Goal: Task Accomplishment & Management: Complete application form

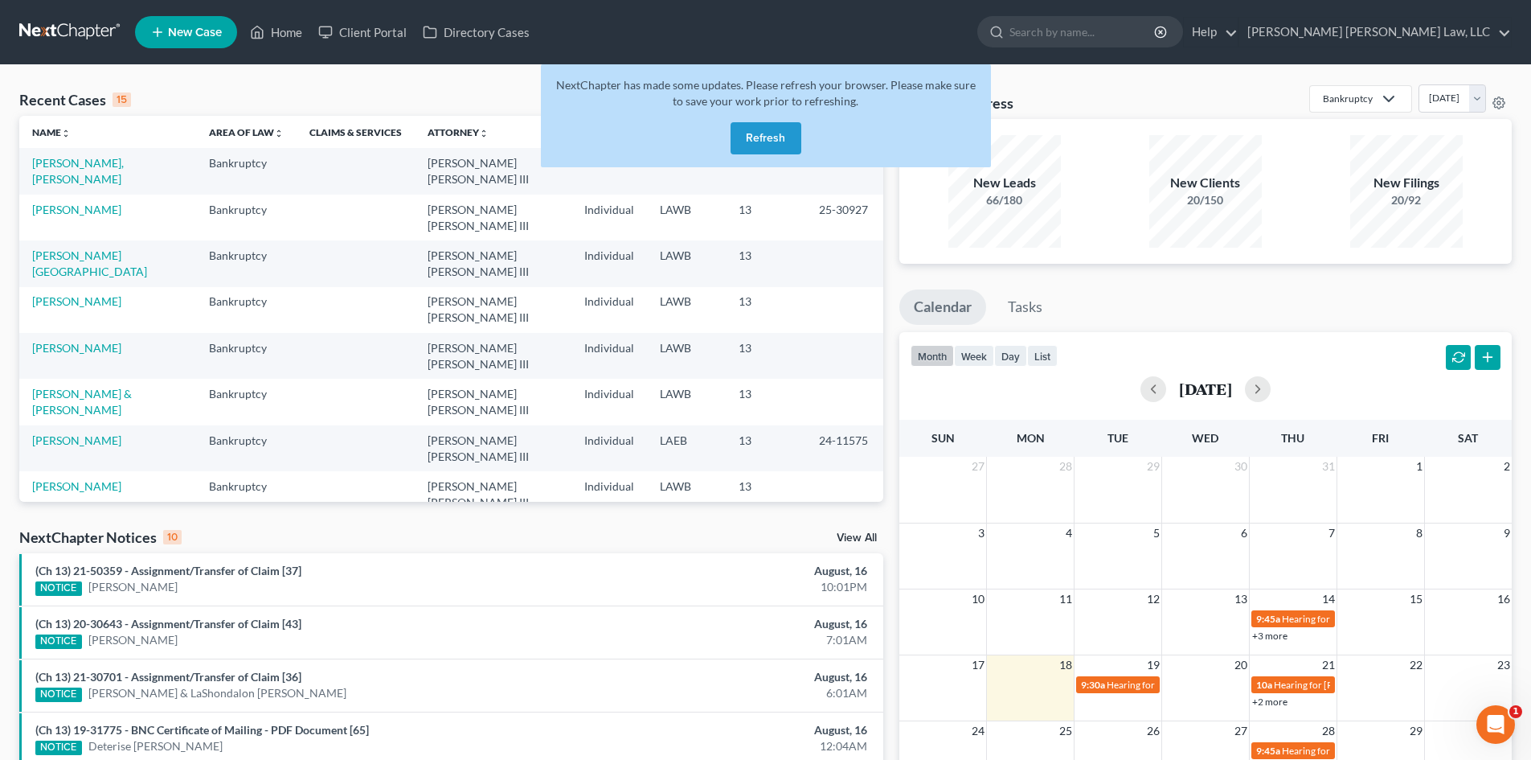
click at [759, 144] on button "Refresh" at bounding box center [766, 138] width 71 height 32
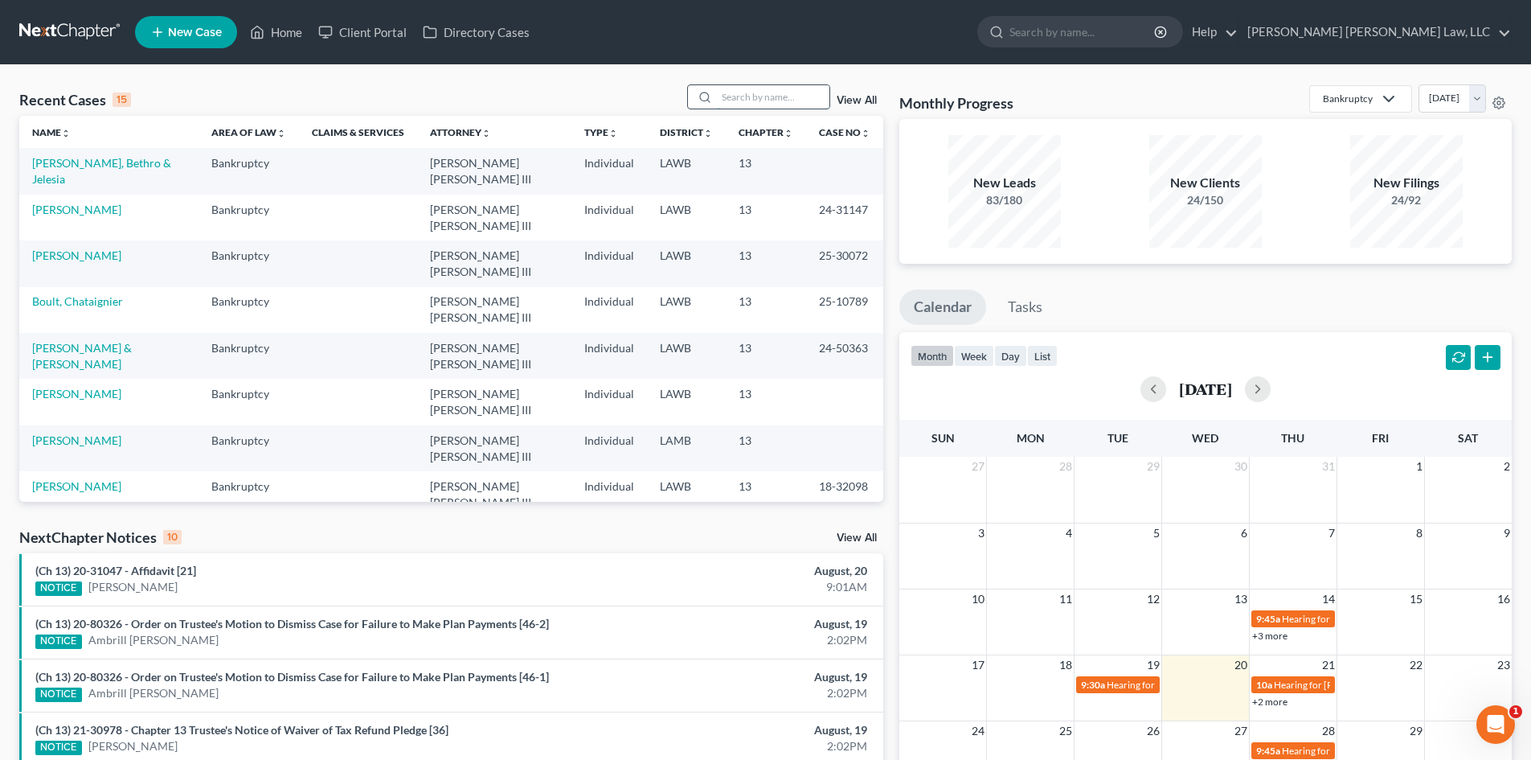
click at [738, 96] on input "search" at bounding box center [773, 96] width 113 height 23
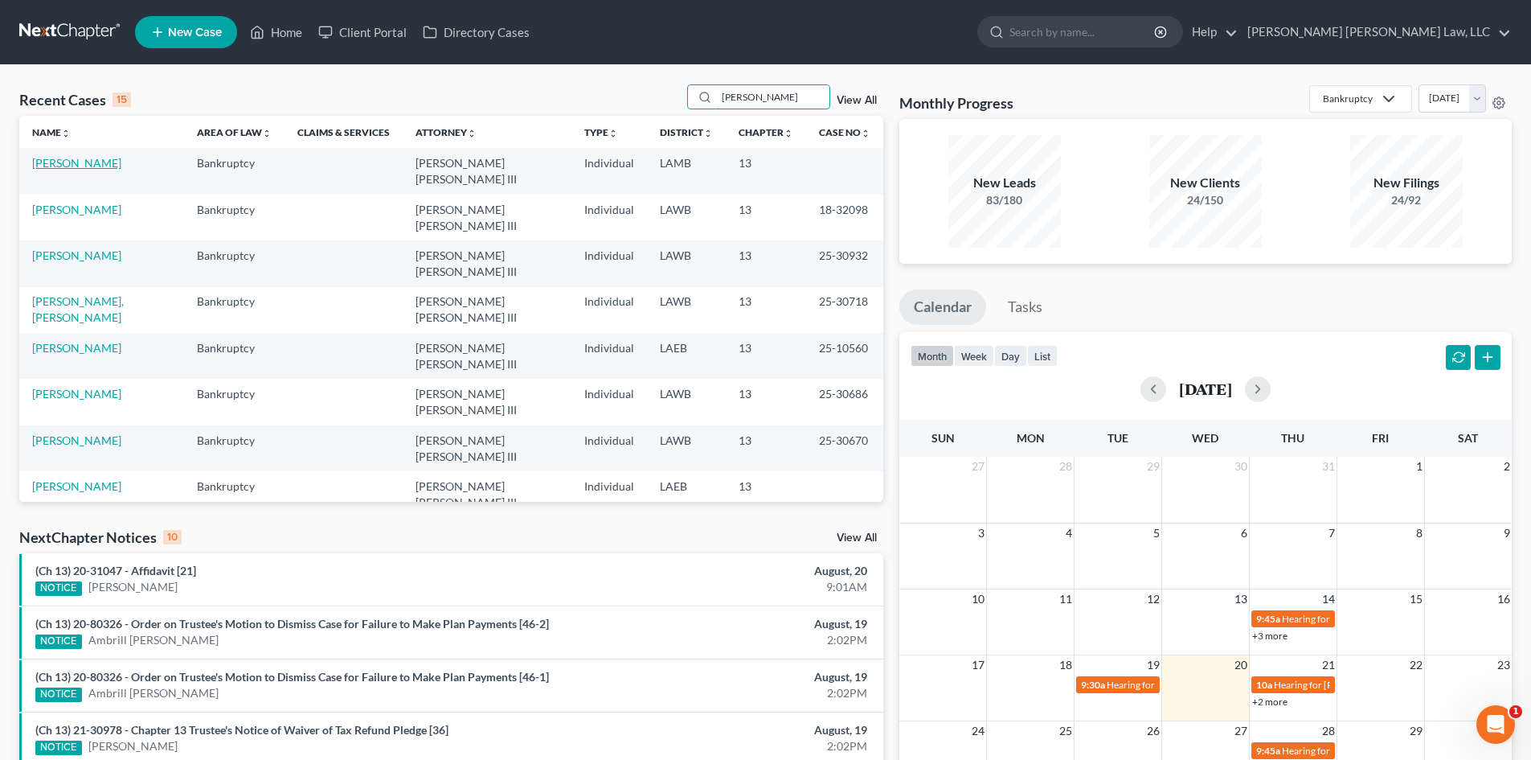
type input "[PERSON_NAME]"
click at [64, 164] on link "[PERSON_NAME]" at bounding box center [76, 163] width 89 height 14
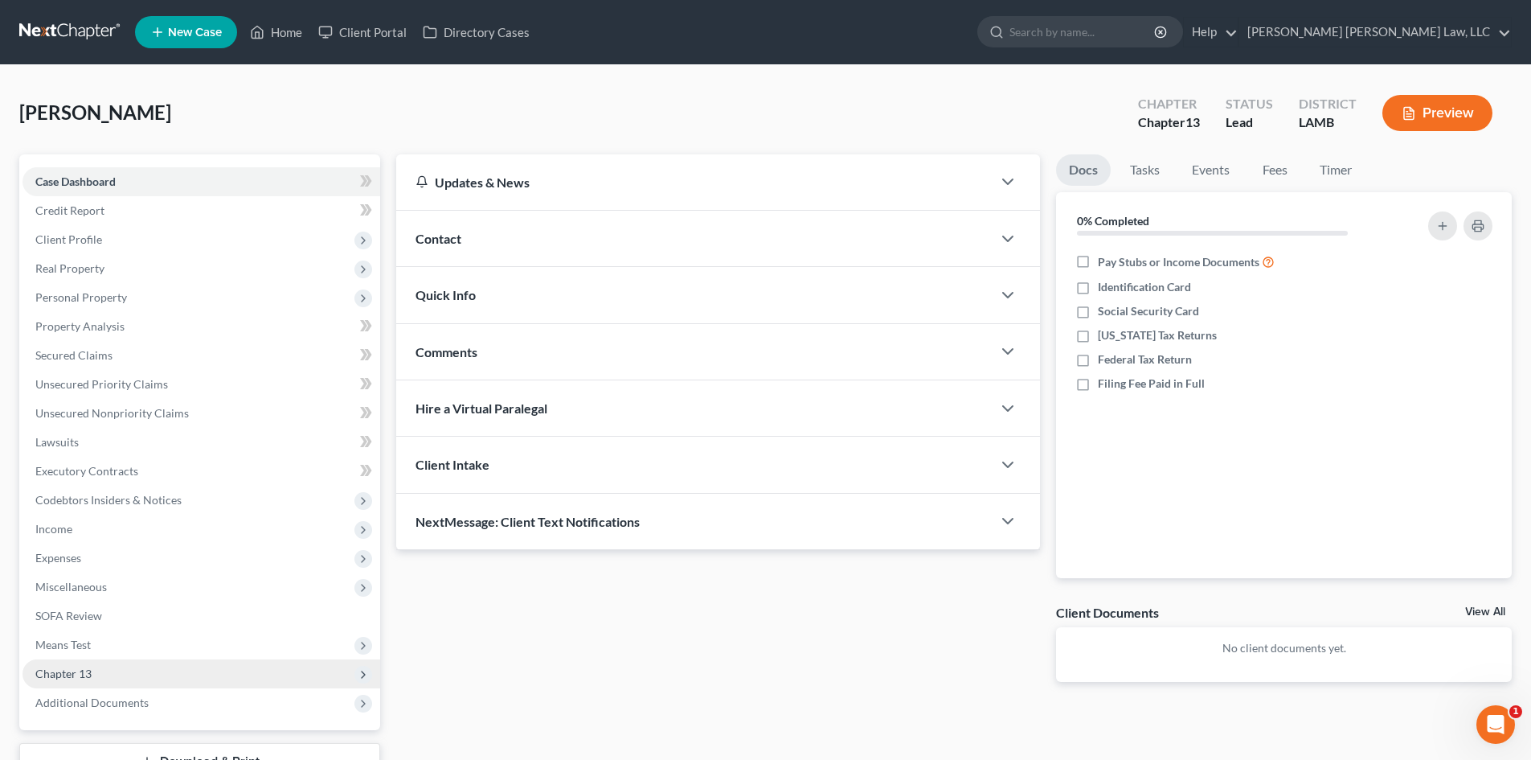
click at [256, 682] on span "Chapter 13" at bounding box center [202, 673] width 358 height 29
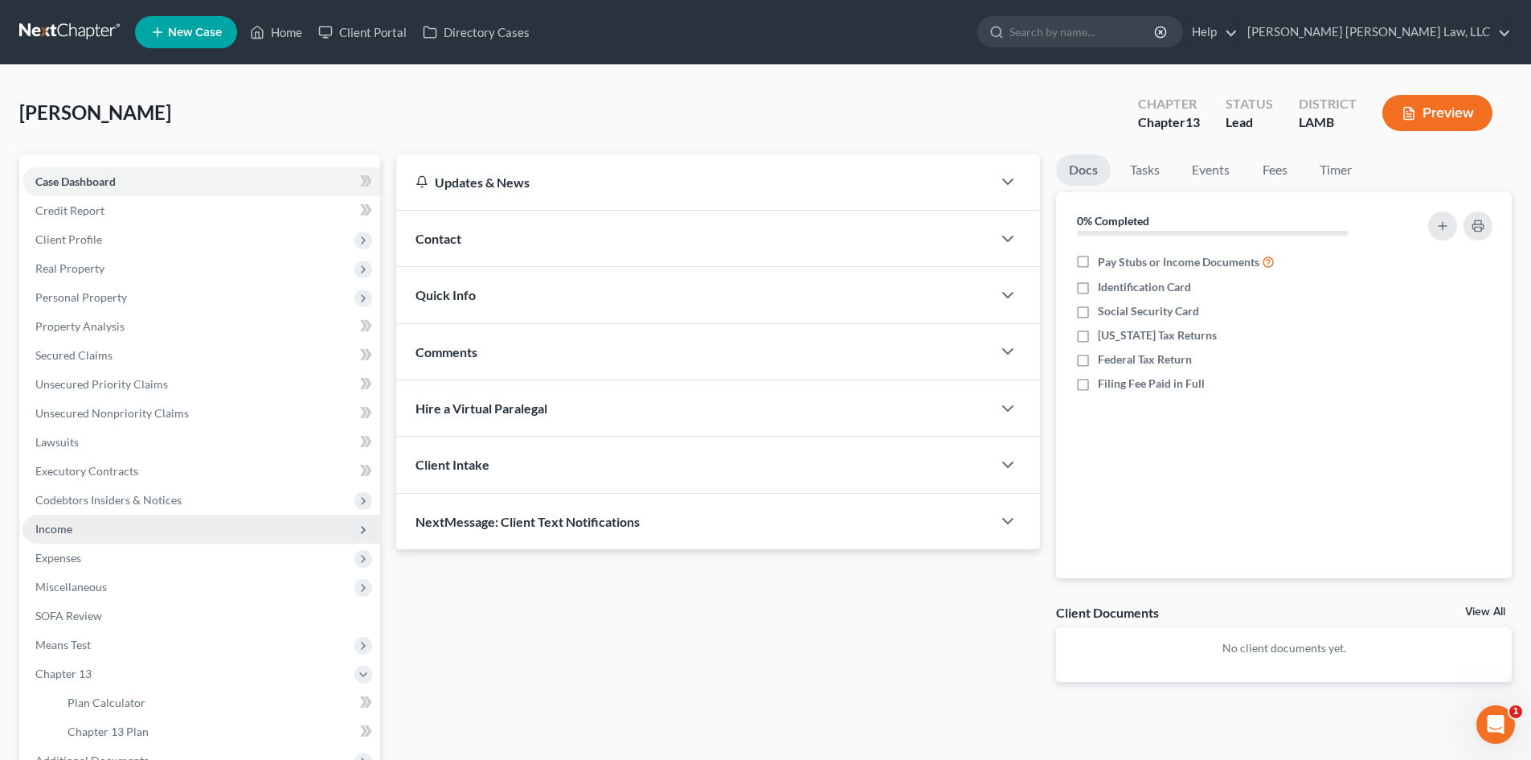
click at [53, 537] on span "Income" at bounding box center [202, 529] width 358 height 29
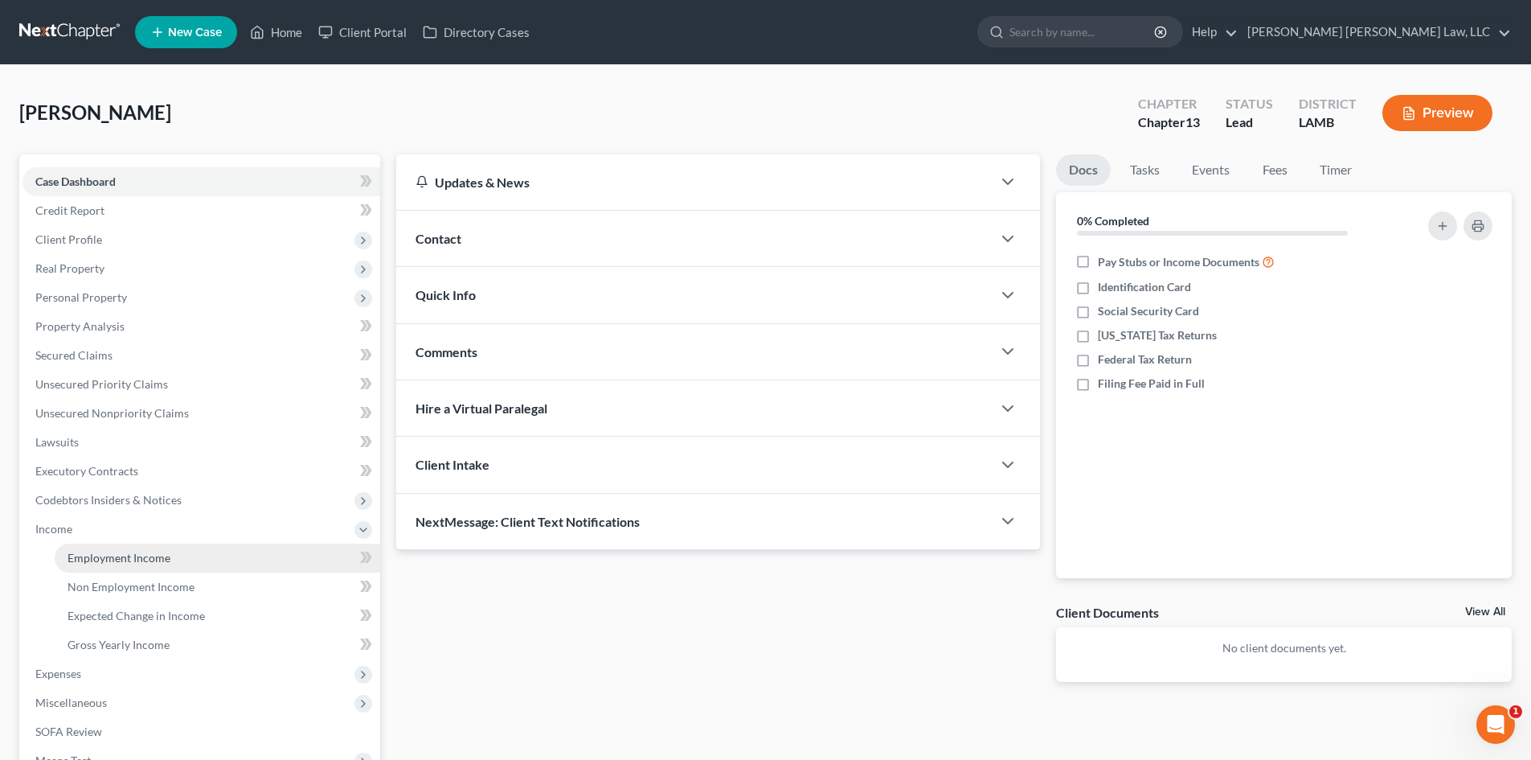
click at [88, 553] on span "Employment Income" at bounding box center [119, 558] width 103 height 14
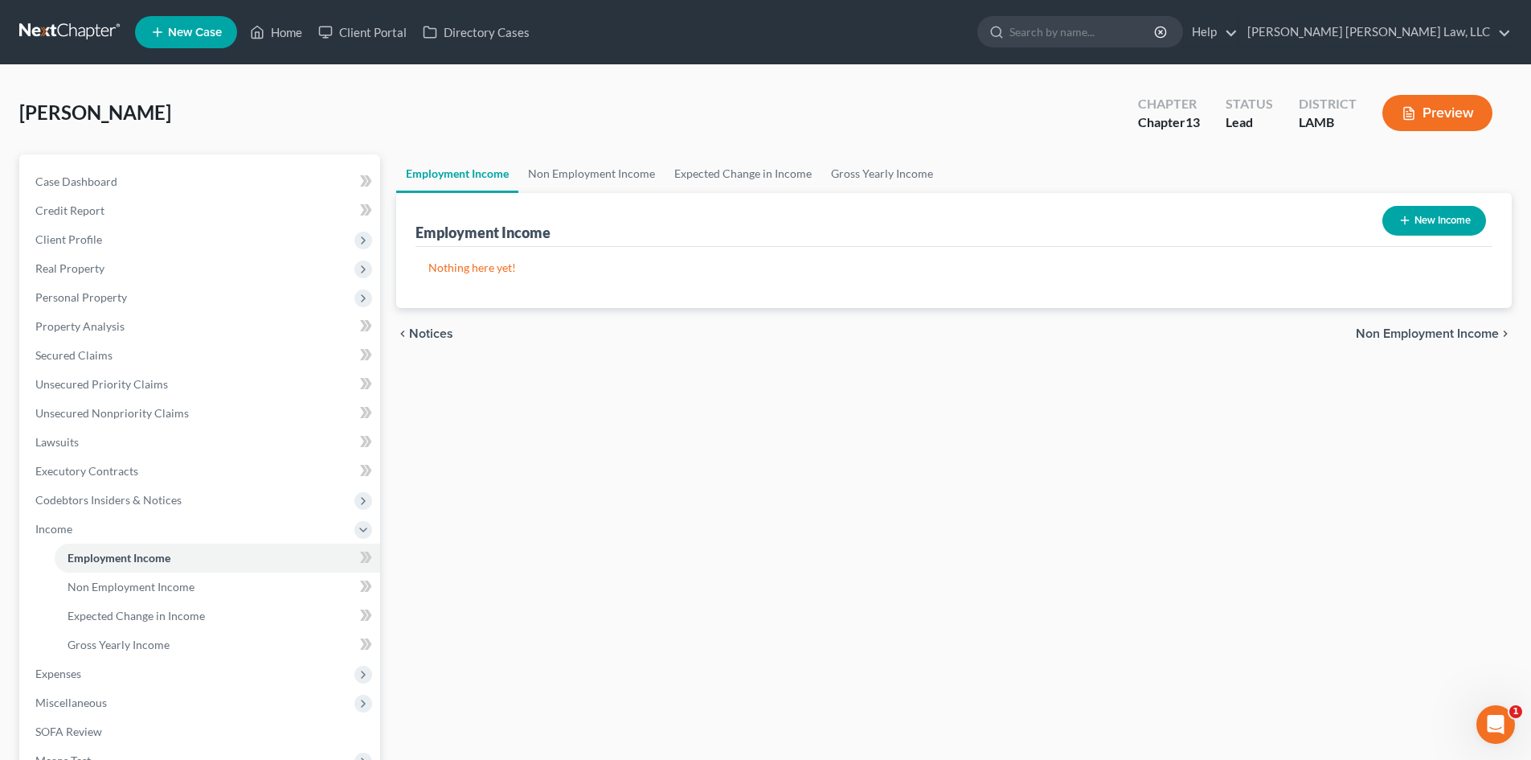
click at [1417, 218] on button "New Income" at bounding box center [1435, 221] width 104 height 30
select select "0"
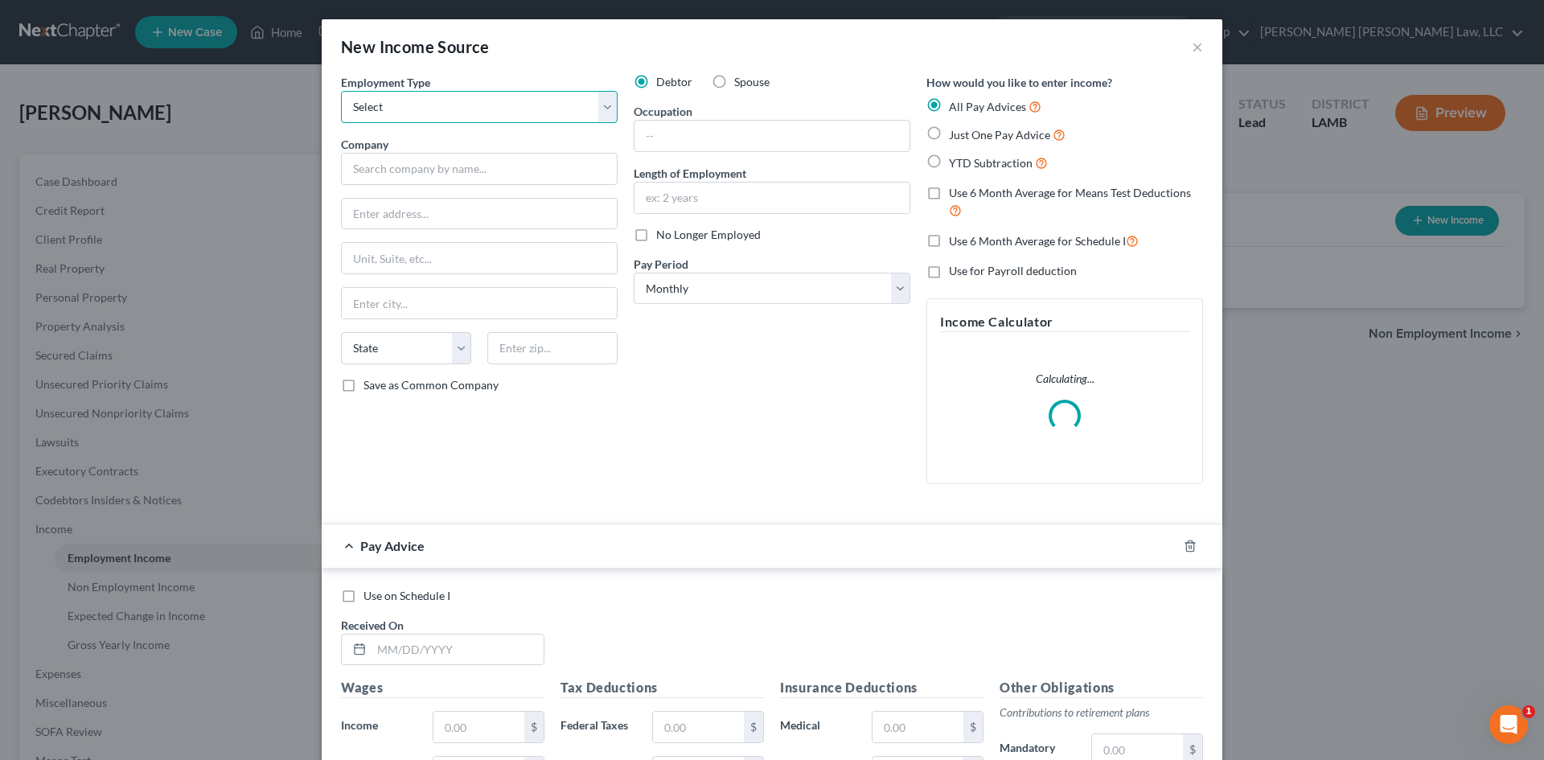
click at [417, 98] on select "Select Full or [DEMOGRAPHIC_DATA] Employment Self Employment" at bounding box center [479, 107] width 277 height 32
select select "0"
click at [341, 91] on select "Select Full or [DEMOGRAPHIC_DATA] Employment Self Employment" at bounding box center [479, 107] width 277 height 32
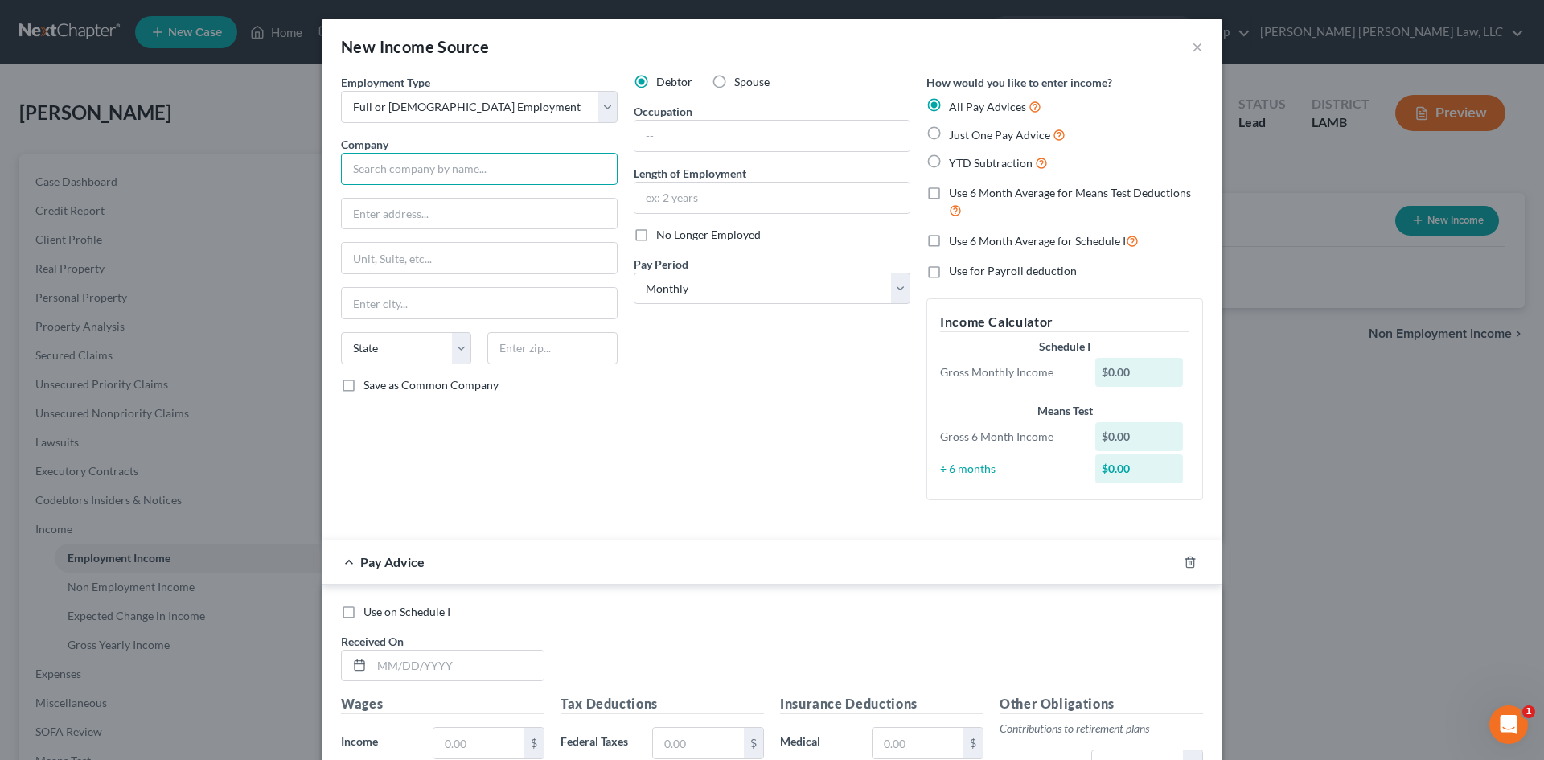
click at [406, 159] on input "text" at bounding box center [479, 169] width 277 height 32
click at [469, 174] on input "text" at bounding box center [479, 169] width 277 height 32
click at [390, 169] on input "text" at bounding box center [479, 169] width 277 height 32
type input "j"
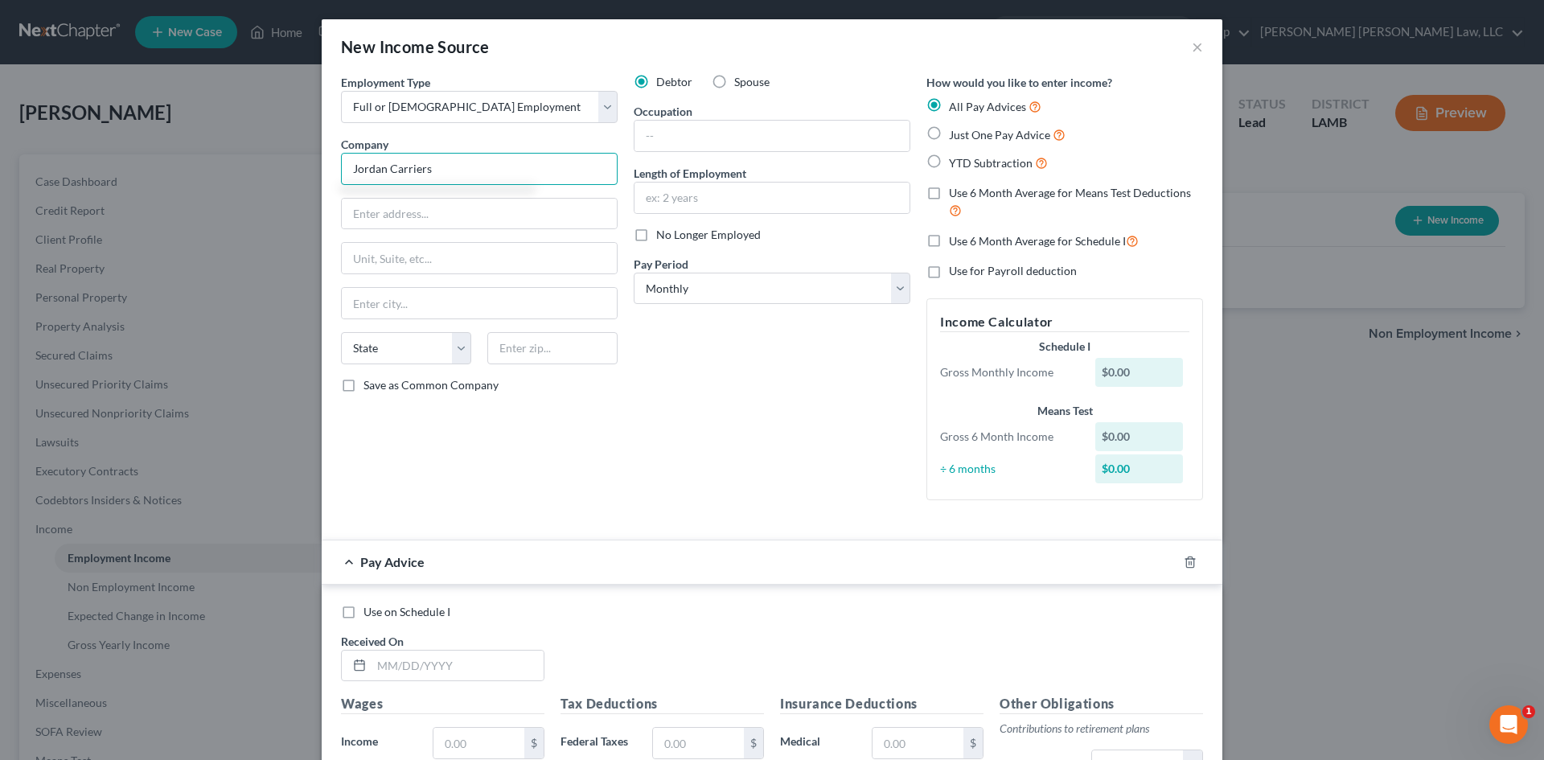
type input "Jordan Carriers"
type input "[STREET_ADDRESS]"
type input "39120"
type input "Natchez"
select select "25"
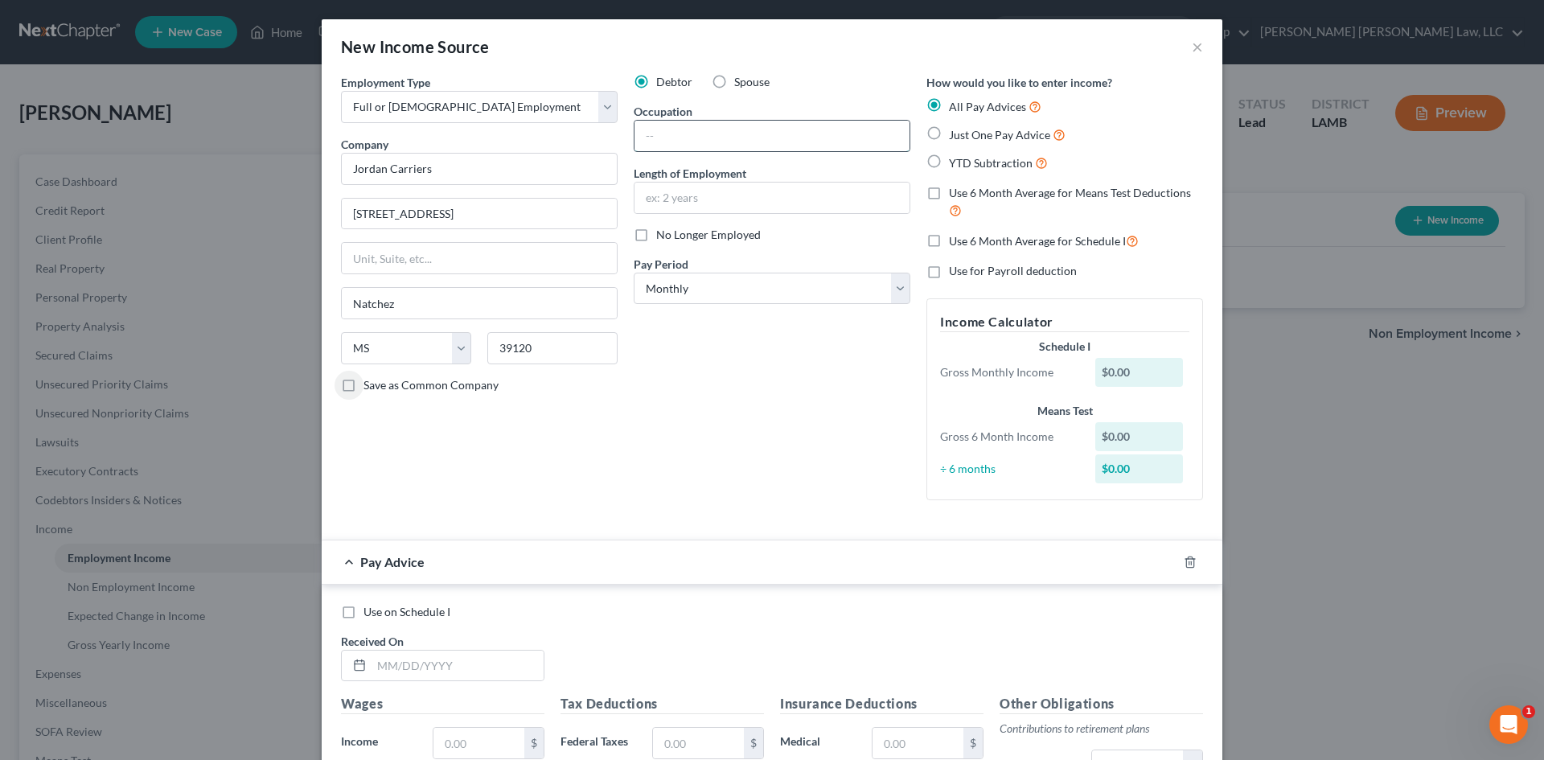
click at [638, 139] on input "text" at bounding box center [771, 136] width 275 height 31
type input "Truck Driver"
click at [662, 184] on input "text" at bounding box center [771, 197] width 275 height 31
type input "1 Year"
click at [656, 232] on label "No Longer Employed" at bounding box center [708, 235] width 105 height 16
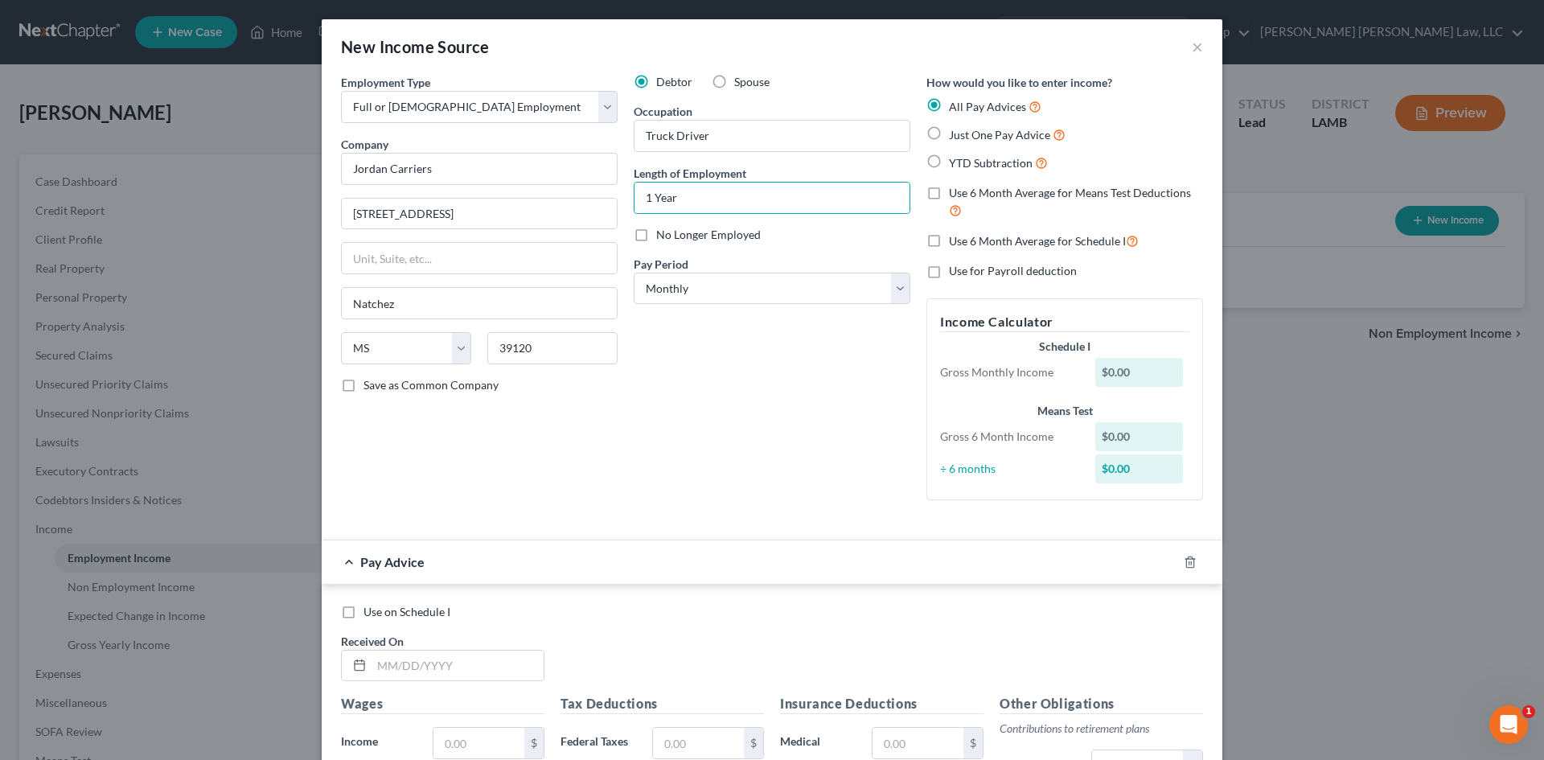
click at [662, 232] on input "No Longer Employed" at bounding box center [667, 232] width 10 height 10
checkbox input "true"
click at [949, 137] on label "Just One Pay Advice" at bounding box center [1007, 134] width 117 height 18
click at [955, 136] on input "Just One Pay Advice" at bounding box center [960, 130] width 10 height 10
radio input "true"
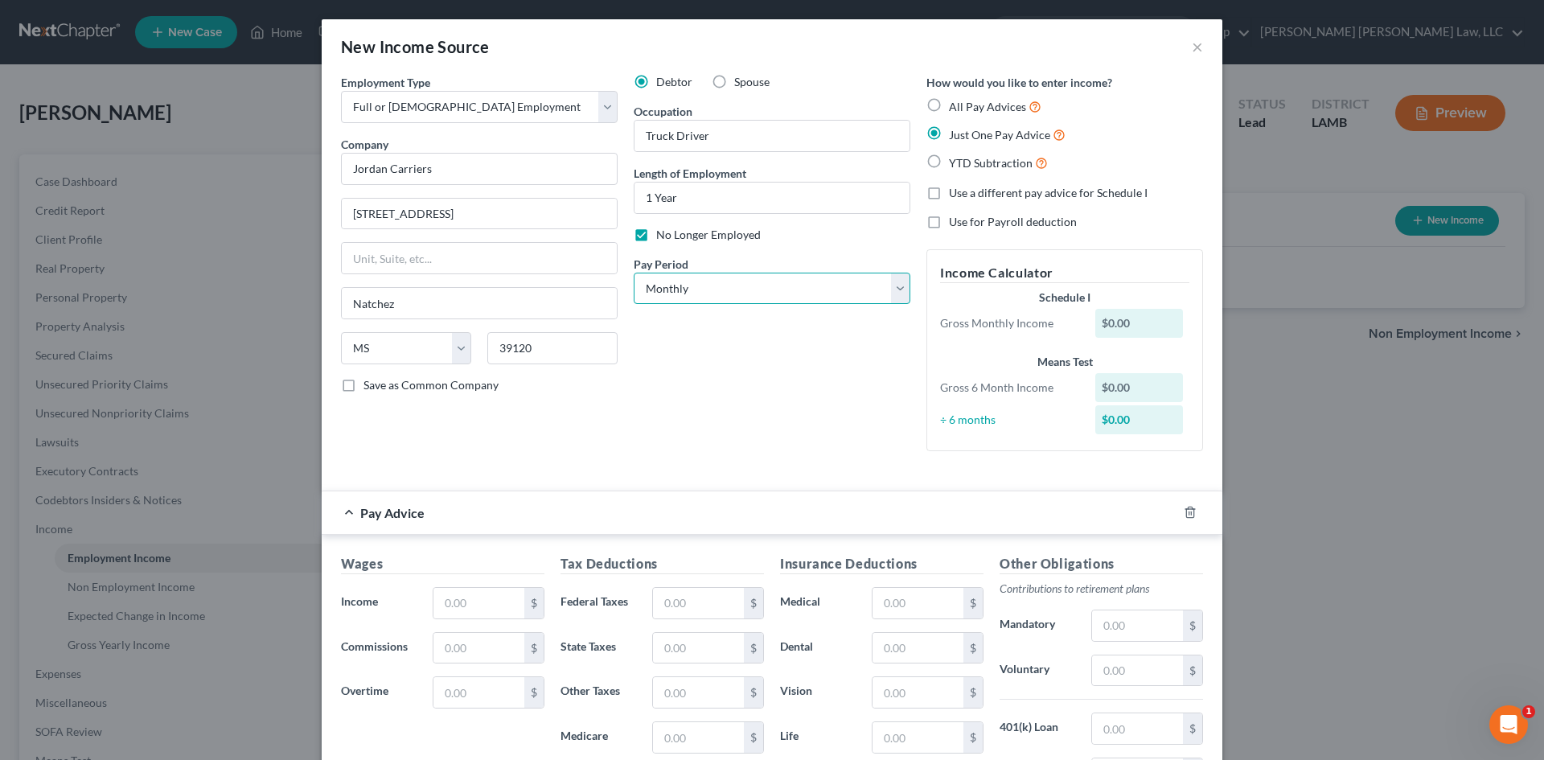
click at [654, 284] on select "Select Monthly Twice Monthly Every Other Week Weekly" at bounding box center [771, 289] width 277 height 32
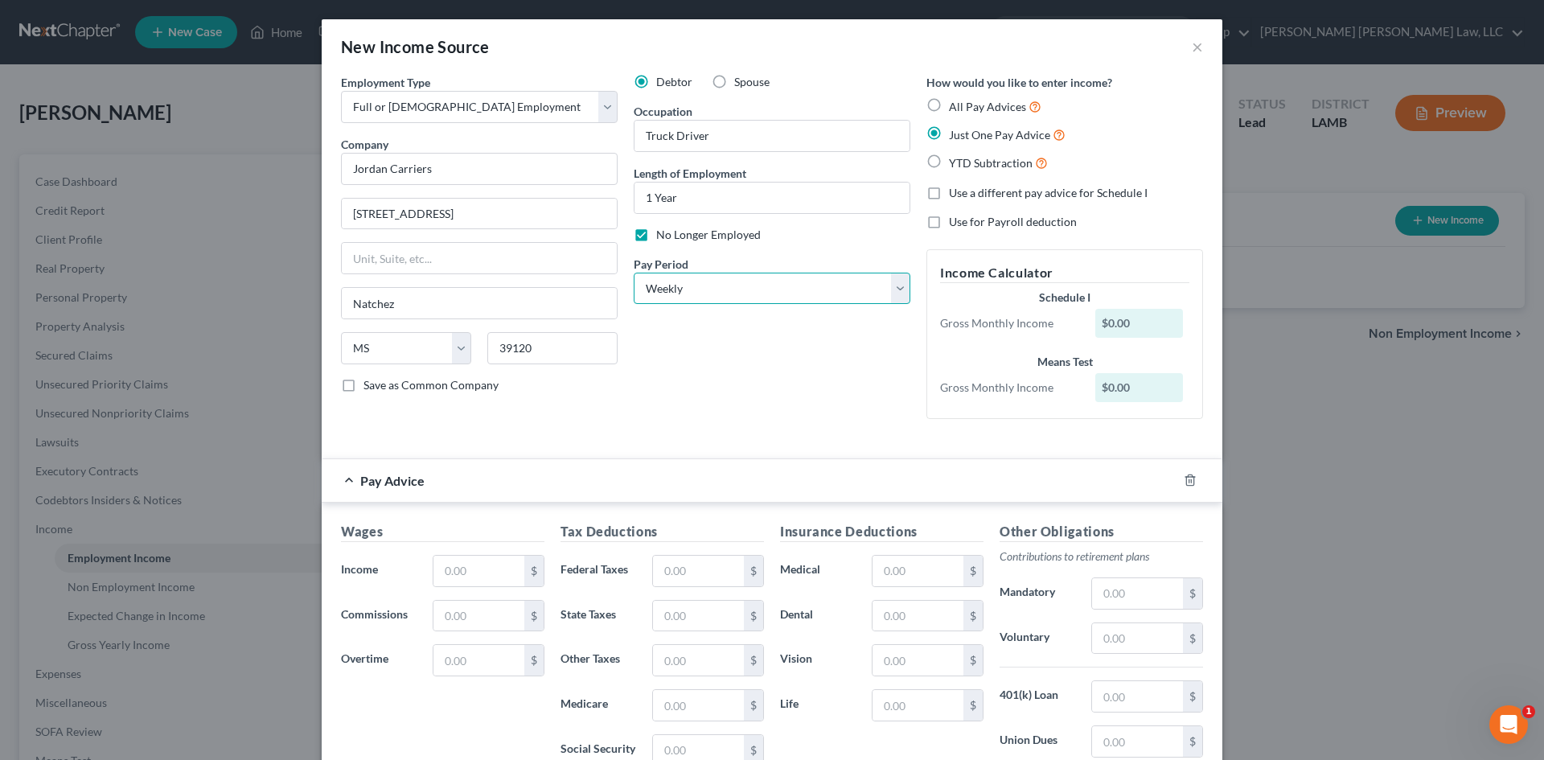
click at [633, 273] on select "Select Monthly Twice Monthly Every Other Week Weekly" at bounding box center [771, 289] width 277 height 32
click at [680, 293] on select "Select Monthly Twice Monthly Every Other Week Weekly" at bounding box center [771, 289] width 277 height 32
select select "0"
click at [633, 273] on select "Select Monthly Twice Monthly Every Other Week Weekly" at bounding box center [771, 289] width 277 height 32
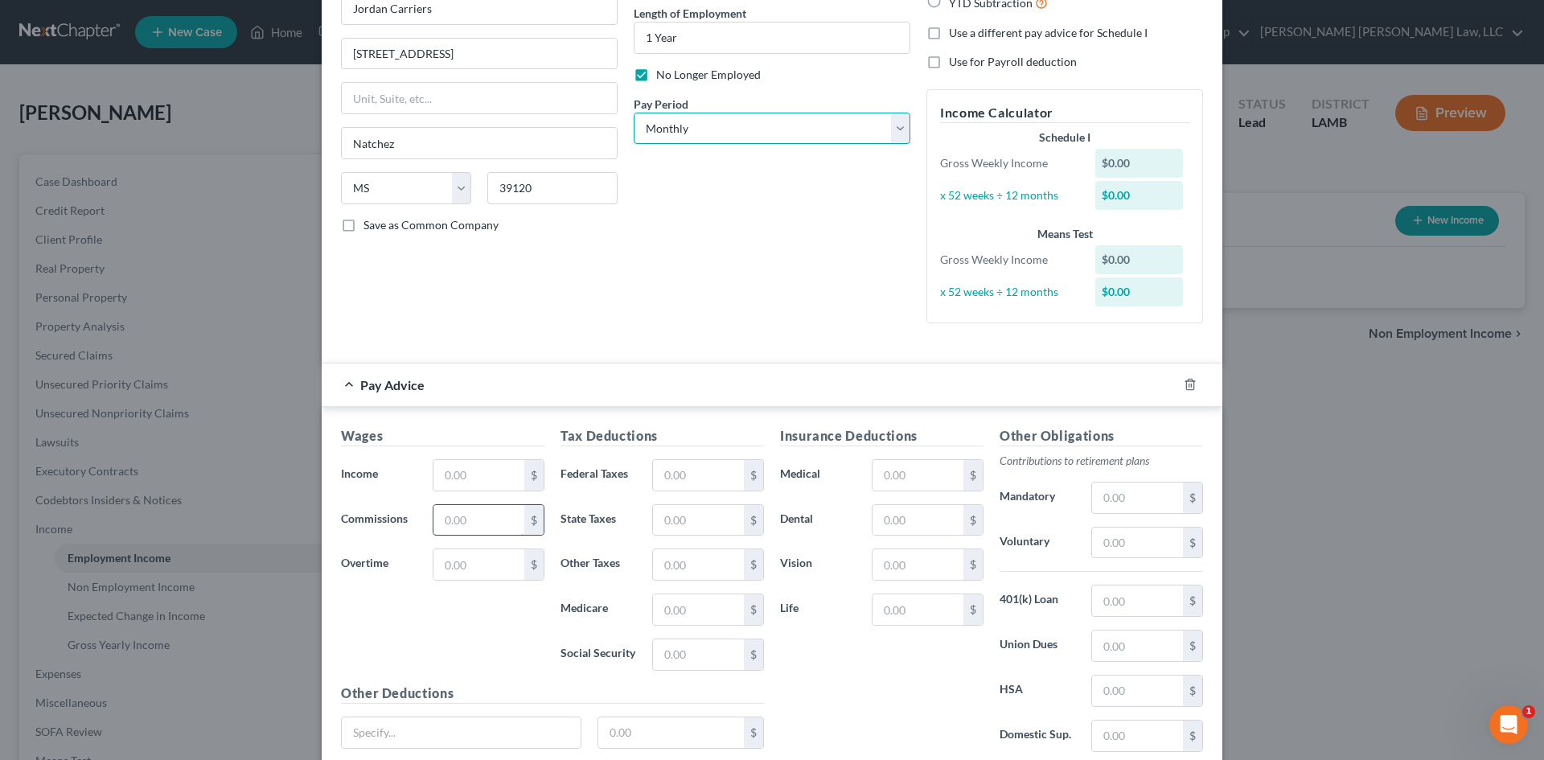
scroll to position [161, 0]
click at [462, 477] on input "text" at bounding box center [478, 474] width 91 height 31
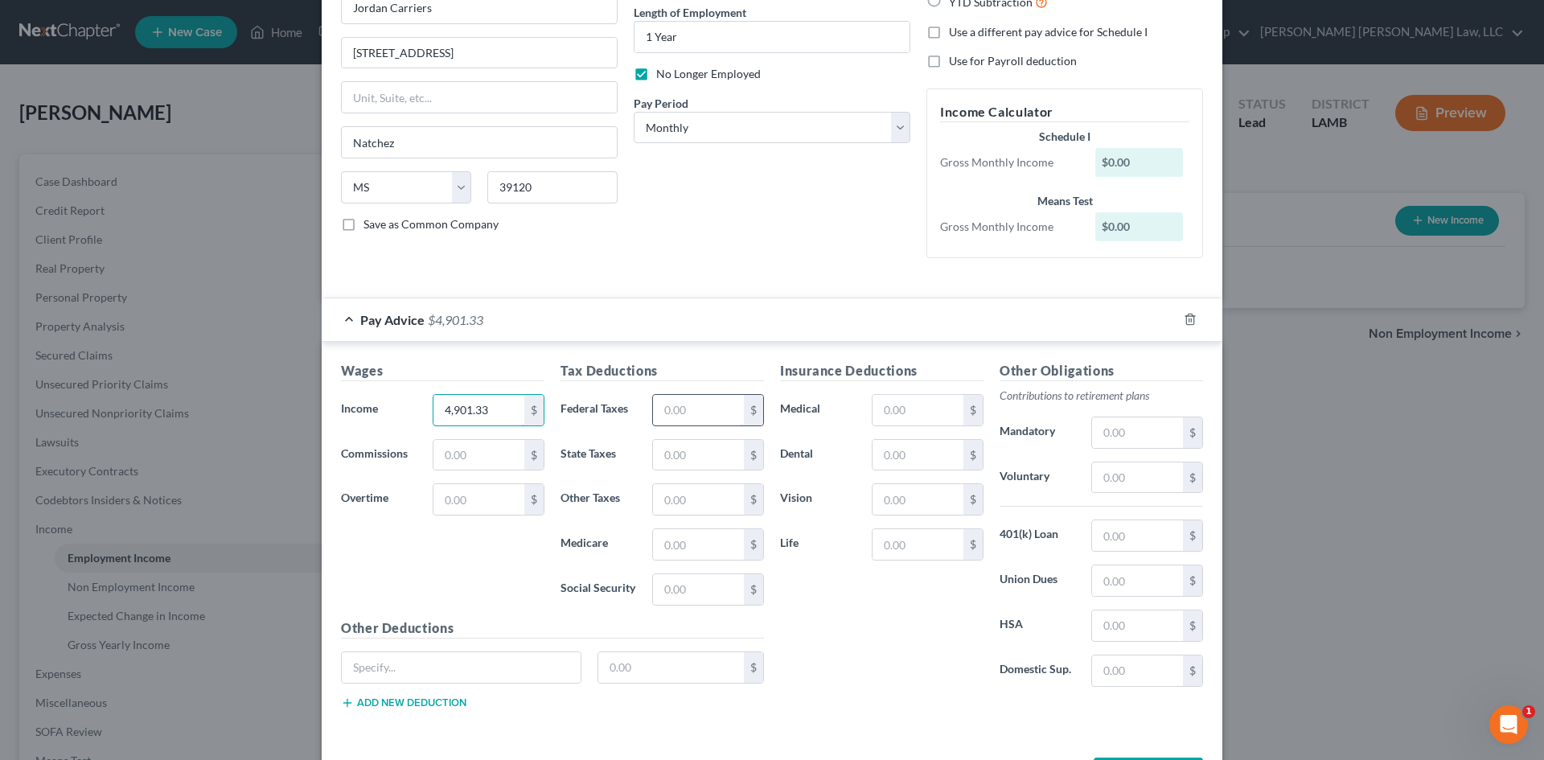
type input "4,901.33"
click at [687, 412] on input "text" at bounding box center [698, 410] width 91 height 31
type input "536.86"
click at [886, 406] on input "text" at bounding box center [917, 410] width 91 height 31
type input "967.82"
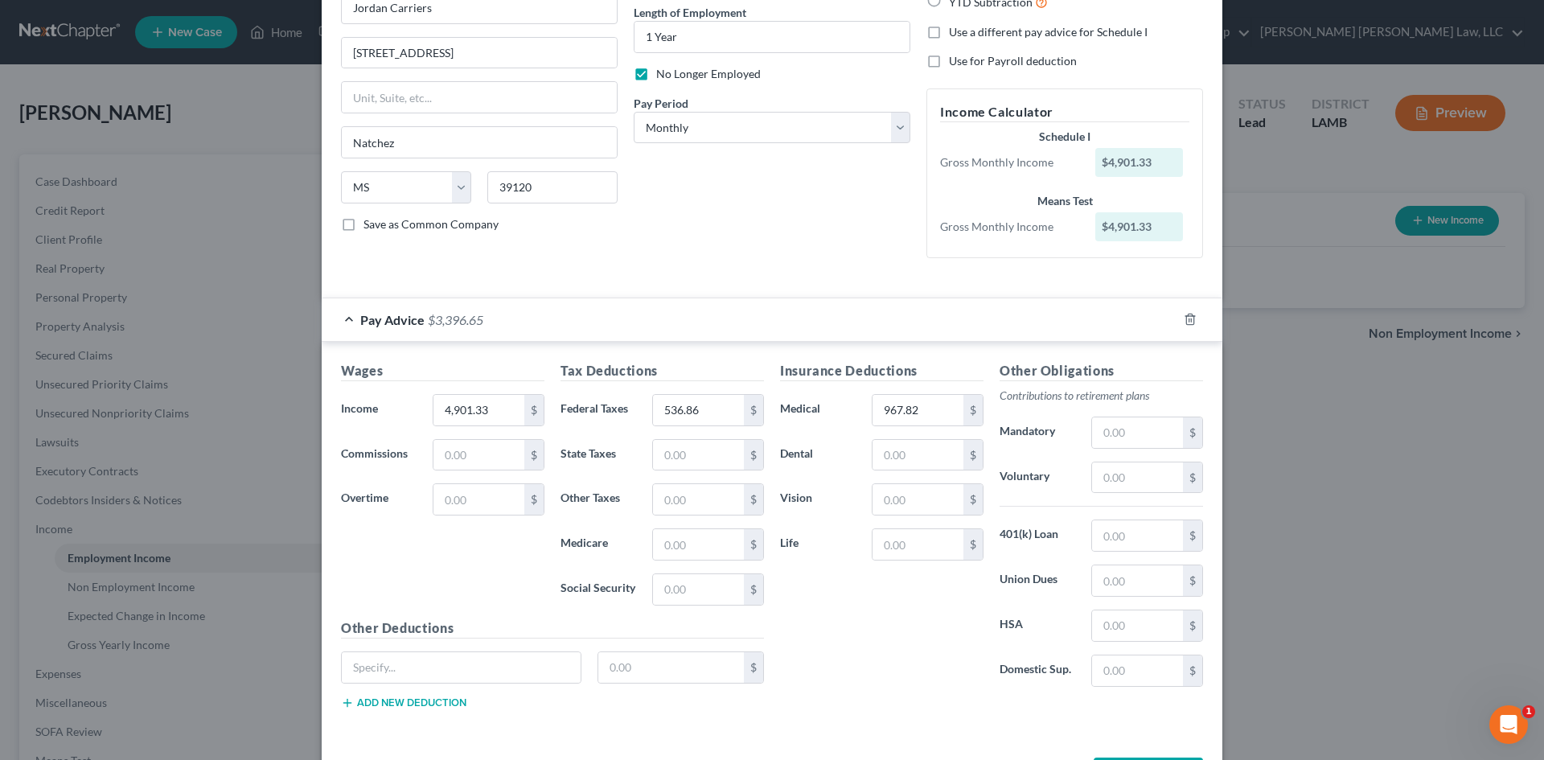
click at [922, 615] on div "Insurance Deductions Medical 967.82 $ Dental $ Vision $ Life $" at bounding box center [881, 530] width 219 height 338
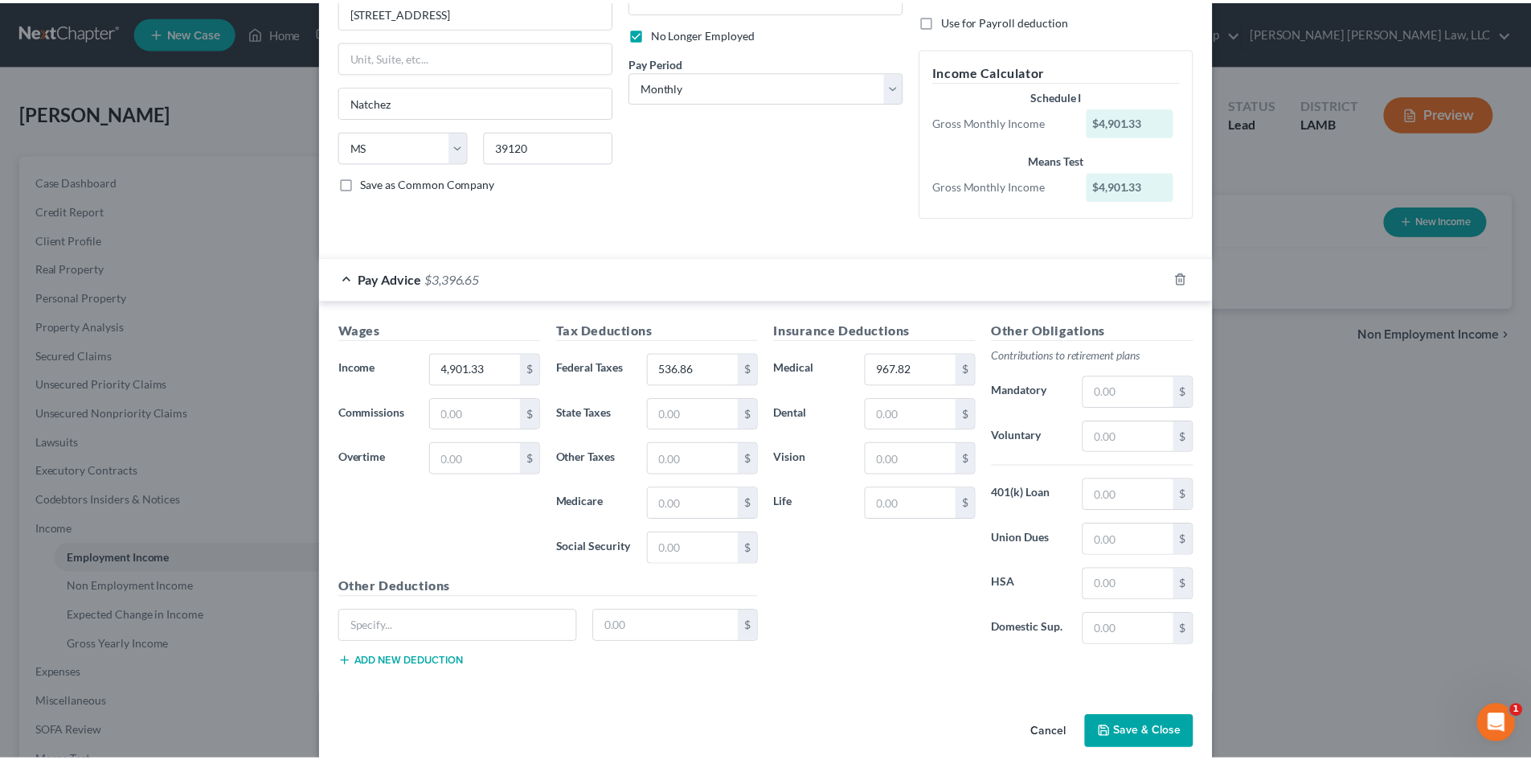
scroll to position [223, 0]
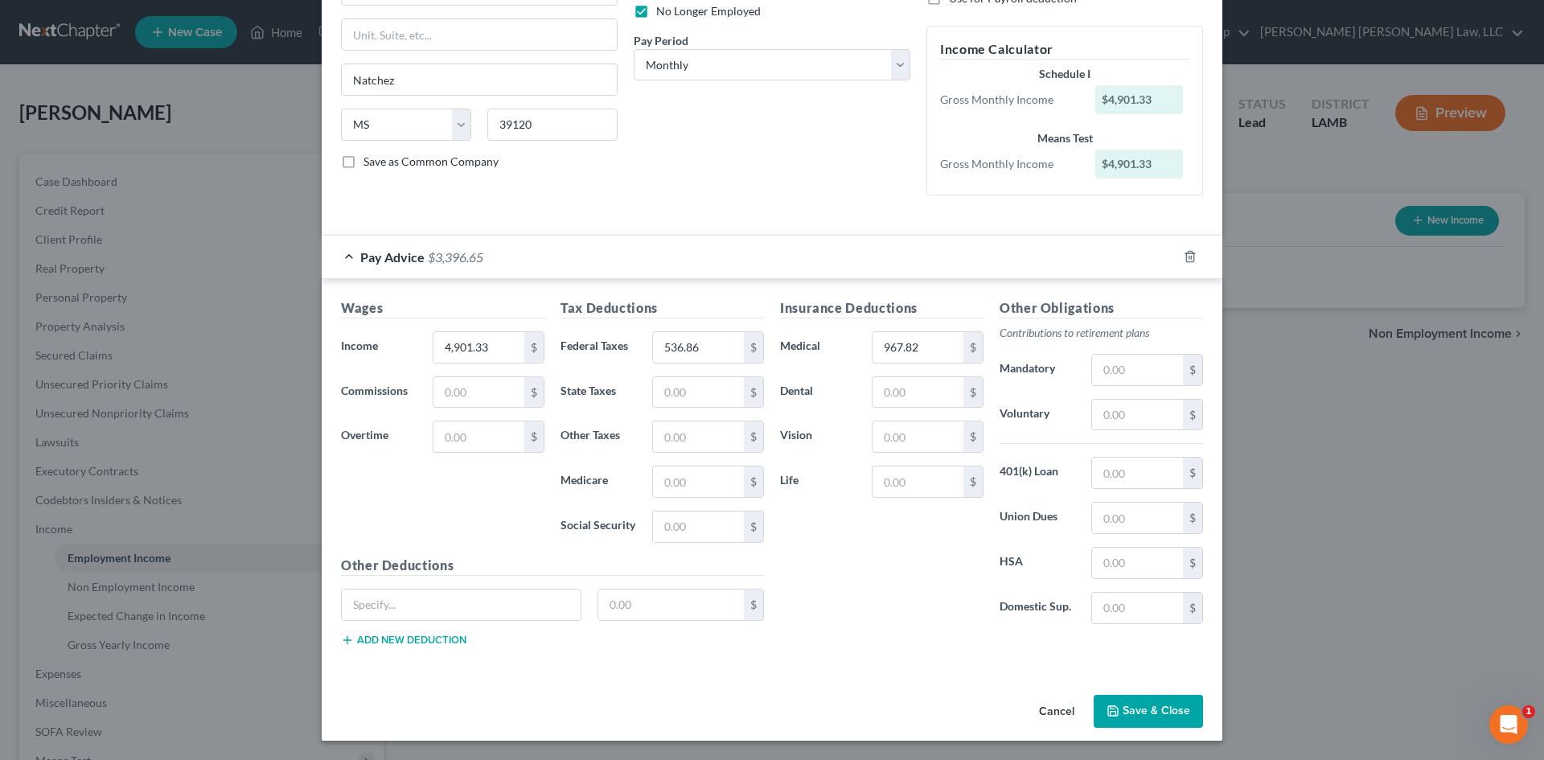
click at [1130, 701] on button "Save & Close" at bounding box center [1147, 712] width 109 height 34
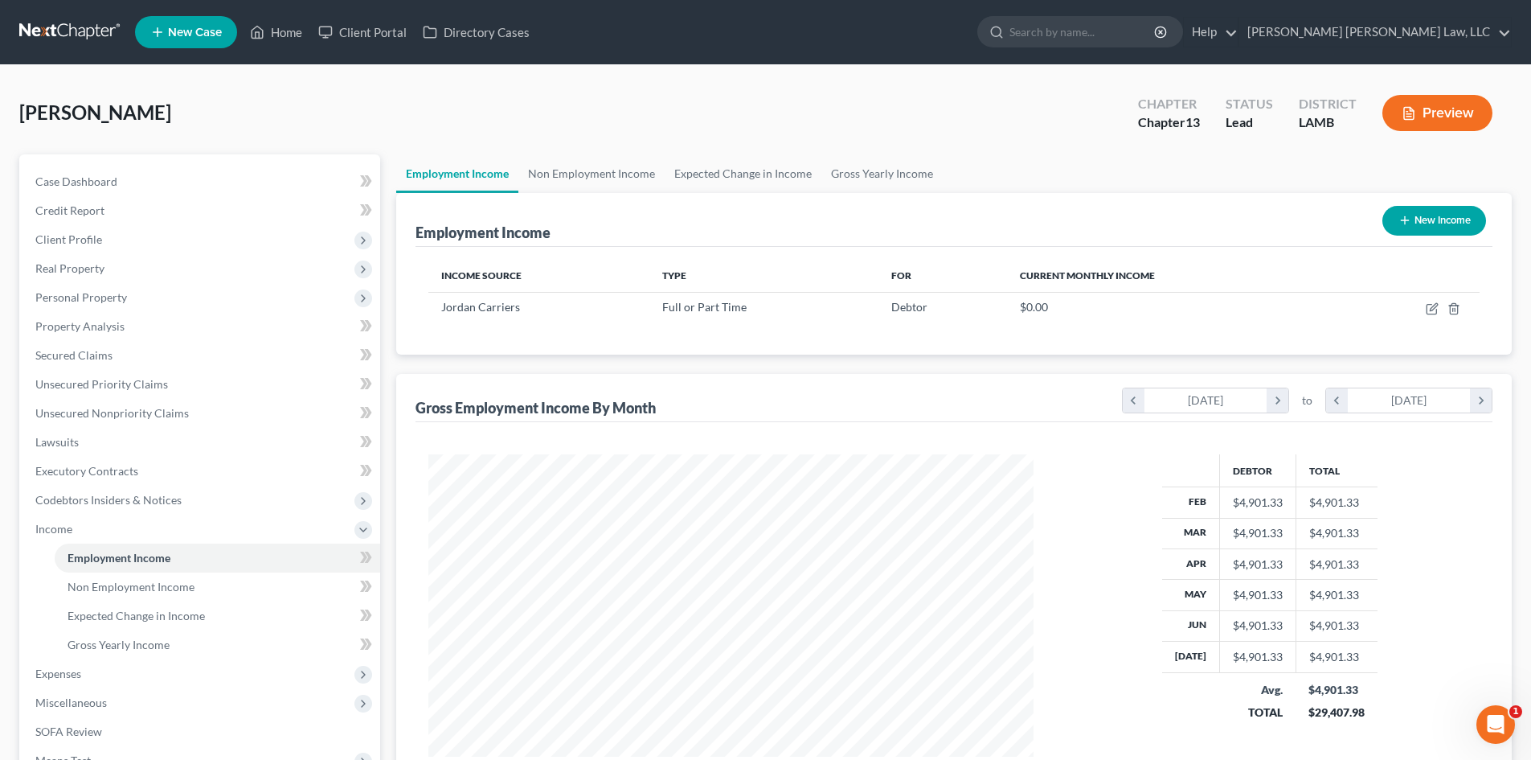
scroll to position [803623, 803291]
click at [876, 121] on div "[PERSON_NAME] Upgraded Chapter Chapter 13 Status Lead District [GEOGRAPHIC_DATA]" at bounding box center [765, 119] width 1493 height 70
click at [605, 174] on link "Non Employment Income" at bounding box center [592, 173] width 146 height 39
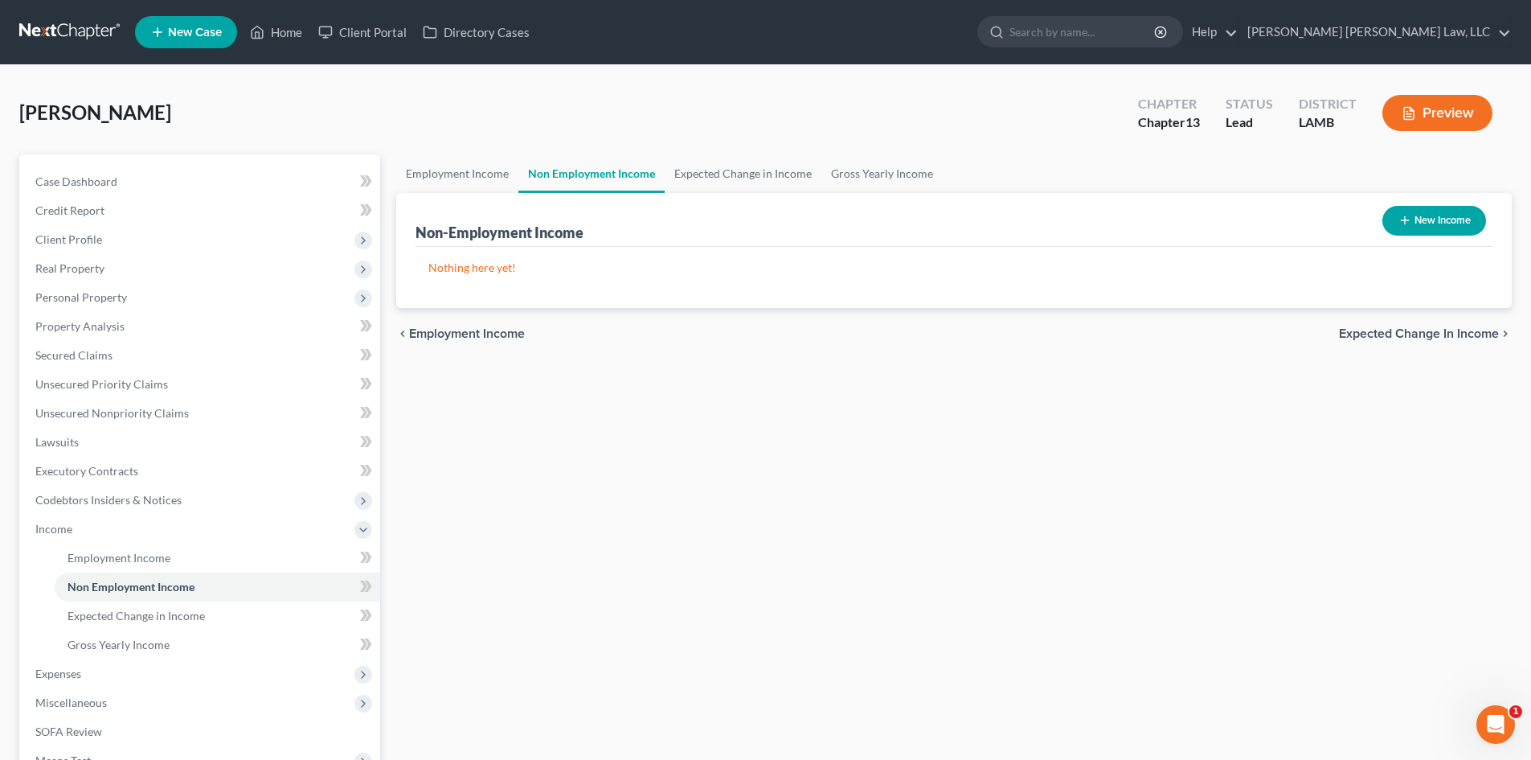
click at [1423, 217] on button "New Income" at bounding box center [1435, 221] width 104 height 30
select select "0"
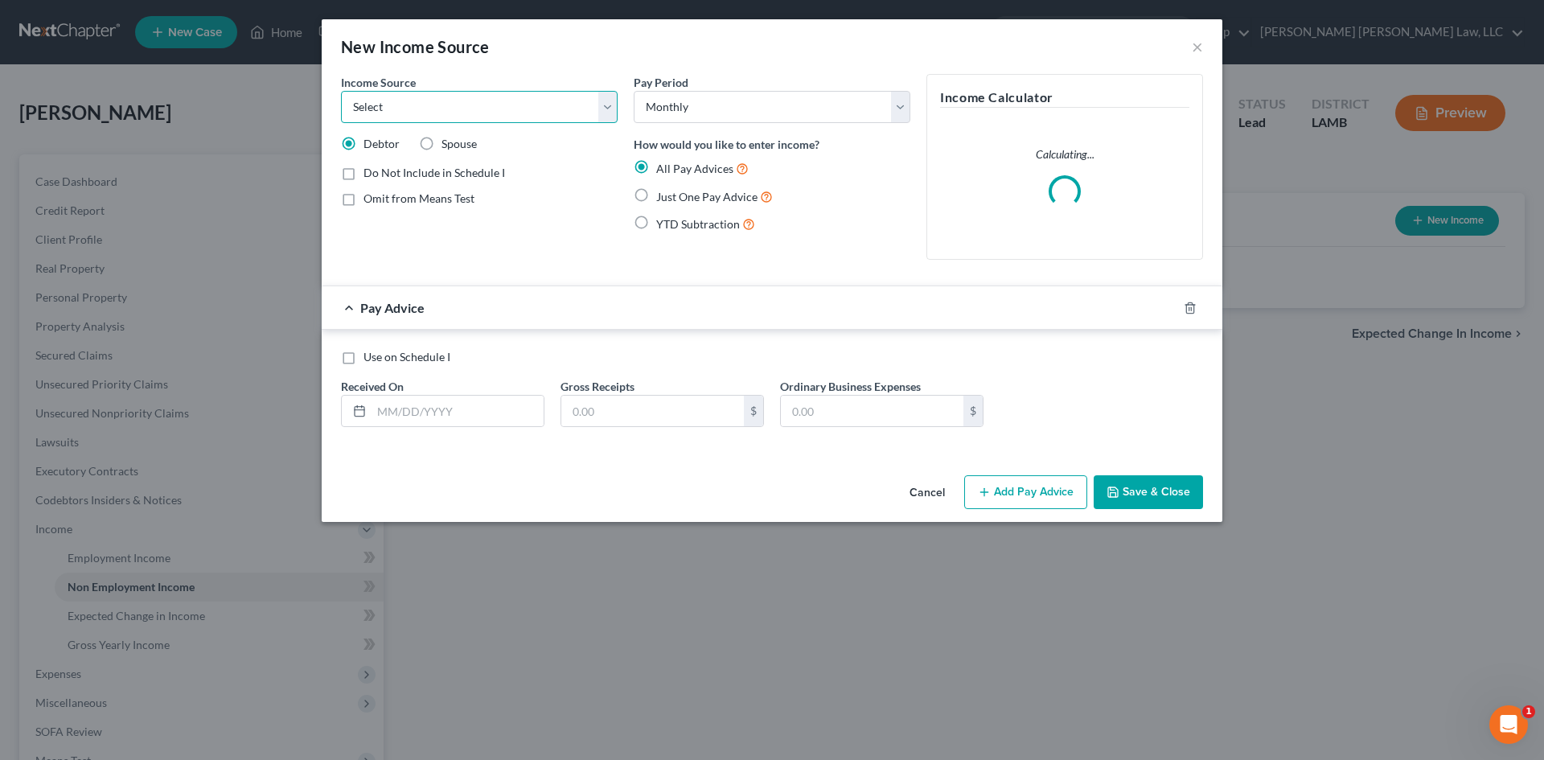
click at [426, 107] on select "Select Unemployment Disability (from employer) Pension Retirement Social Securi…" at bounding box center [479, 107] width 277 height 32
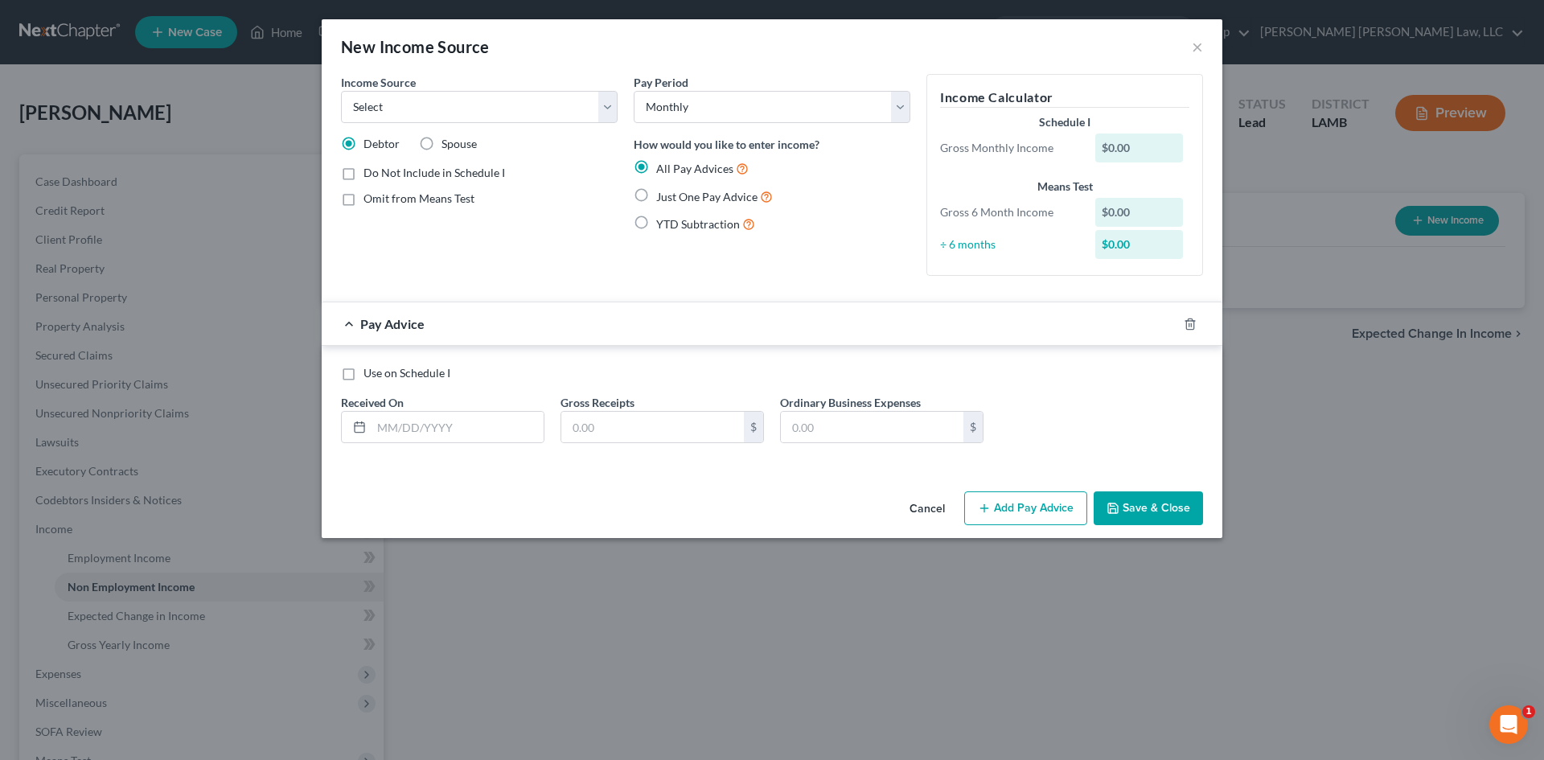
click at [502, 63] on div "New Income Source ×" at bounding box center [772, 46] width 900 height 55
click at [928, 514] on button "Cancel" at bounding box center [926, 509] width 61 height 32
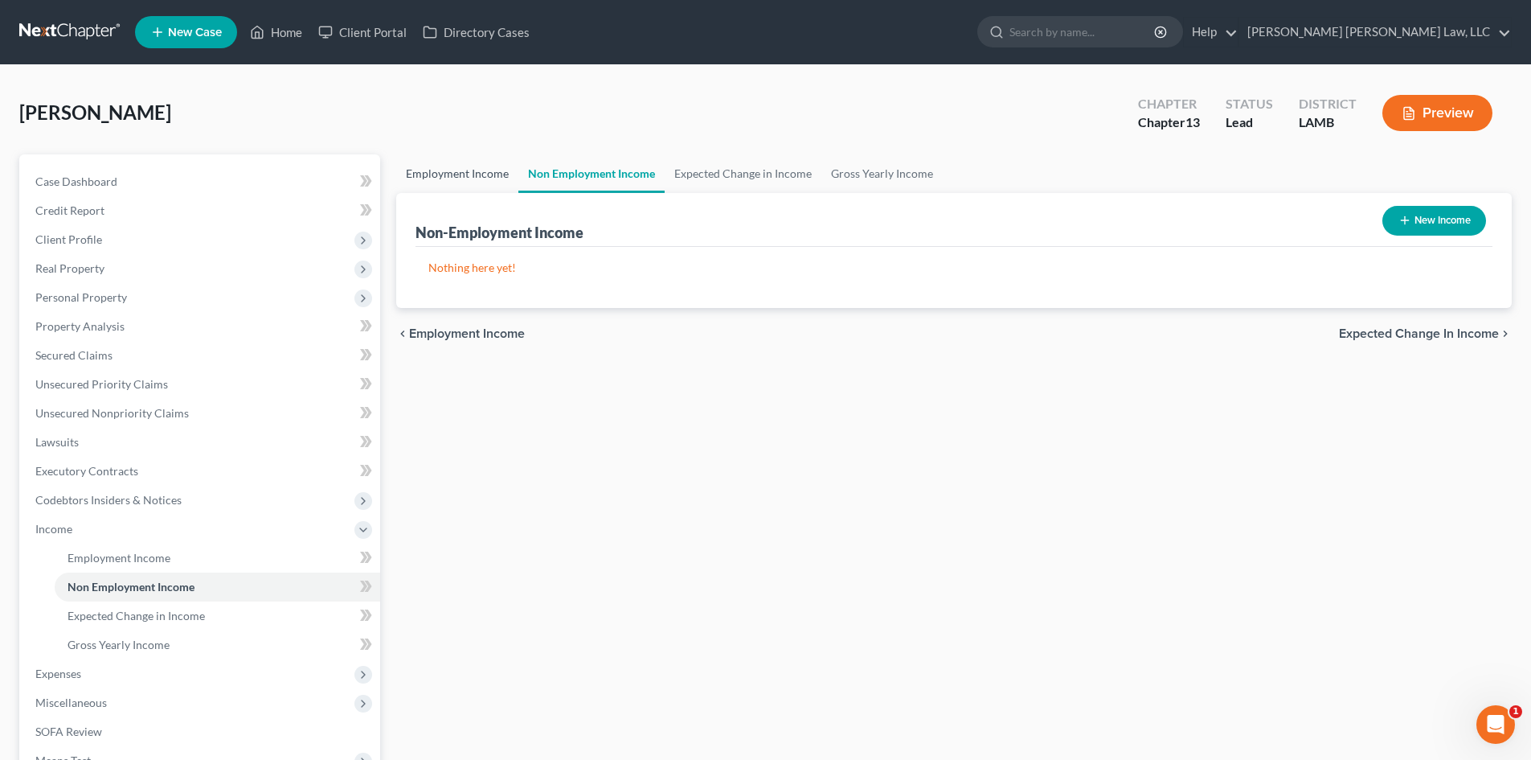
click at [451, 170] on link "Employment Income" at bounding box center [457, 173] width 122 height 39
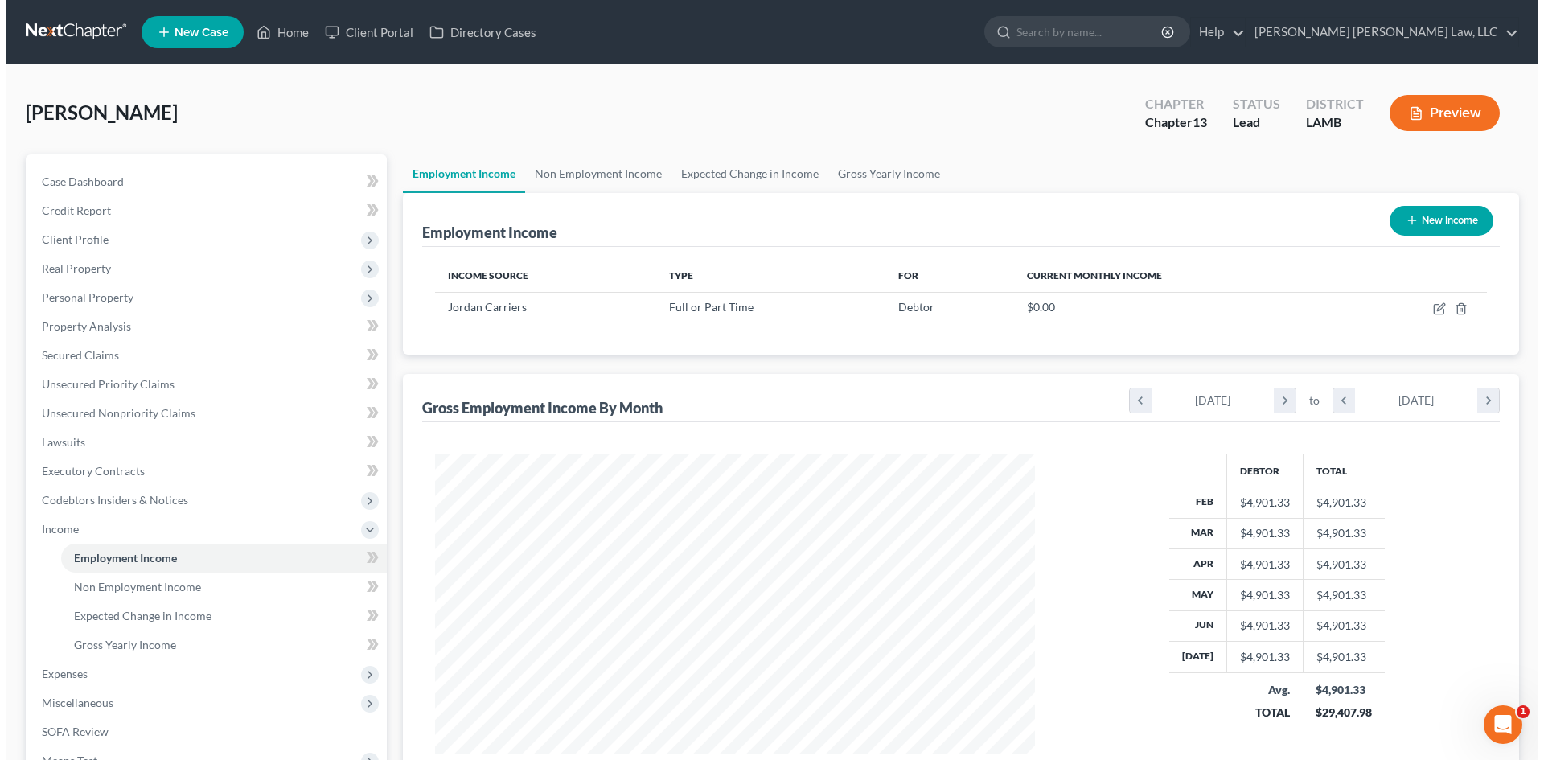
scroll to position [300, 632]
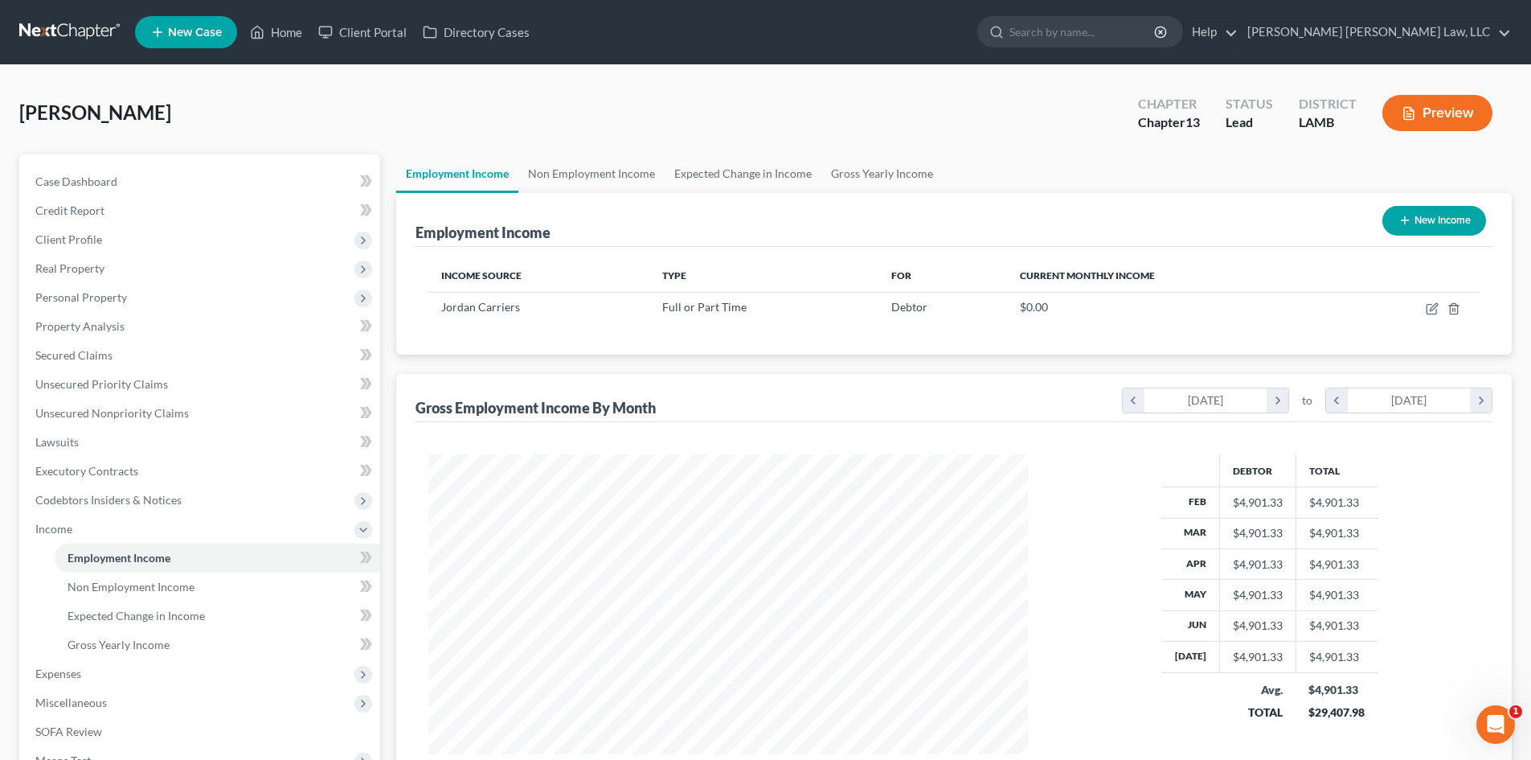
click at [1418, 222] on button "New Income" at bounding box center [1435, 221] width 104 height 30
select select "0"
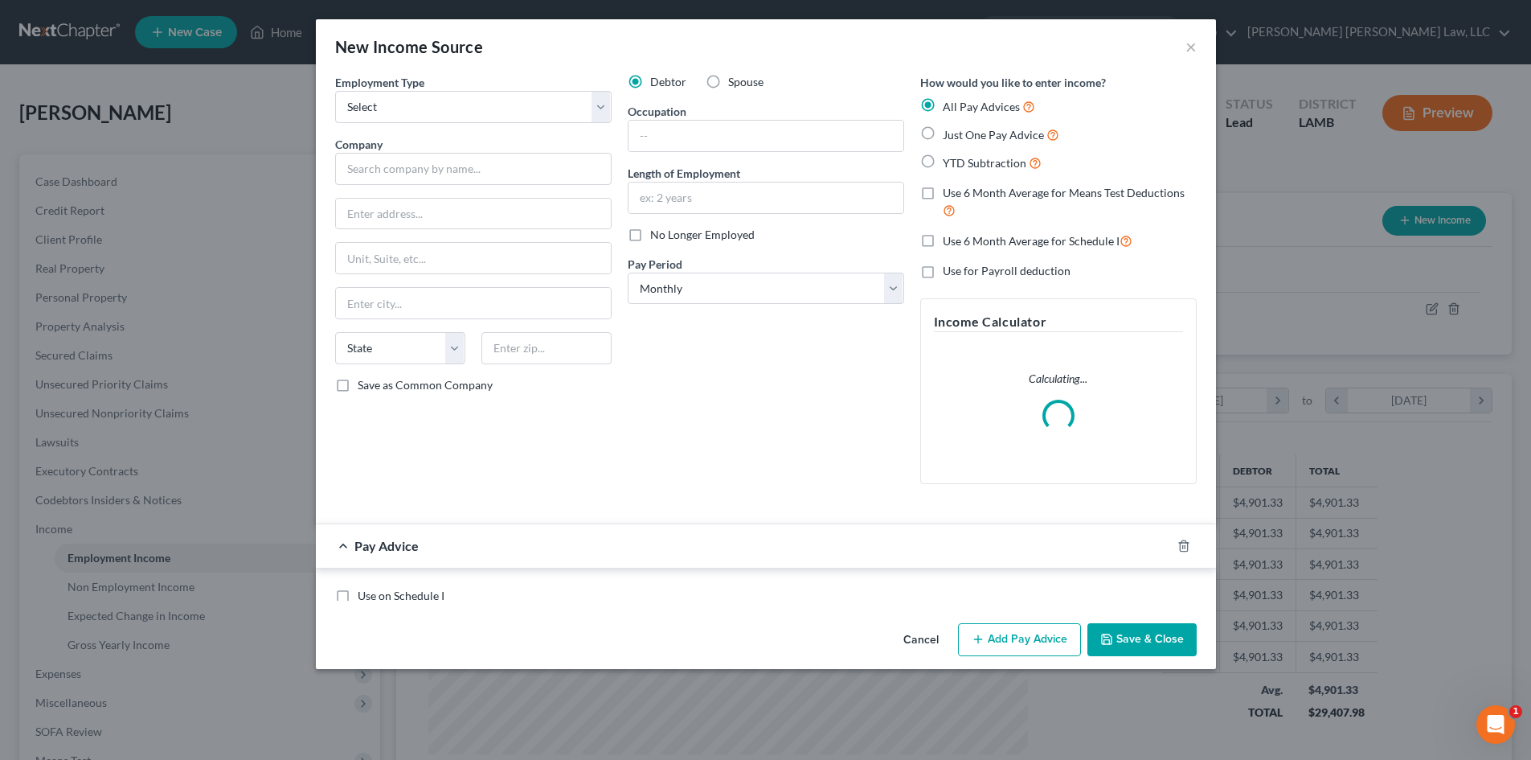
scroll to position [302, 638]
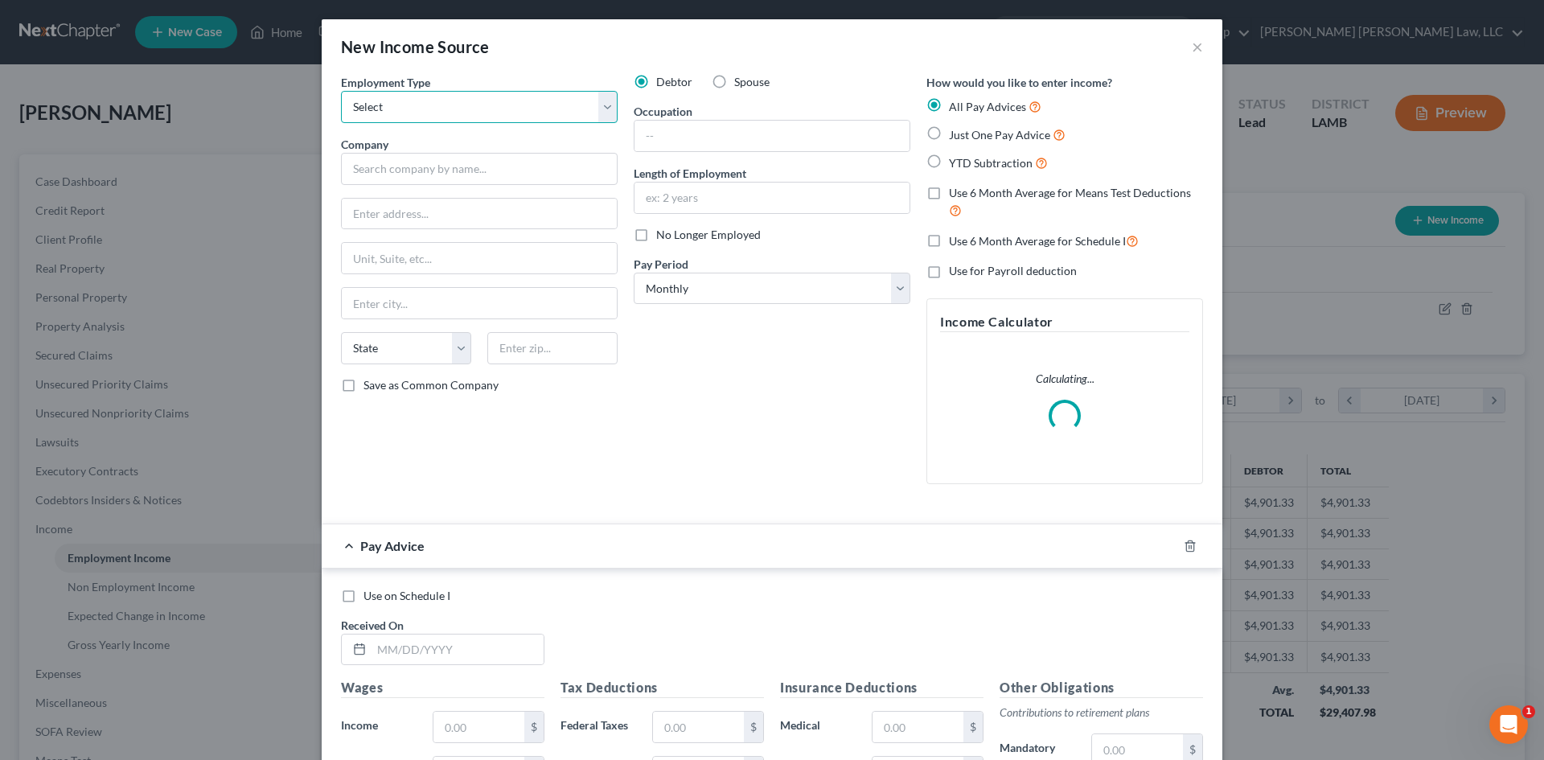
click at [387, 111] on select "Select Full or [DEMOGRAPHIC_DATA] Employment Self Employment" at bounding box center [479, 107] width 277 height 32
select select "1"
click at [341, 91] on select "Select Full or [DEMOGRAPHIC_DATA] Employment Self Employment" at bounding box center [479, 107] width 277 height 32
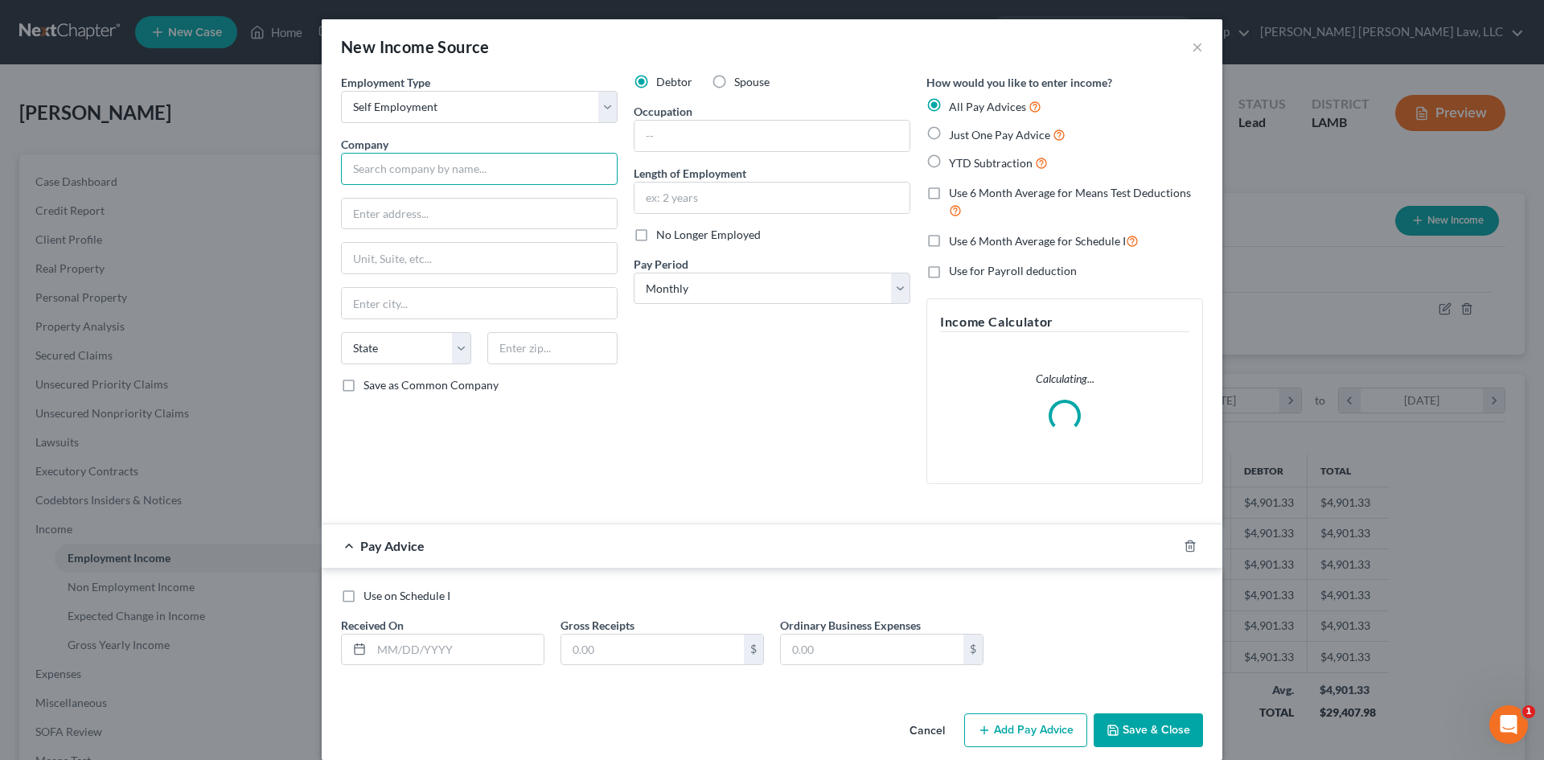
click at [403, 173] on input "text" at bounding box center [479, 169] width 277 height 32
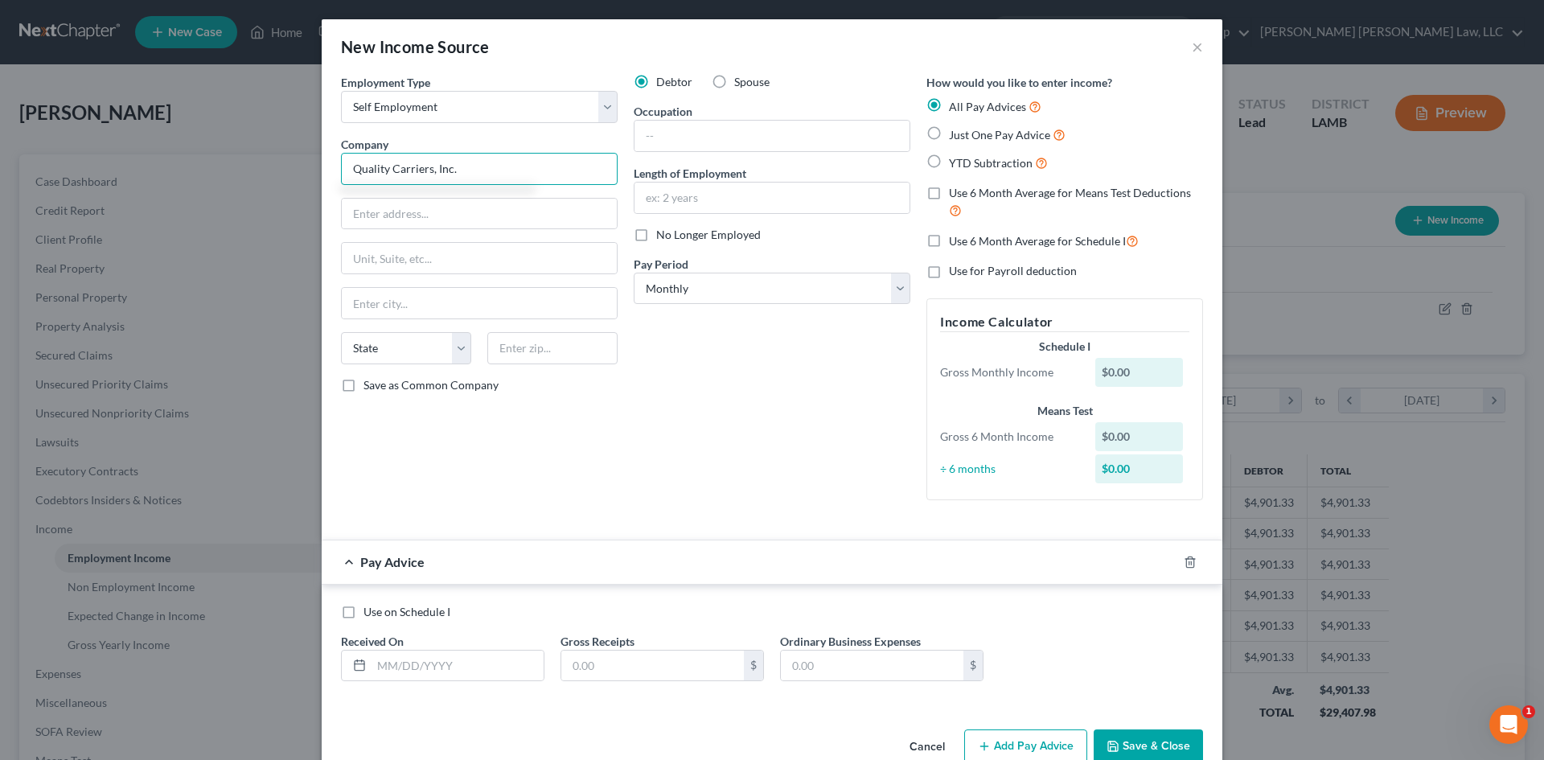
type input "Quality Carriers, Inc."
type input "[STREET_ADDRESS][PERSON_NAME] Suite 132"
type input "33602"
type input "[GEOGRAPHIC_DATA]"
select select "9"
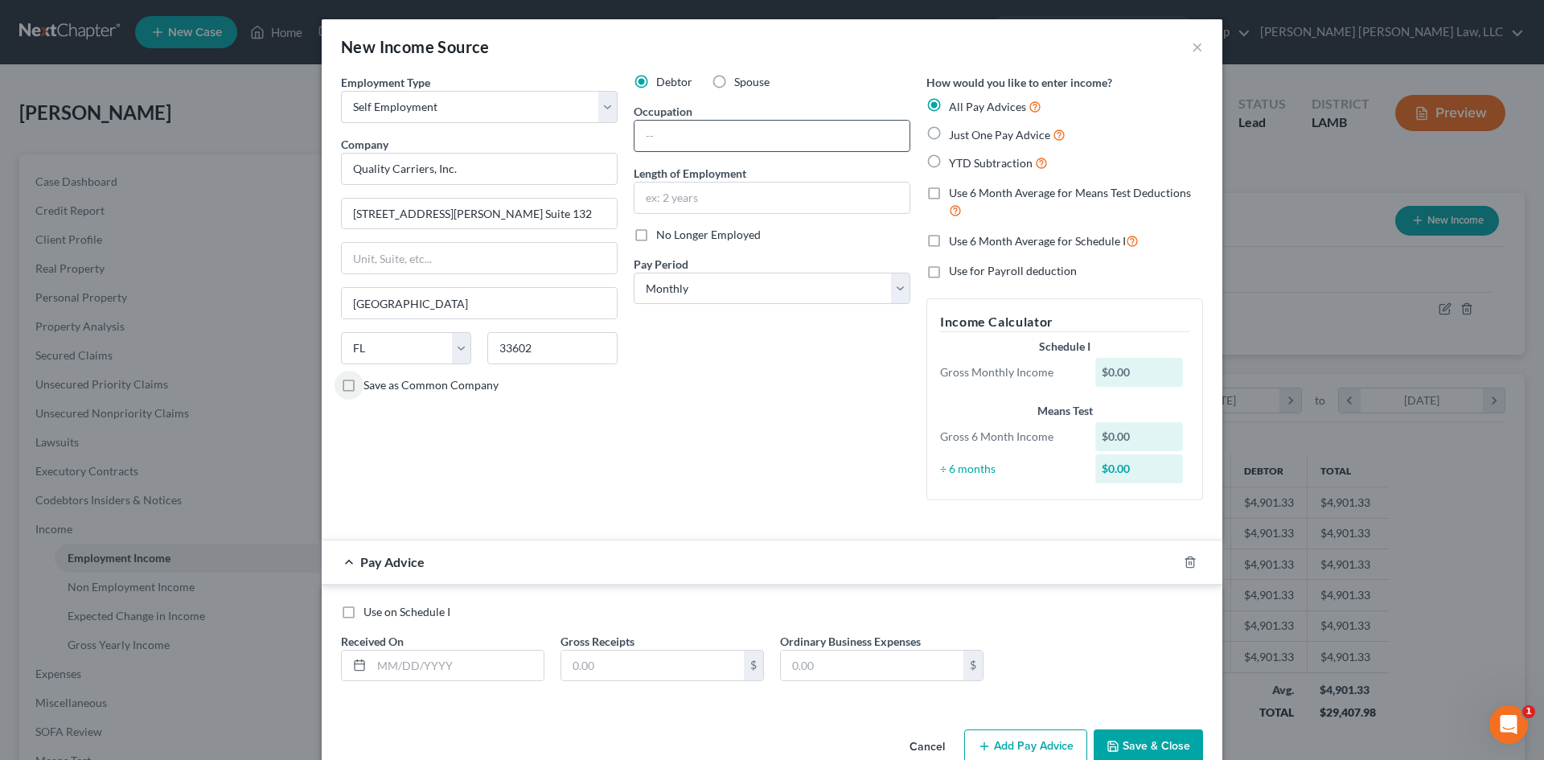
click at [707, 130] on input "text" at bounding box center [771, 136] width 275 height 31
type input "S"
click at [748, 133] on input "Owner Operator Tudck Driver" at bounding box center [771, 136] width 275 height 31
click at [752, 136] on input "Owner Operator Tudck Driver" at bounding box center [771, 136] width 275 height 31
type input "Owner Operator Truck Driver"
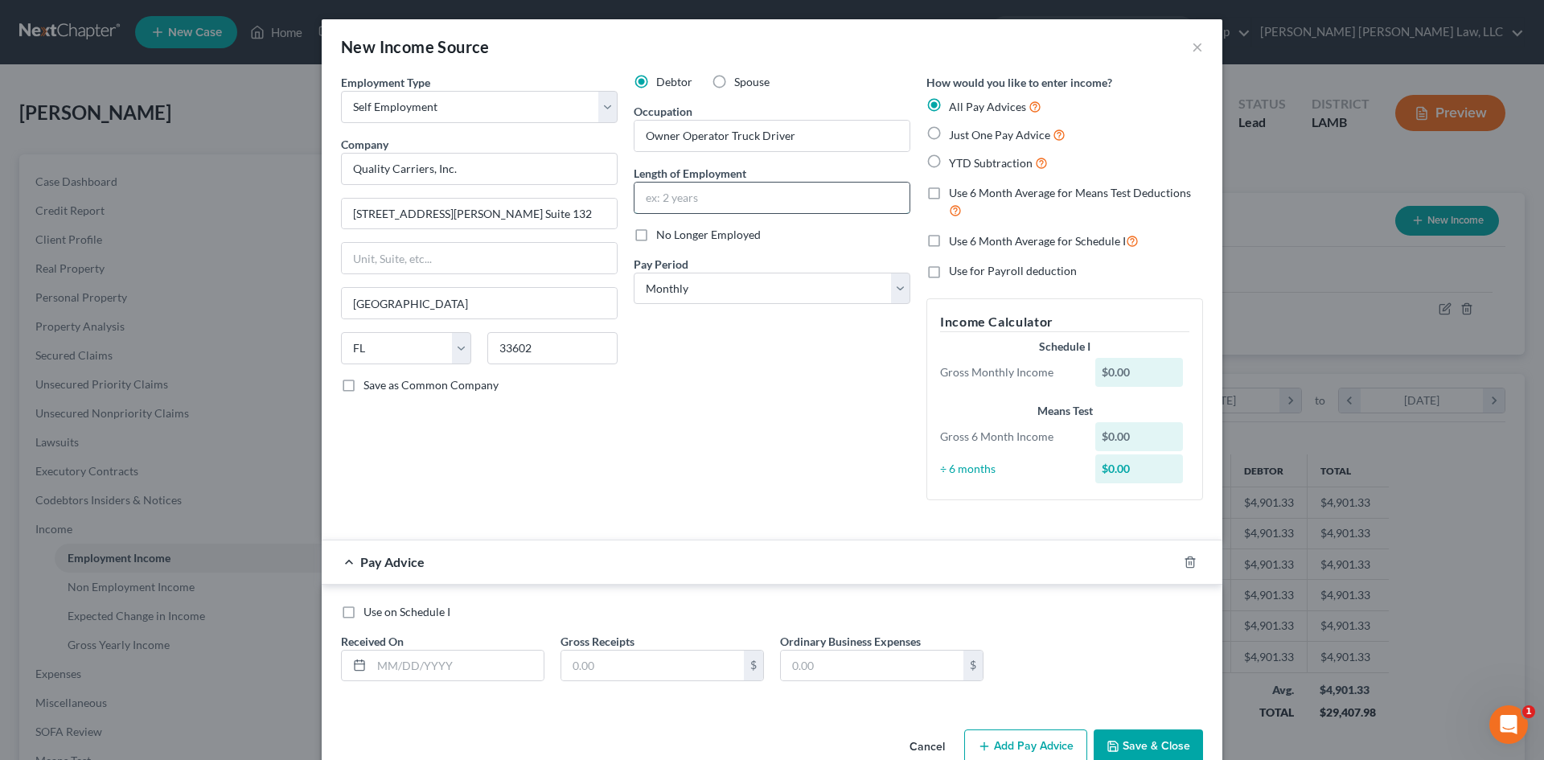
click at [697, 189] on input "text" at bounding box center [771, 197] width 275 height 31
type input "2 months"
click at [667, 285] on select "Select Monthly Twice Monthly Every Other Week Weekly" at bounding box center [771, 289] width 277 height 32
click at [633, 273] on select "Select Monthly Twice Monthly Every Other Week Weekly" at bounding box center [771, 289] width 277 height 32
click at [949, 132] on label "Just One Pay Advice" at bounding box center [1007, 134] width 117 height 18
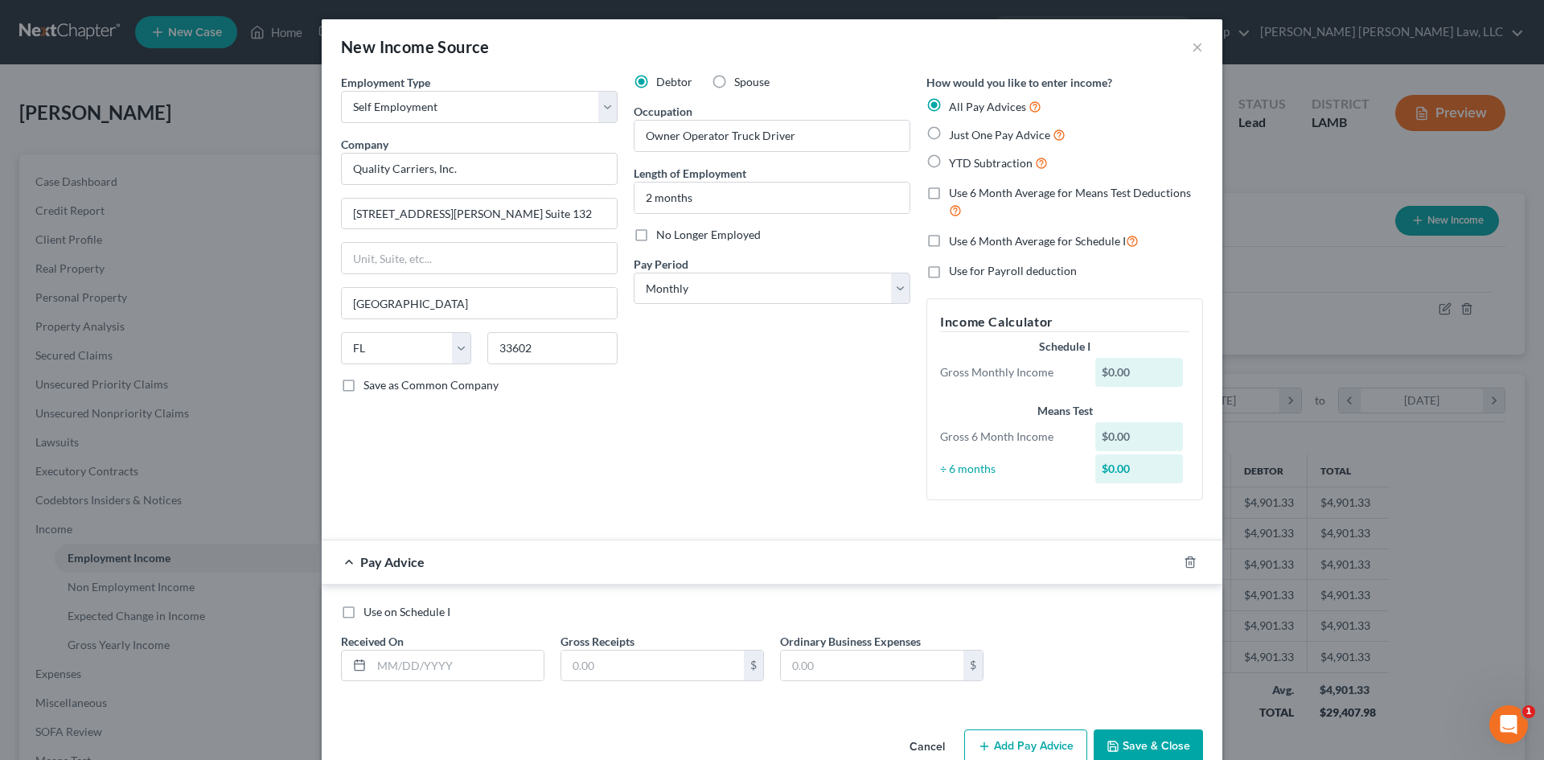
click at [955, 132] on input "Just One Pay Advice" at bounding box center [960, 130] width 10 height 10
radio input "true"
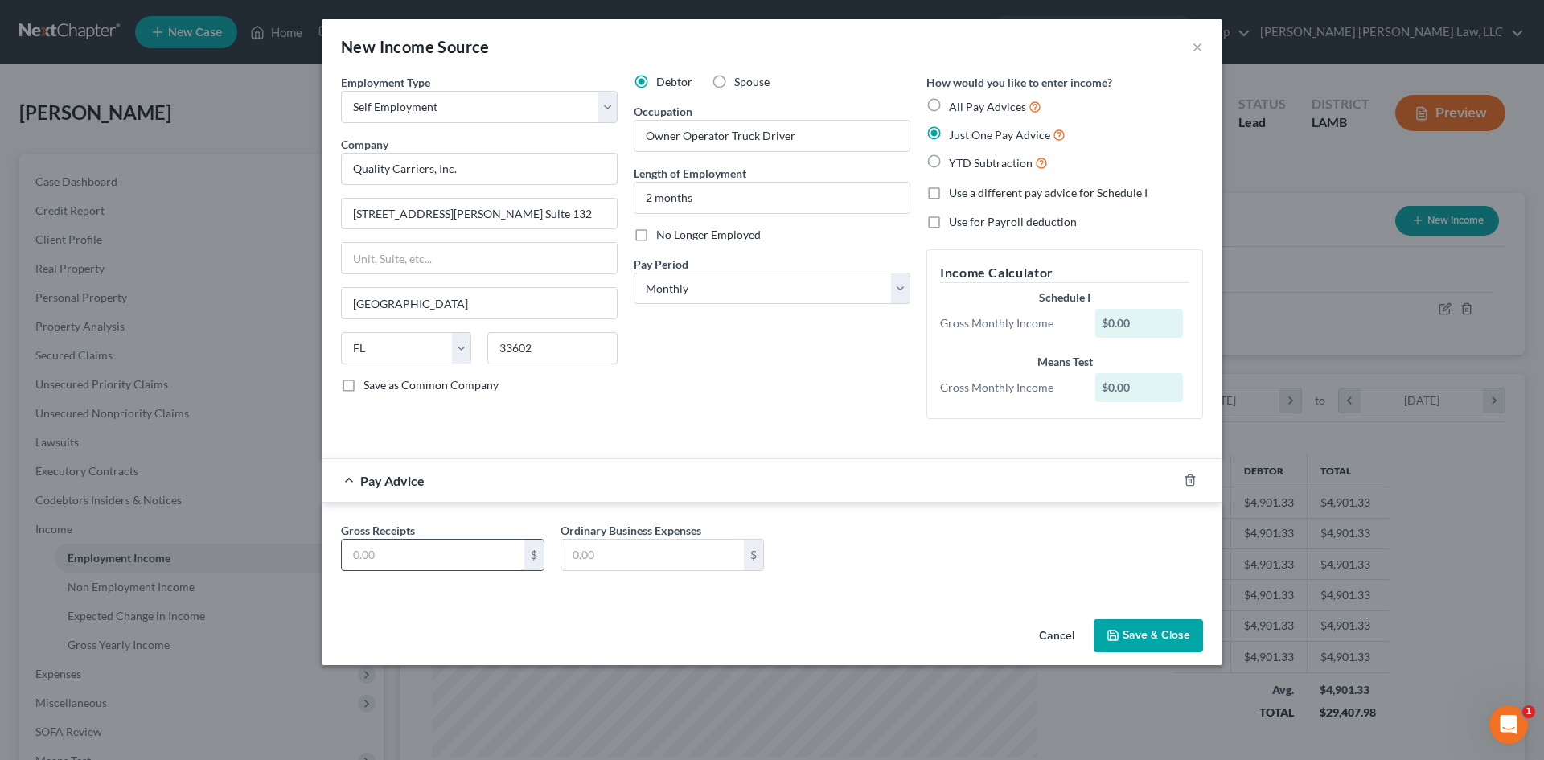
click at [394, 556] on input "text" at bounding box center [433, 554] width 182 height 31
type input "10,068.97"
click at [583, 541] on input "text" at bounding box center [652, 554] width 182 height 31
type input "8,774.57"
click at [1120, 622] on button "Save & Close" at bounding box center [1147, 636] width 109 height 34
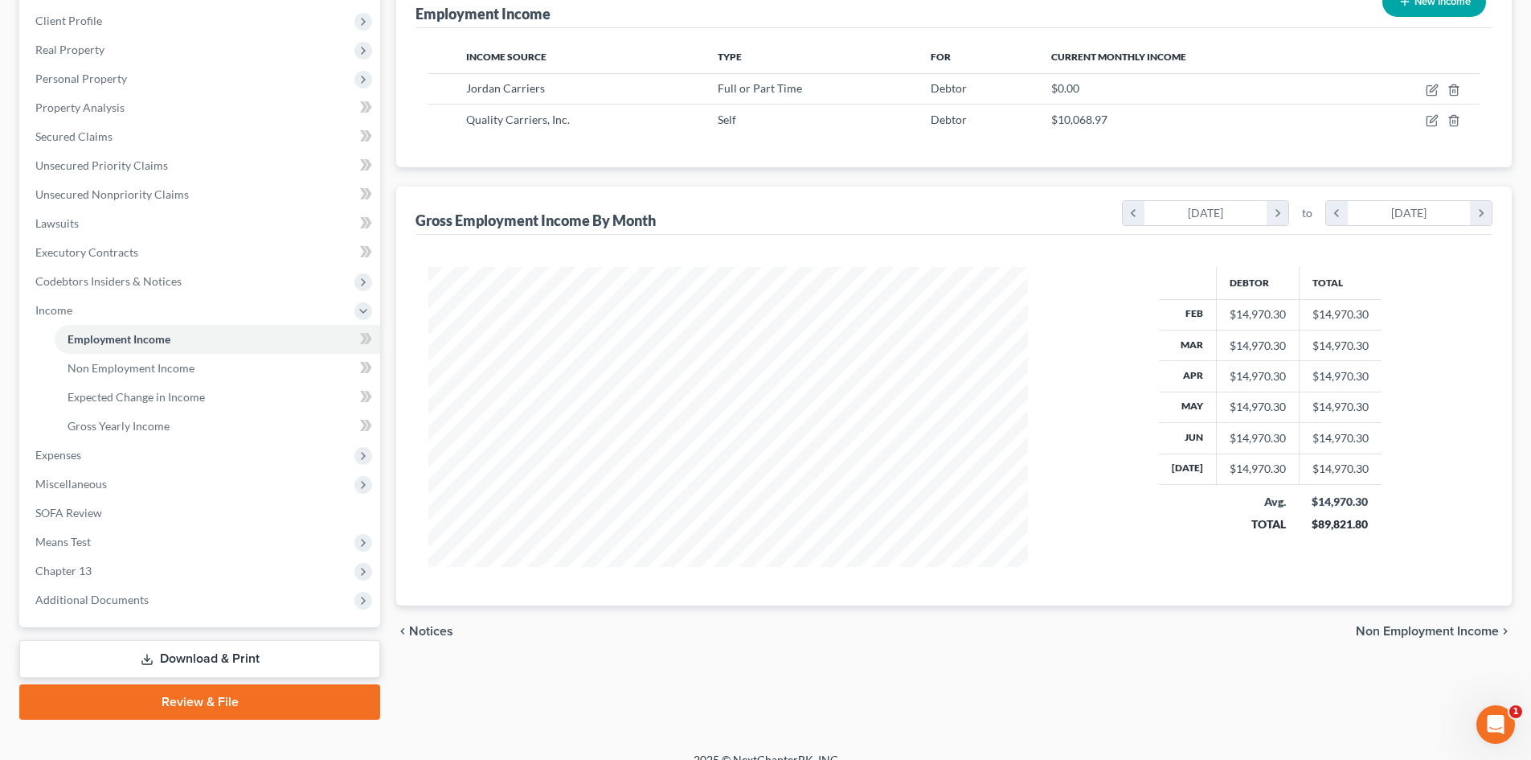
scroll to position [240, 0]
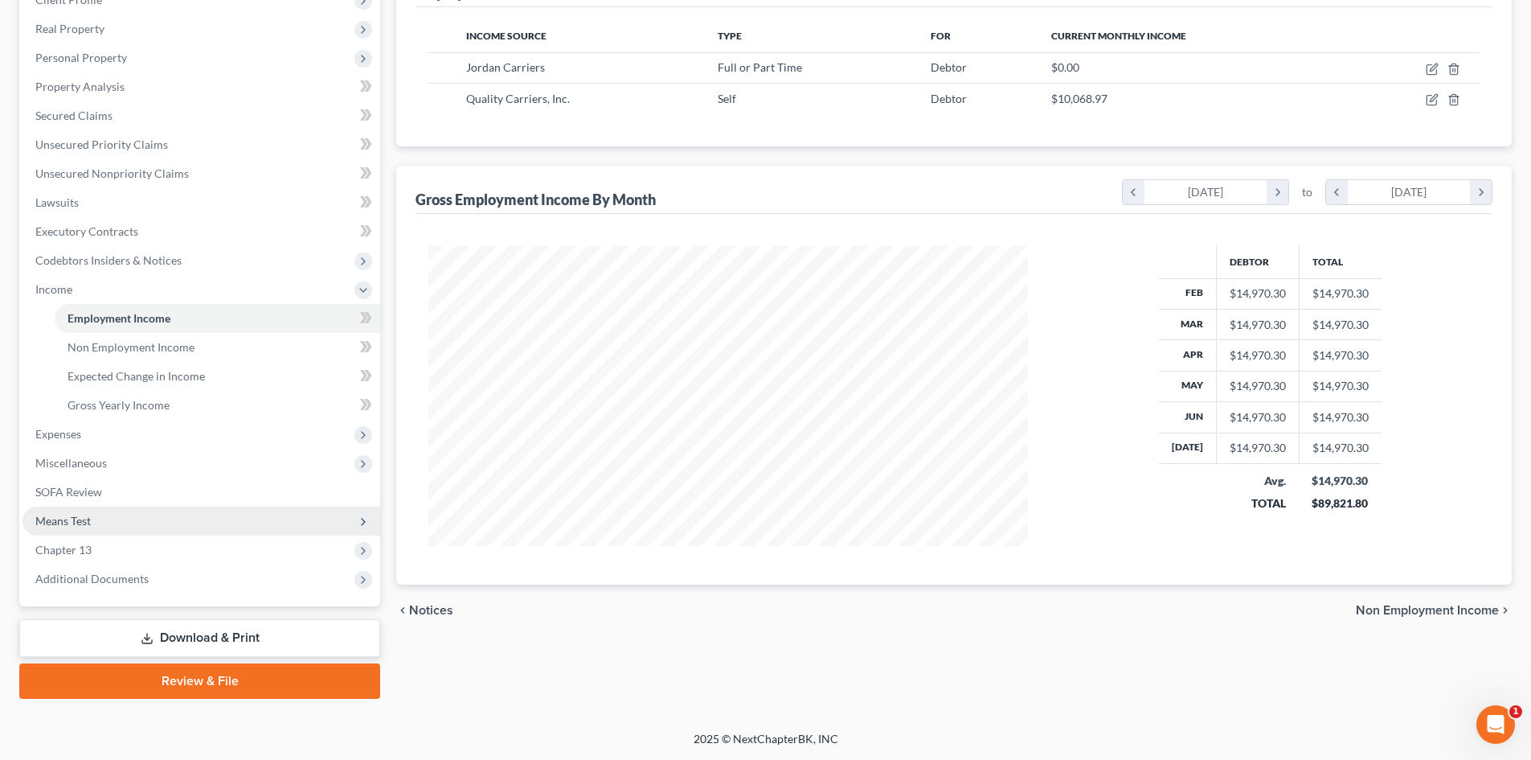
click at [65, 521] on span "Means Test" at bounding box center [62, 521] width 55 height 14
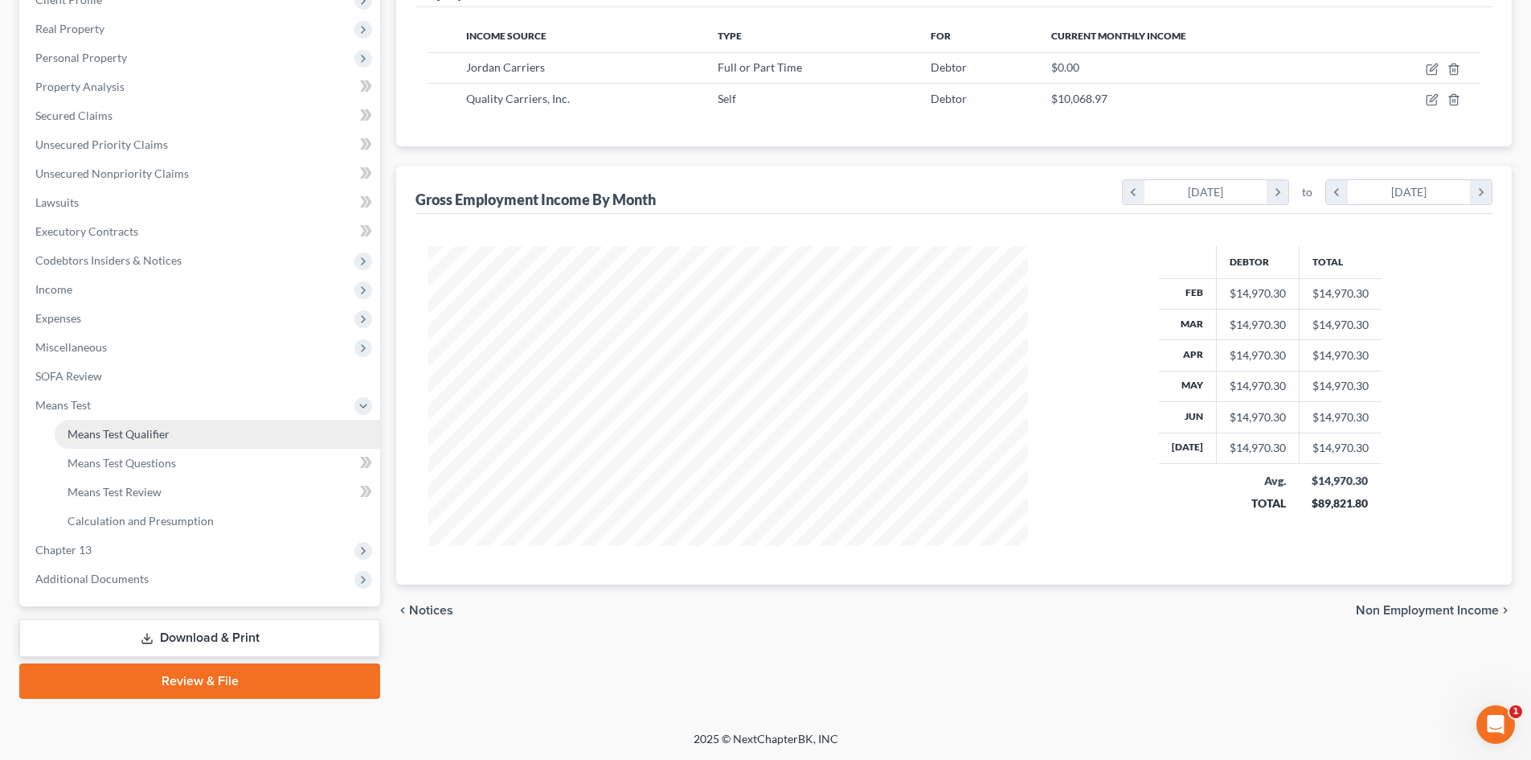
click at [125, 434] on span "Means Test Qualifier" at bounding box center [119, 434] width 102 height 14
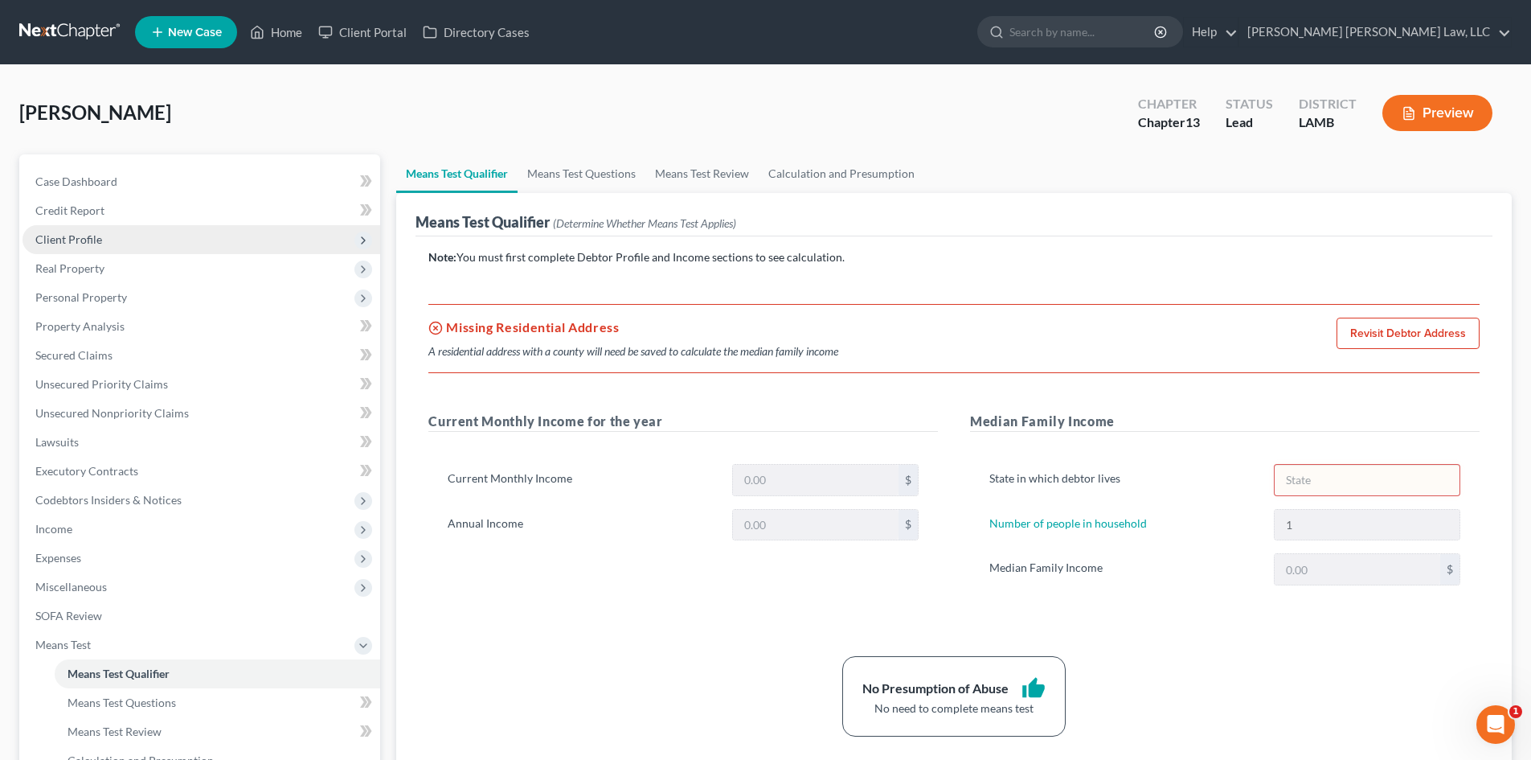
click at [71, 244] on span "Client Profile" at bounding box center [68, 239] width 67 height 14
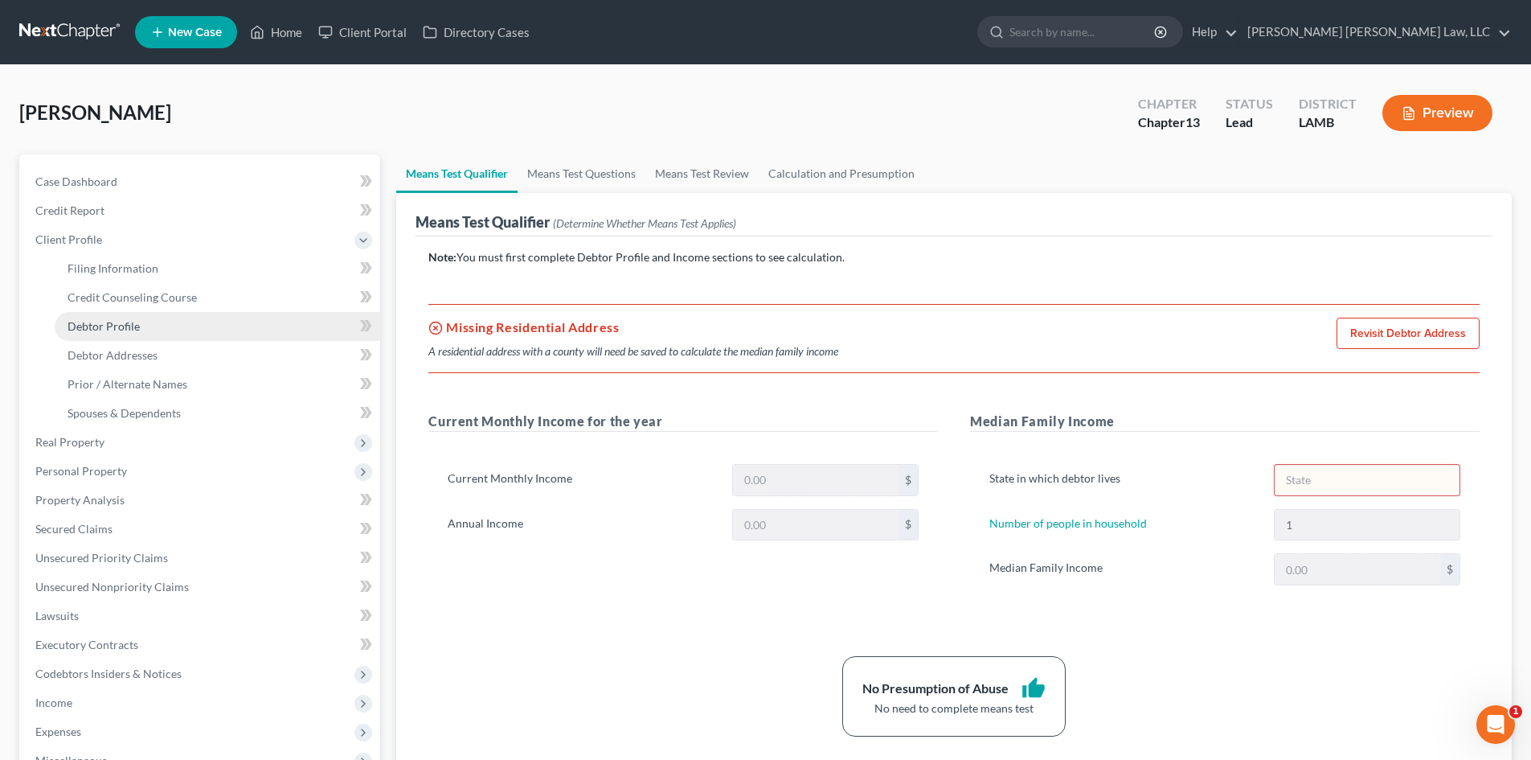
click at [105, 322] on span "Debtor Profile" at bounding box center [104, 326] width 72 height 14
select select "0"
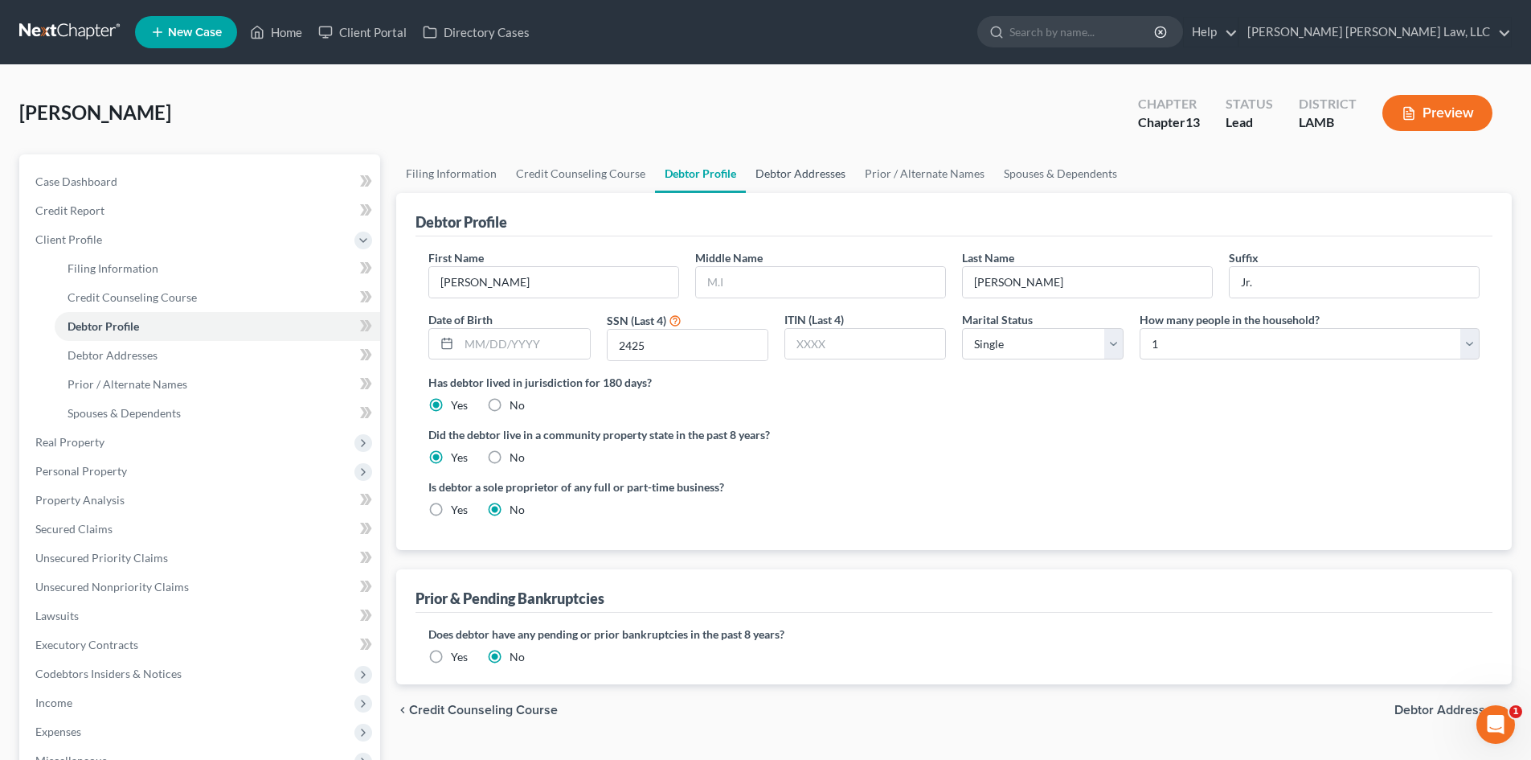
click at [782, 165] on link "Debtor Addresses" at bounding box center [800, 173] width 109 height 39
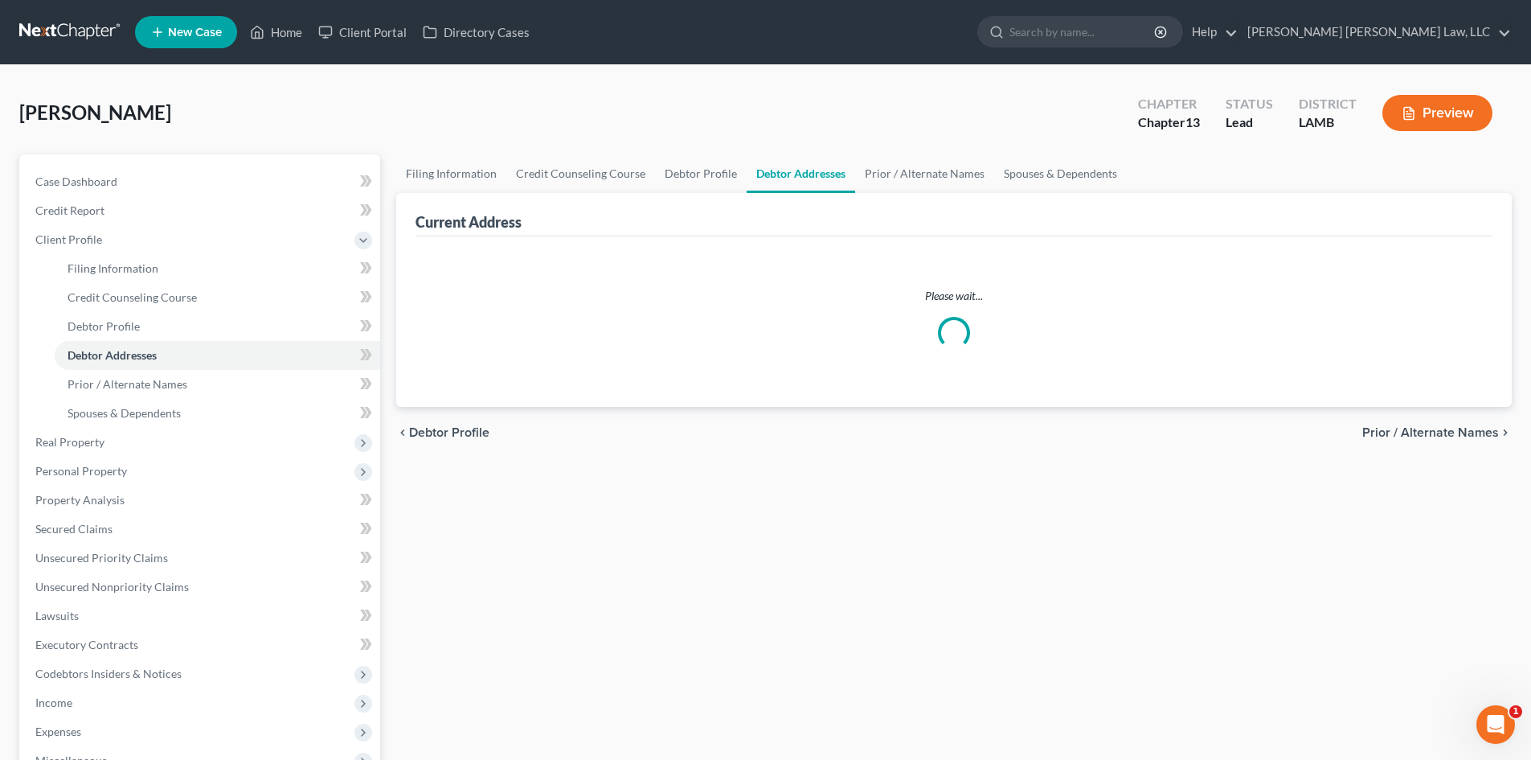
select select "0"
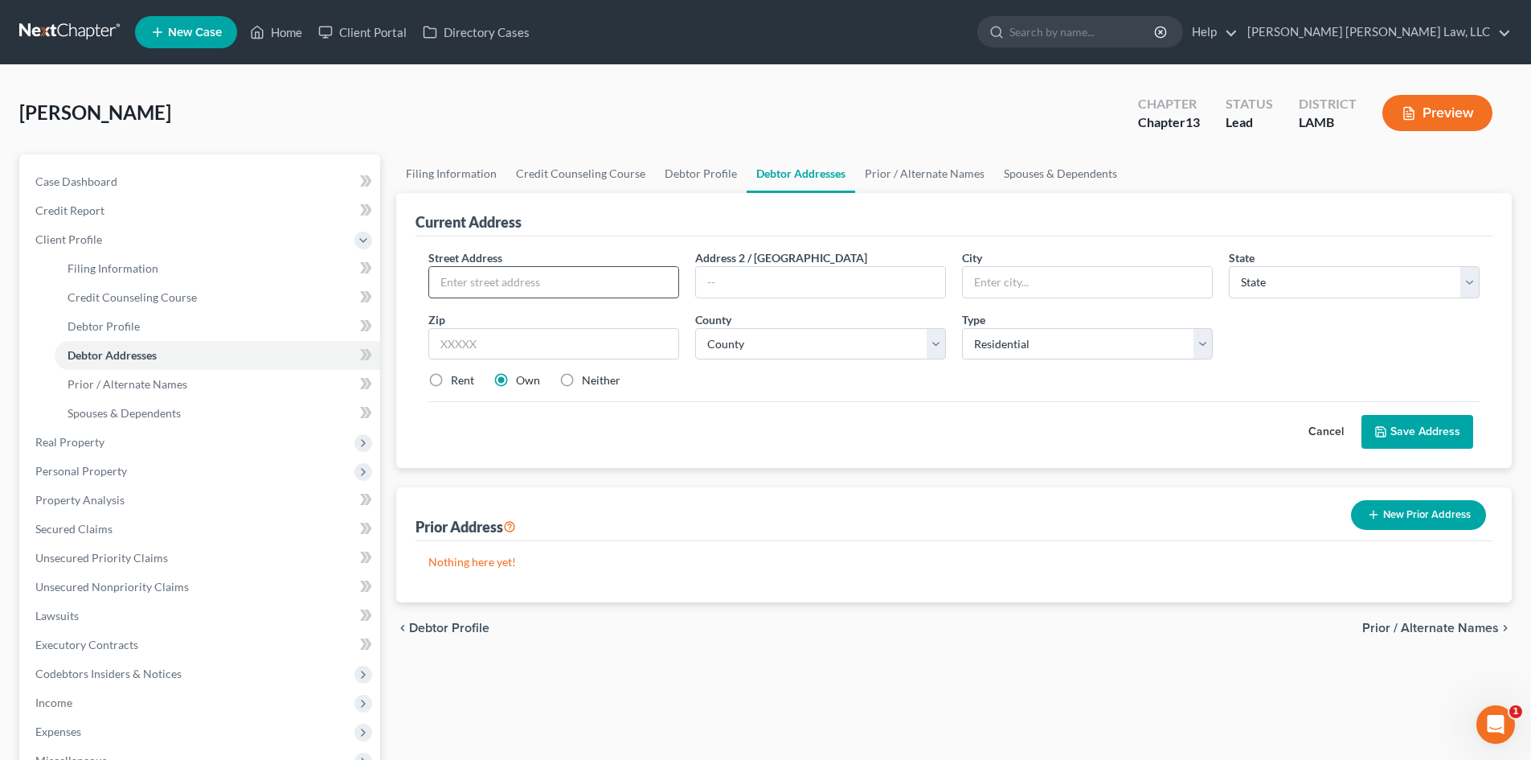
click at [500, 285] on input "text" at bounding box center [553, 282] width 249 height 31
type input "[STREET_ADDRESS][PERSON_NAME]"
type input "70775"
type input "[GEOGRAPHIC_DATA]"
select select "19"
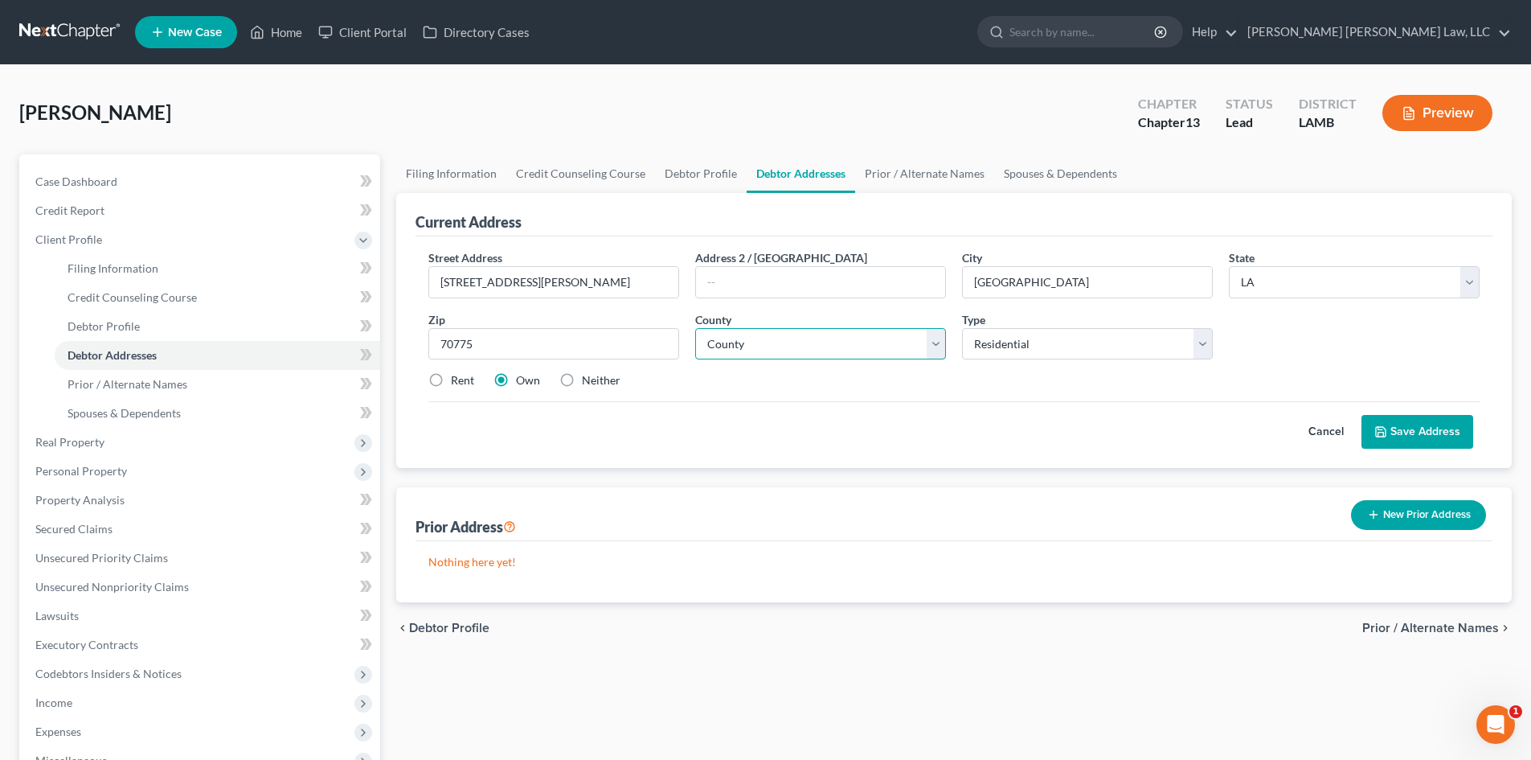
click at [740, 346] on select "County Acadia [PERSON_NAME] [DATE] Assumption Avoyelles [GEOGRAPHIC_DATA] Bienv…" at bounding box center [820, 344] width 251 height 32
select select "62"
click at [695, 328] on select "County Acadia [PERSON_NAME] [DATE] Assumption Avoyelles [GEOGRAPHIC_DATA] Bienv…" at bounding box center [820, 344] width 251 height 32
click at [451, 379] on label "Rent" at bounding box center [462, 380] width 23 height 16
click at [457, 379] on input "Rent" at bounding box center [462, 377] width 10 height 10
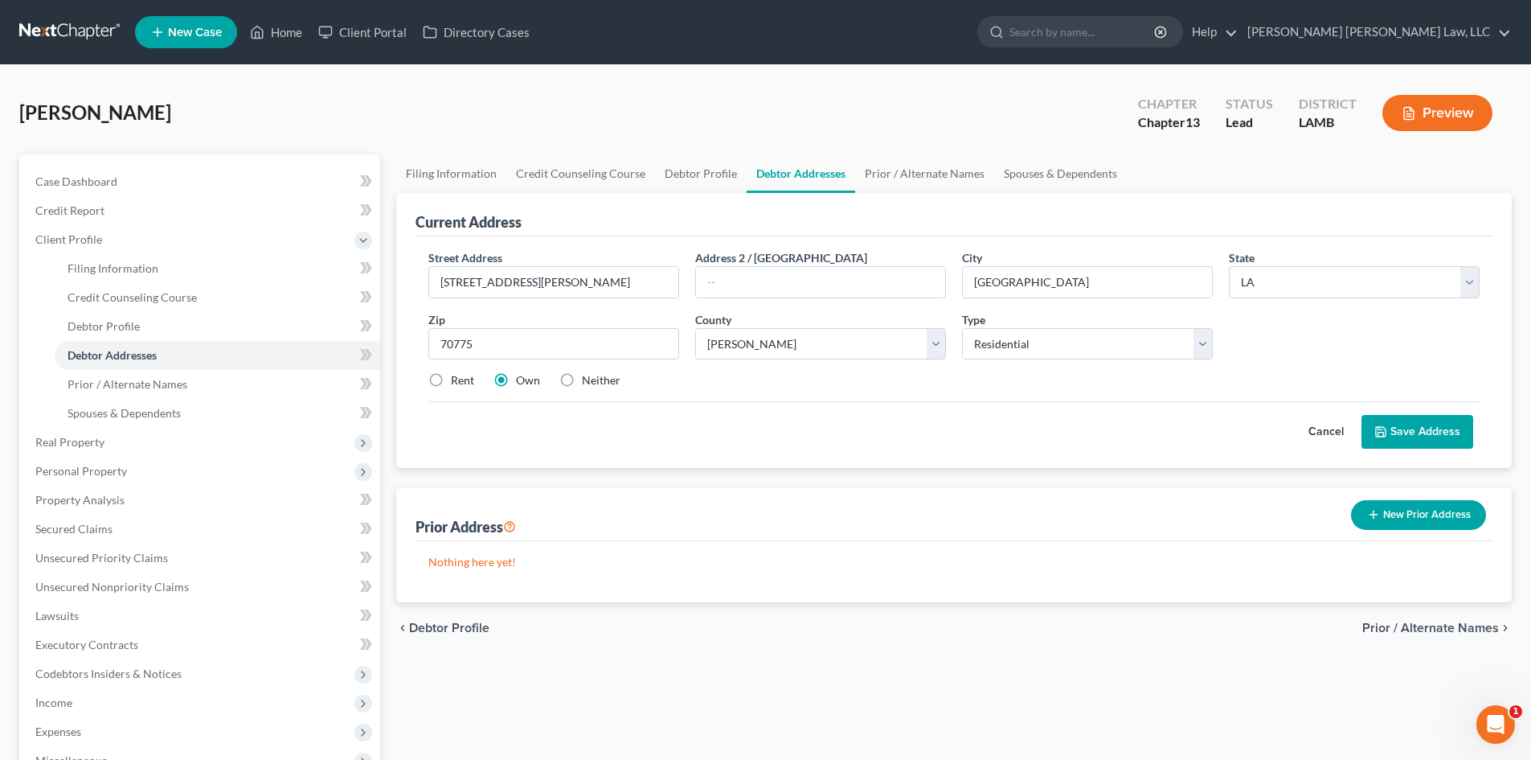
radio input "true"
click at [1416, 427] on button "Save Address" at bounding box center [1418, 432] width 112 height 34
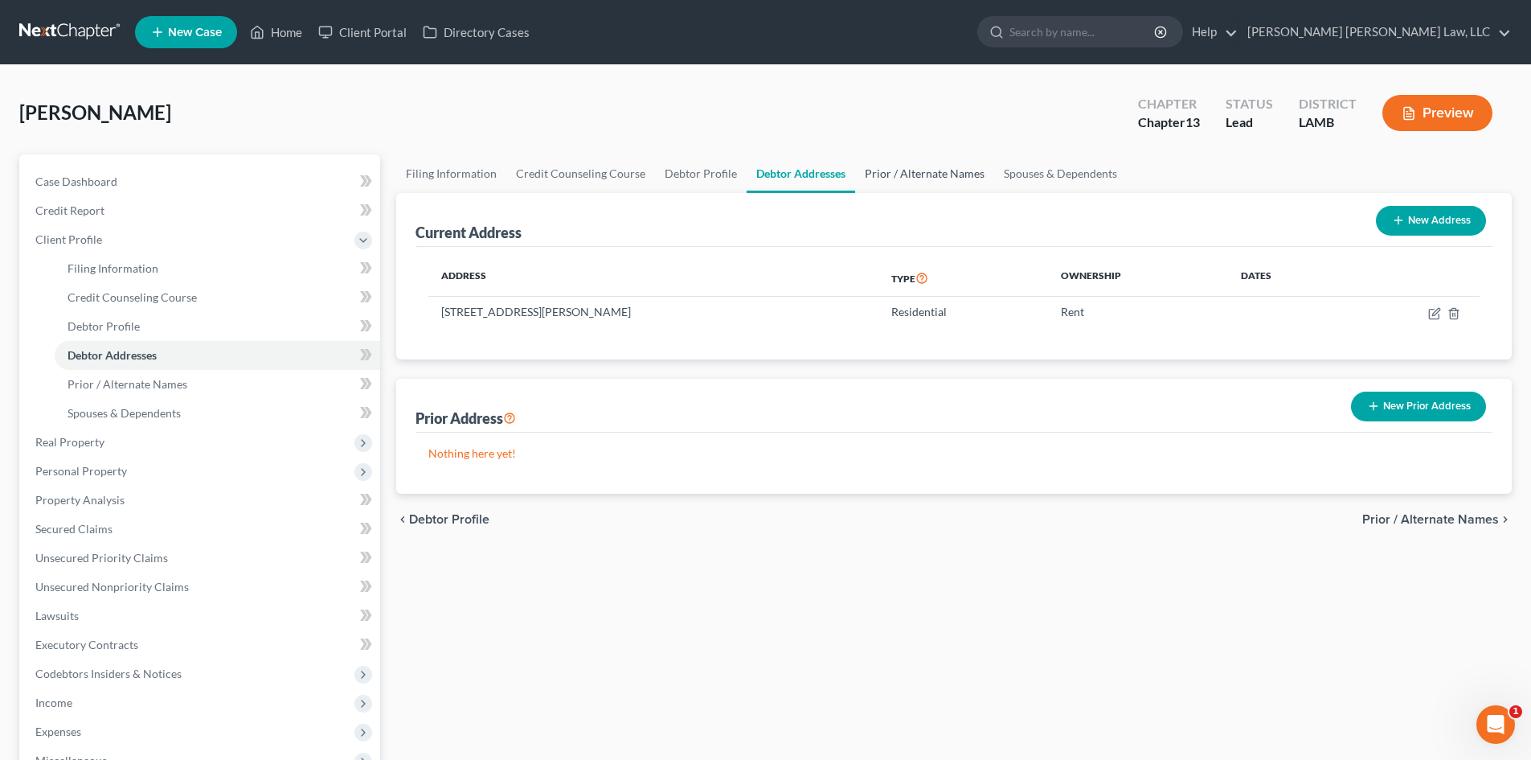
click at [938, 179] on link "Prior / Alternate Names" at bounding box center [924, 173] width 139 height 39
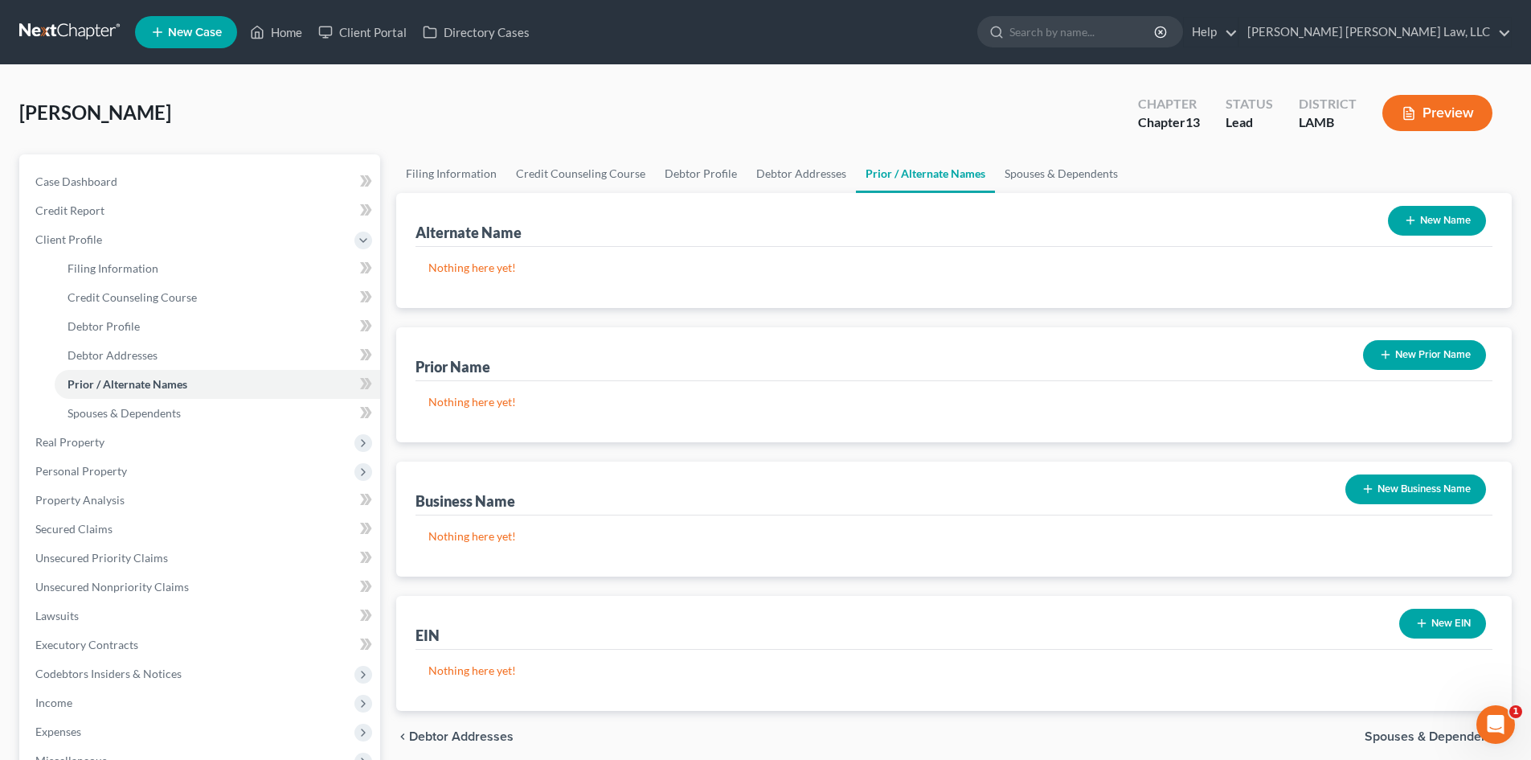
click at [1420, 220] on button "New Name" at bounding box center [1437, 221] width 98 height 30
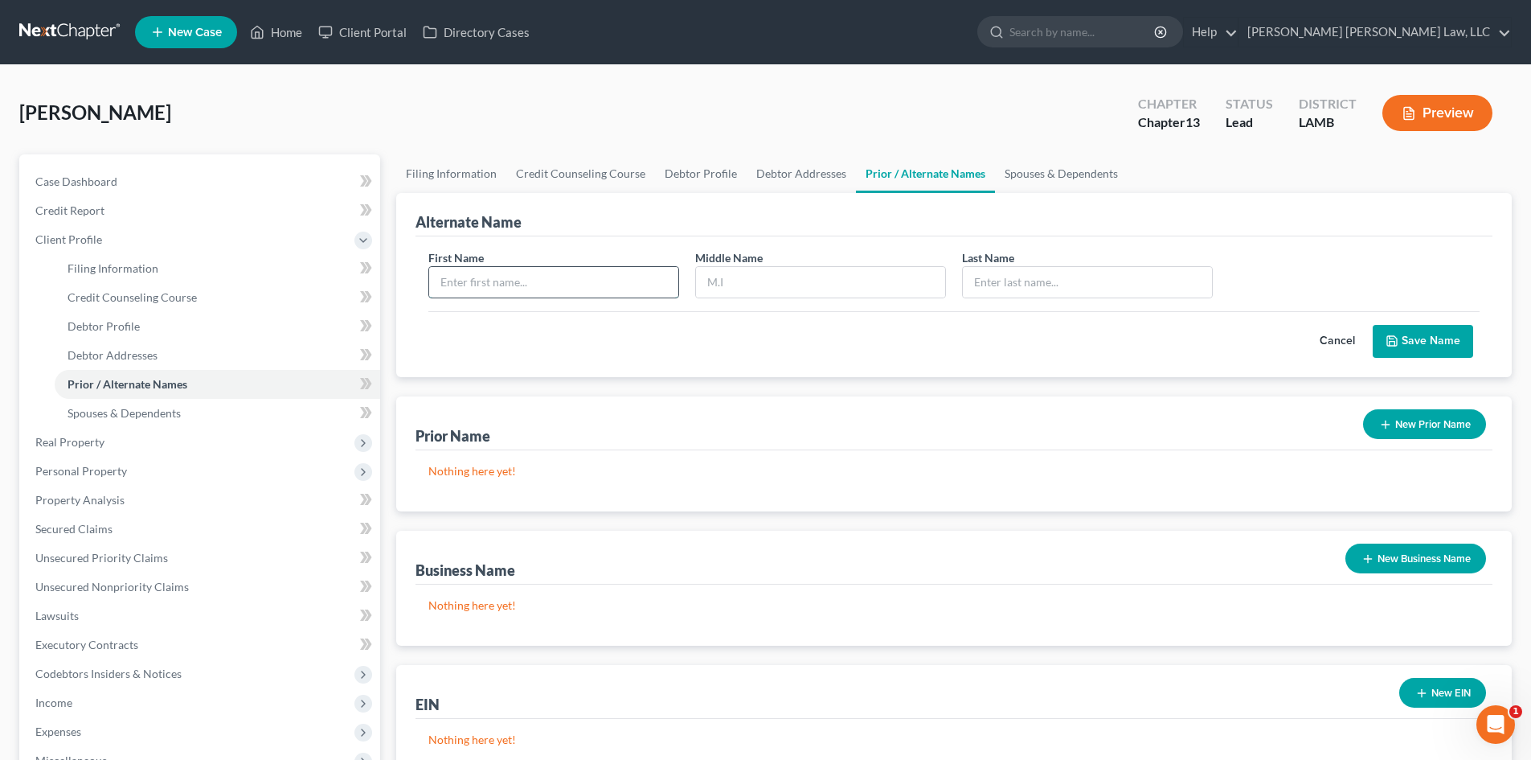
click at [480, 288] on input "text" at bounding box center [553, 282] width 249 height 31
type input "[PERSON_NAME]"
click at [1395, 333] on button "Save Name" at bounding box center [1423, 342] width 100 height 34
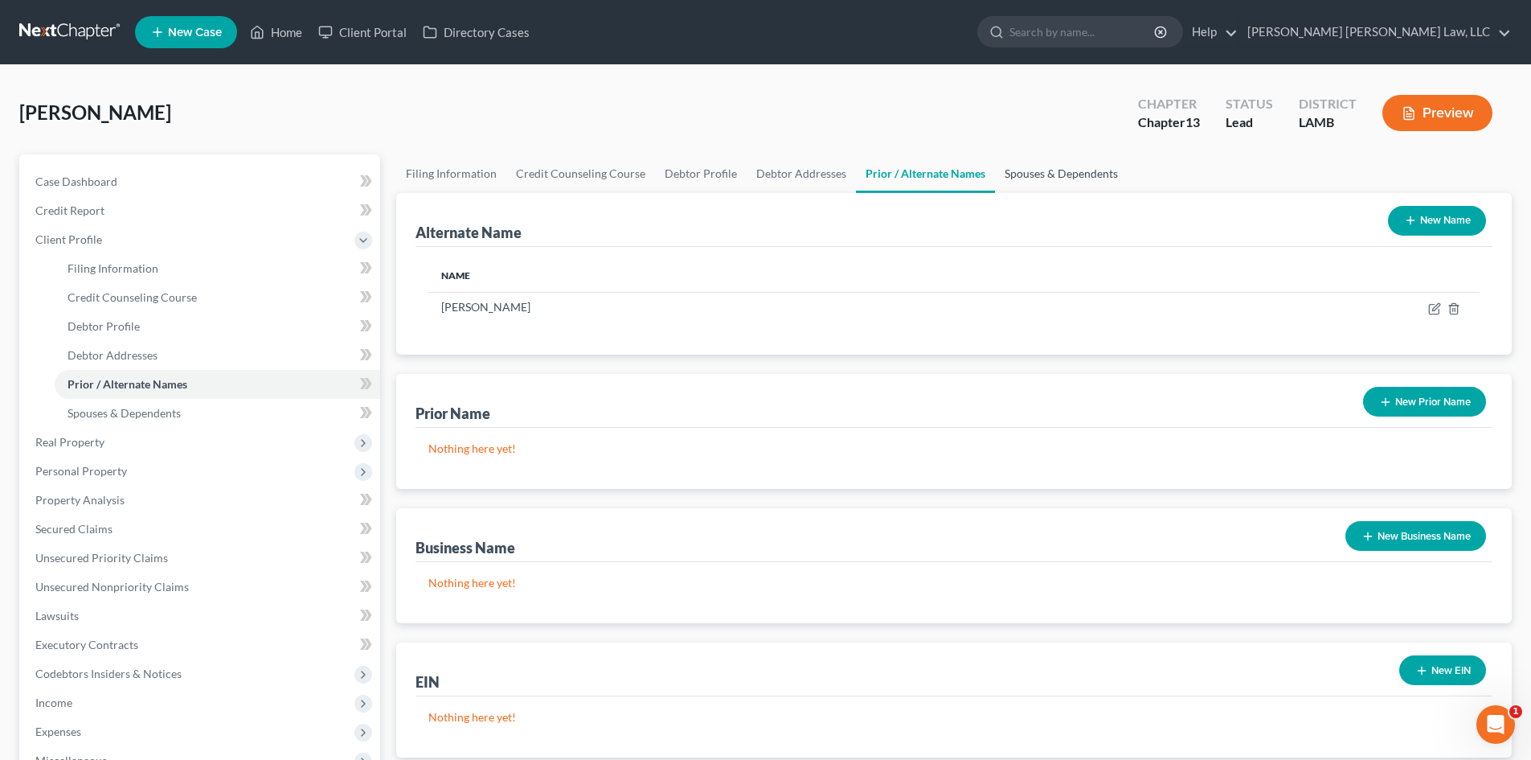
click at [1008, 174] on link "Spouses & Dependents" at bounding box center [1061, 173] width 133 height 39
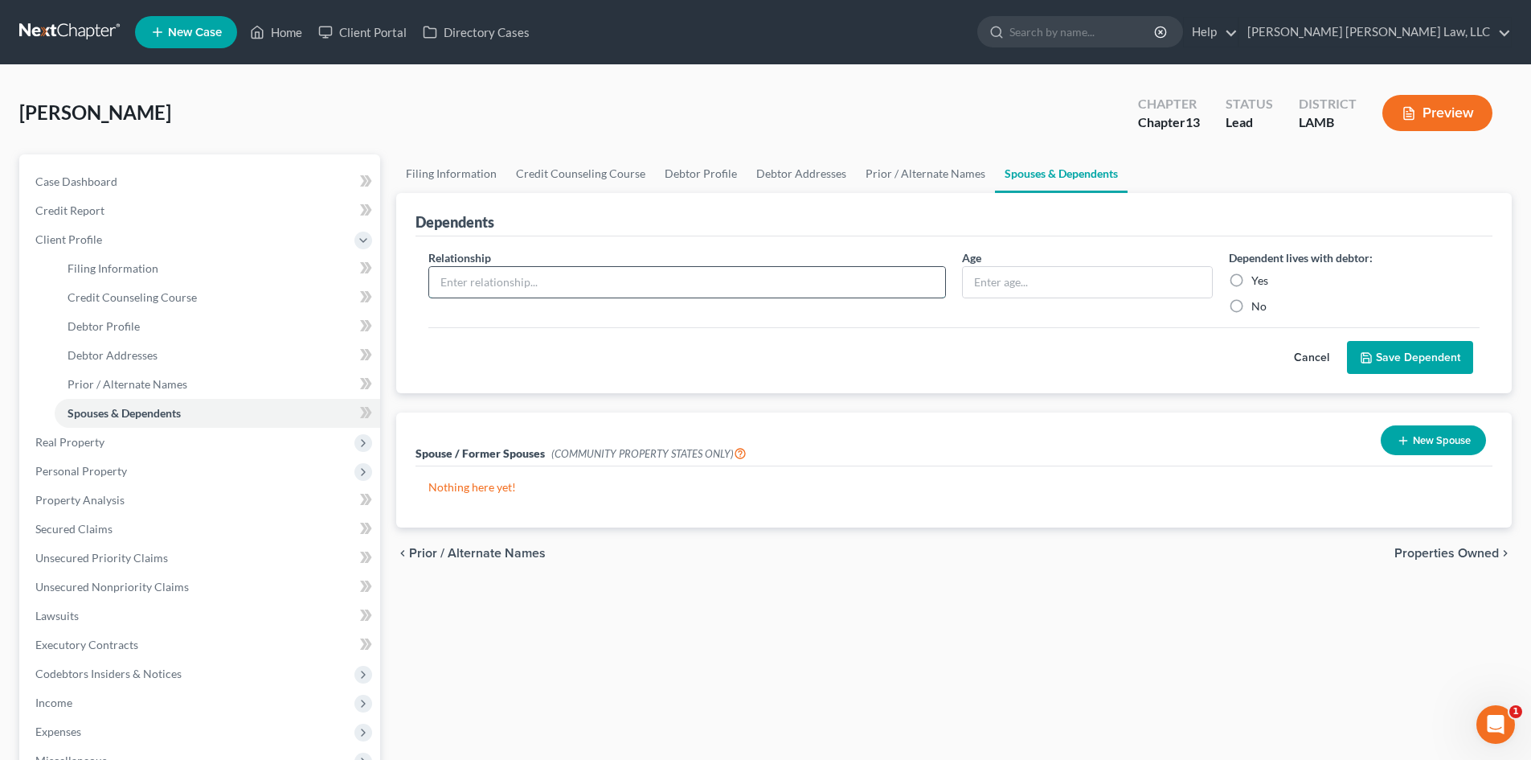
click at [545, 268] on input "text" at bounding box center [687, 282] width 516 height 31
type input "d"
type input "Daughter"
click at [991, 285] on input "text" at bounding box center [1087, 282] width 249 height 31
type input "18"
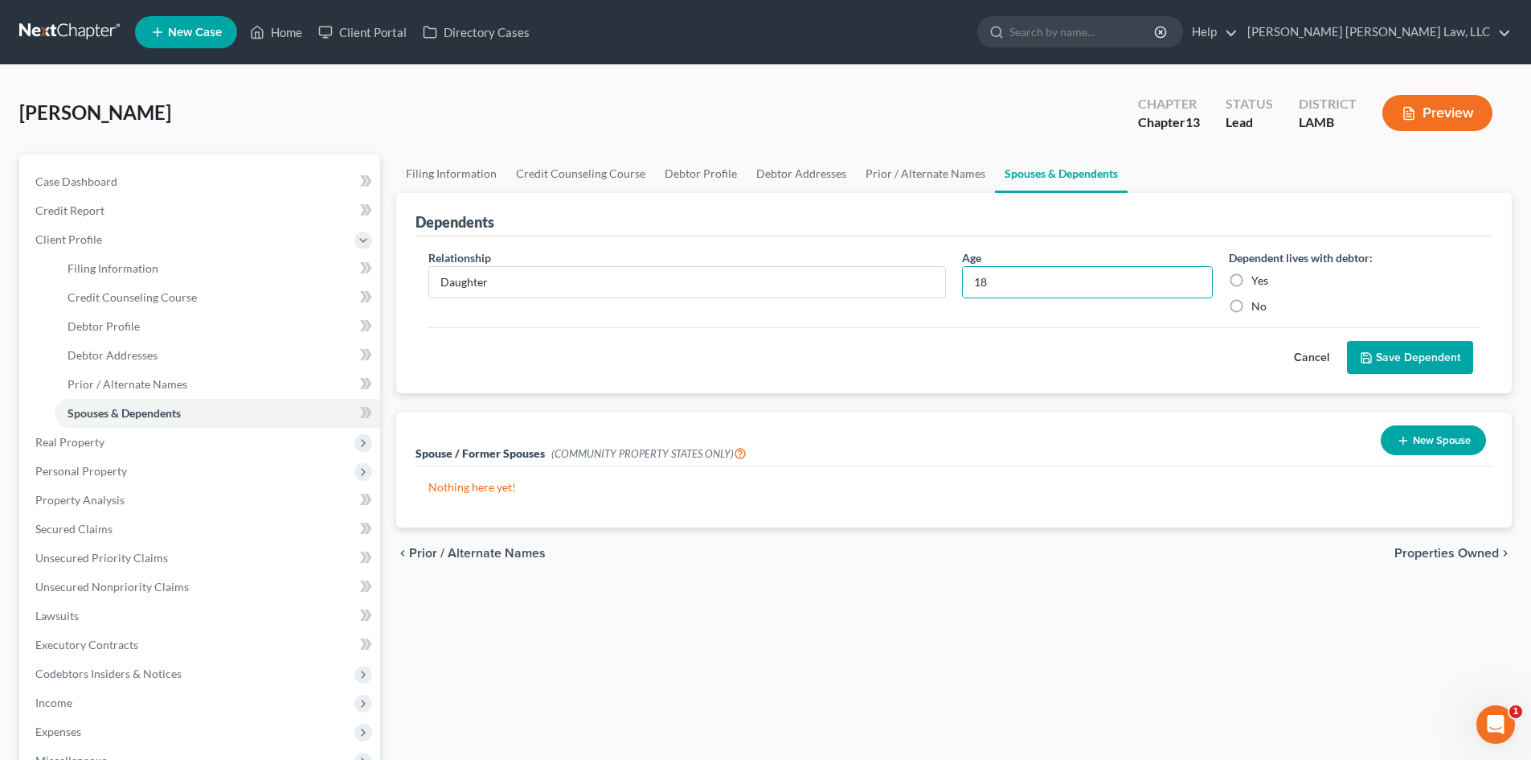
click at [1252, 280] on label "Yes" at bounding box center [1260, 281] width 17 height 16
click at [1258, 280] on input "Yes" at bounding box center [1263, 278] width 10 height 10
radio input "true"
click at [1368, 353] on icon "submit" at bounding box center [1367, 358] width 10 height 10
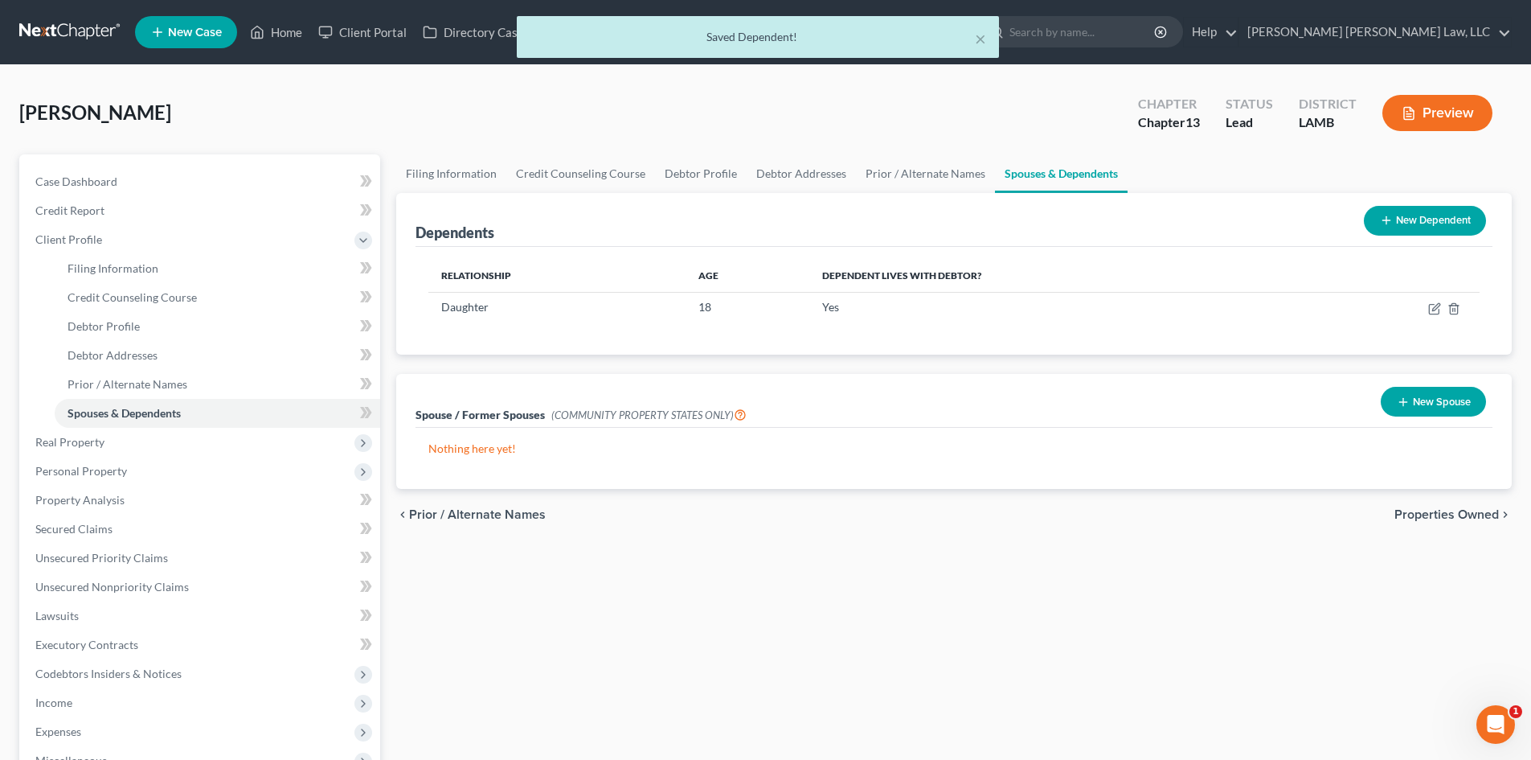
drag, startPoint x: 1396, startPoint y: 221, endPoint x: 1372, endPoint y: 222, distance: 24.1
click at [1396, 220] on button "New Dependent" at bounding box center [1425, 221] width 122 height 30
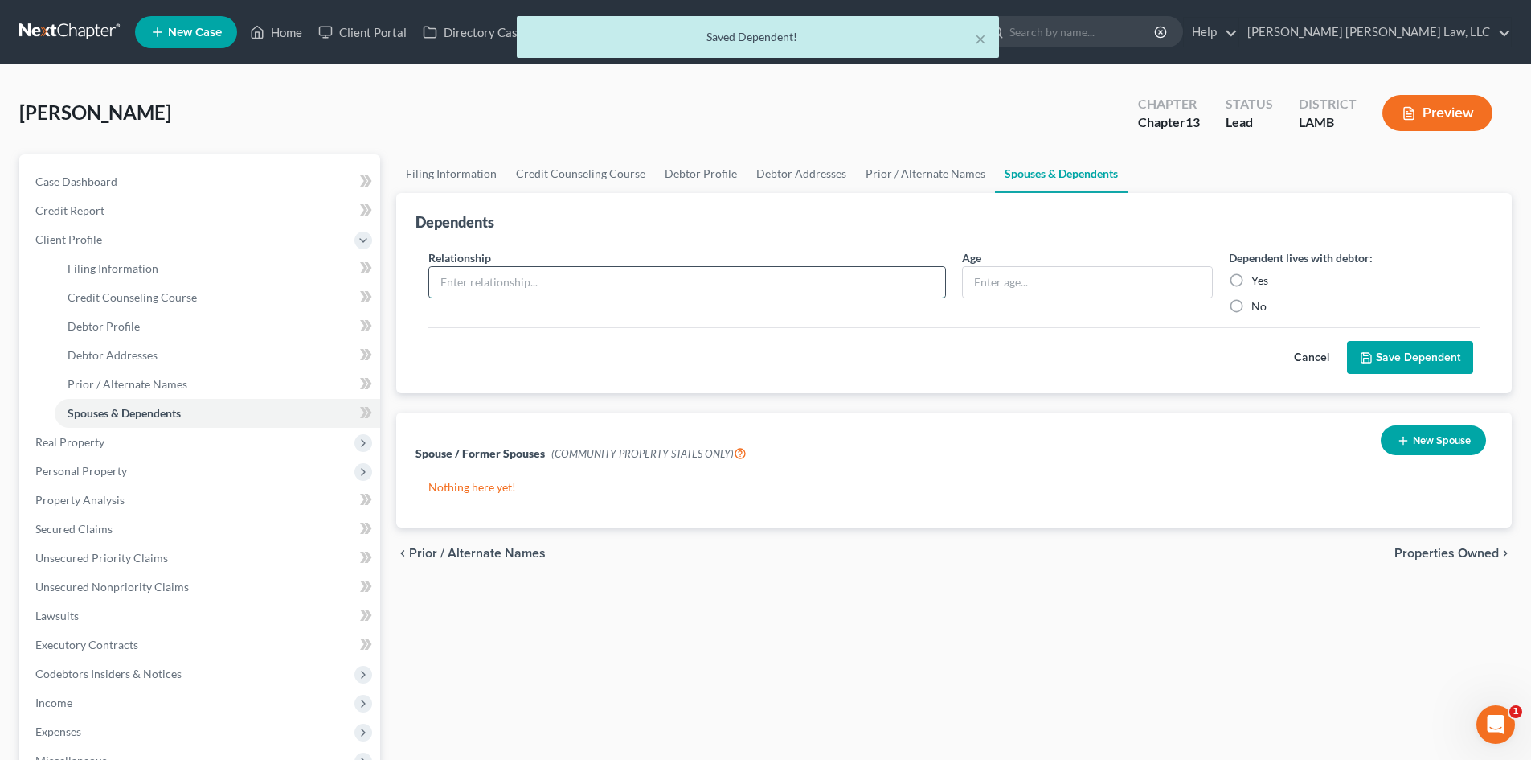
click at [467, 289] on input "text" at bounding box center [687, 282] width 516 height 31
type input "Daughter"
click at [1010, 287] on input "text" at bounding box center [1087, 282] width 249 height 31
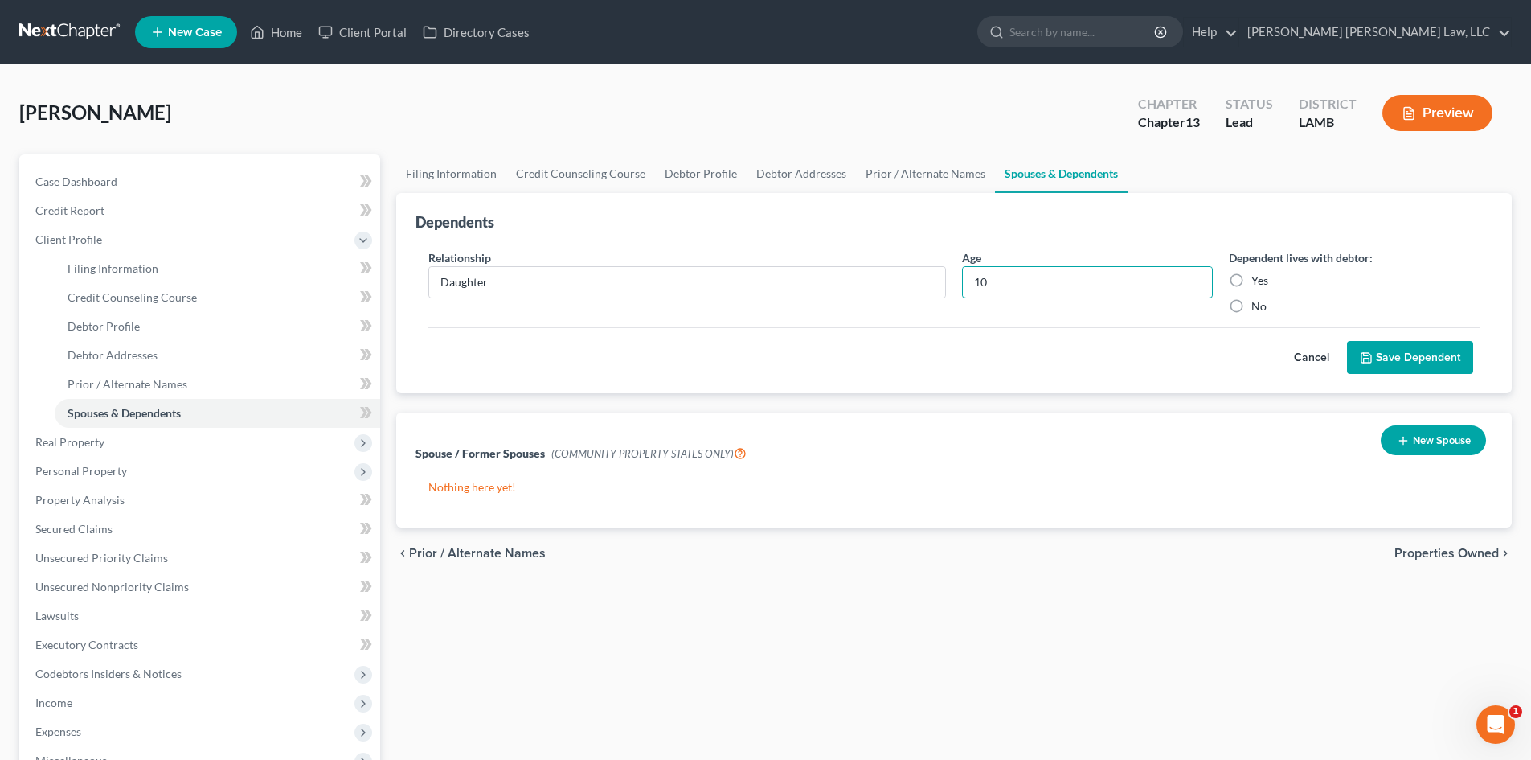
type input "10"
click at [1252, 280] on label "Yes" at bounding box center [1260, 281] width 17 height 16
click at [1258, 280] on input "Yes" at bounding box center [1263, 278] width 10 height 10
radio input "true"
click at [1367, 349] on button "Save Dependent" at bounding box center [1410, 358] width 126 height 34
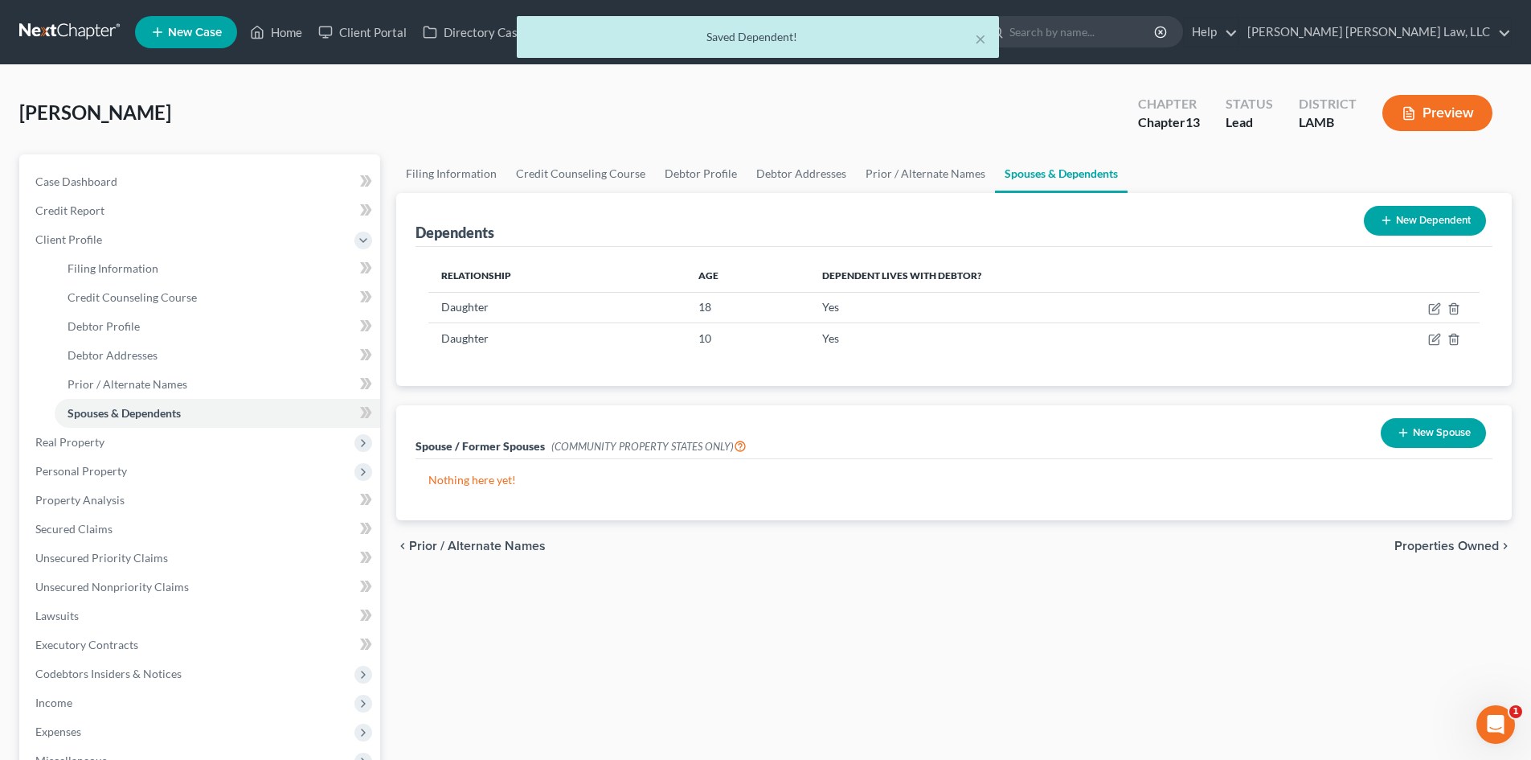
click at [1389, 221] on icon at bounding box center [1386, 220] width 13 height 13
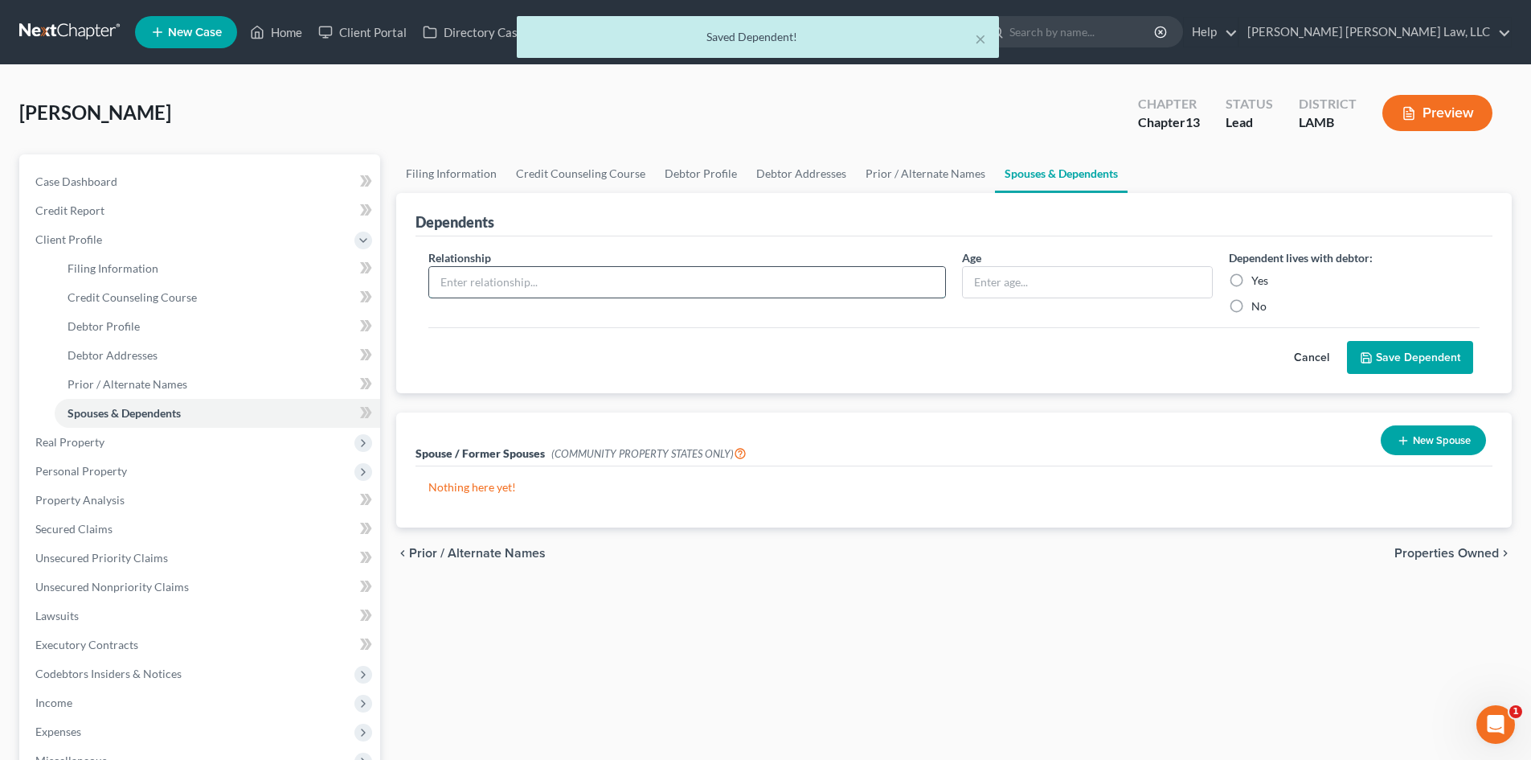
click at [482, 276] on input "text" at bounding box center [687, 282] width 516 height 31
type input "Daughter"
click at [998, 290] on input "text" at bounding box center [1087, 282] width 249 height 31
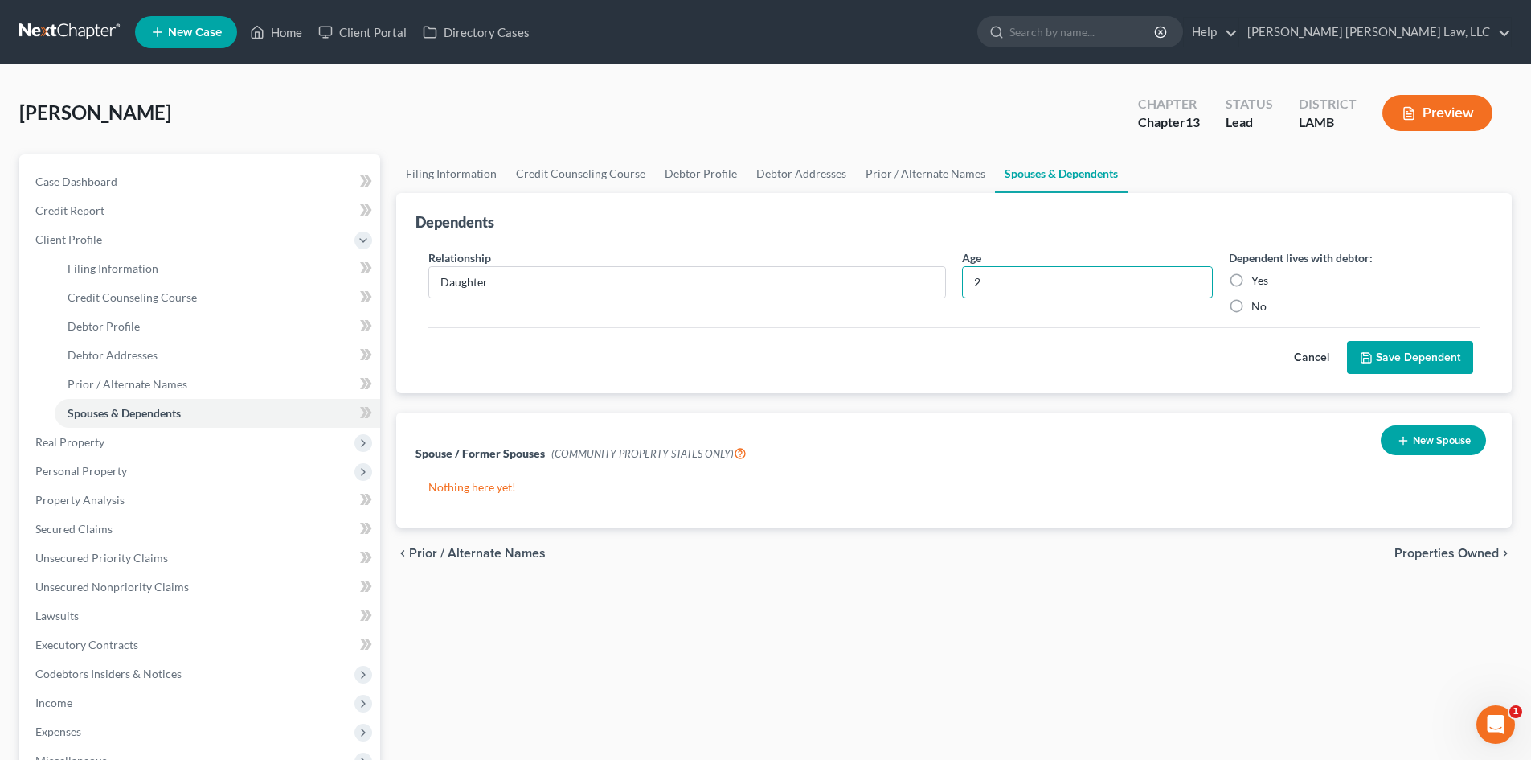
type input "2"
click at [1252, 286] on label "Yes" at bounding box center [1260, 281] width 17 height 16
click at [1258, 283] on input "Yes" at bounding box center [1263, 278] width 10 height 10
radio input "true"
click at [1363, 351] on icon "submit" at bounding box center [1366, 357] width 13 height 13
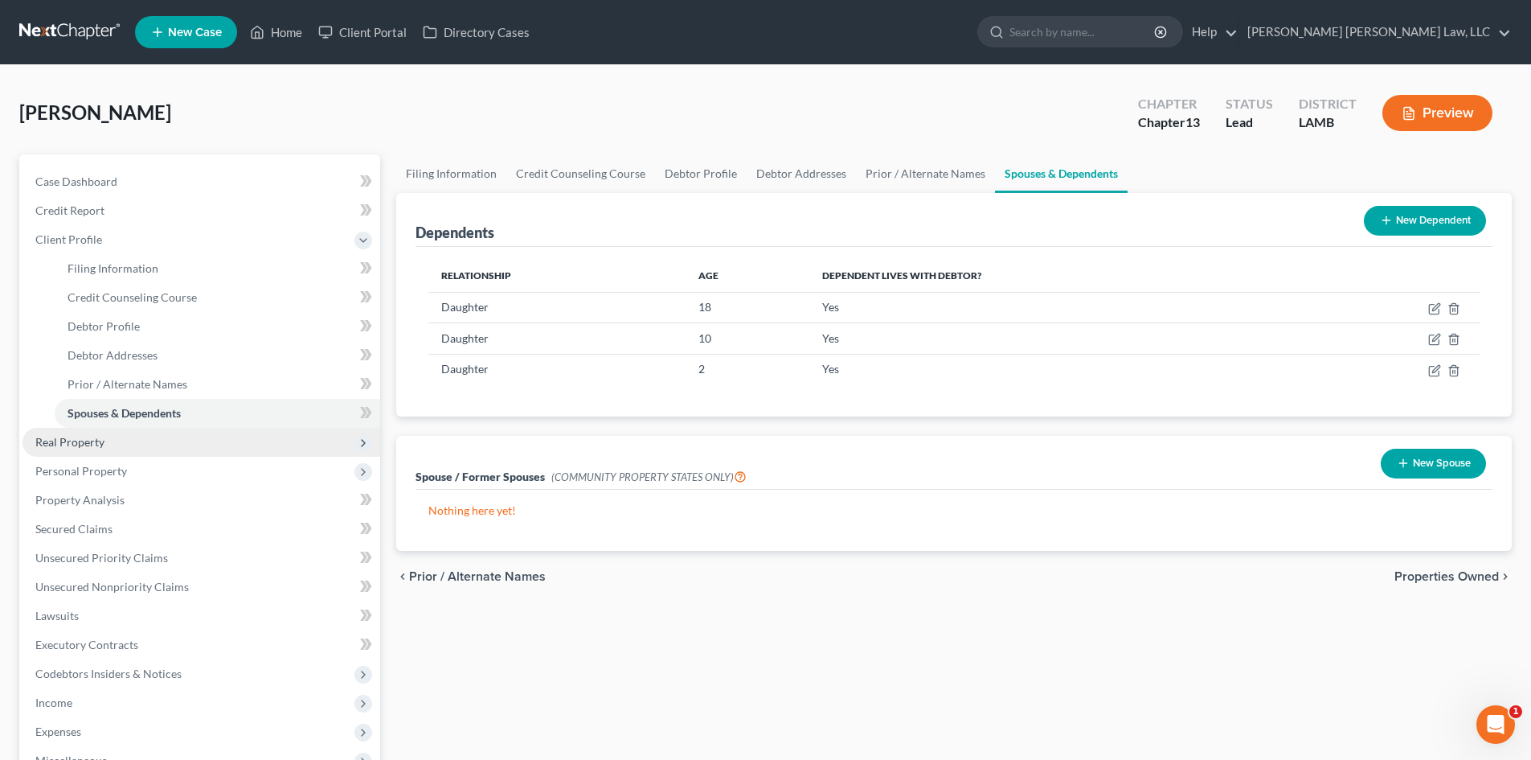
click at [89, 442] on span "Real Property" at bounding box center [69, 442] width 69 height 14
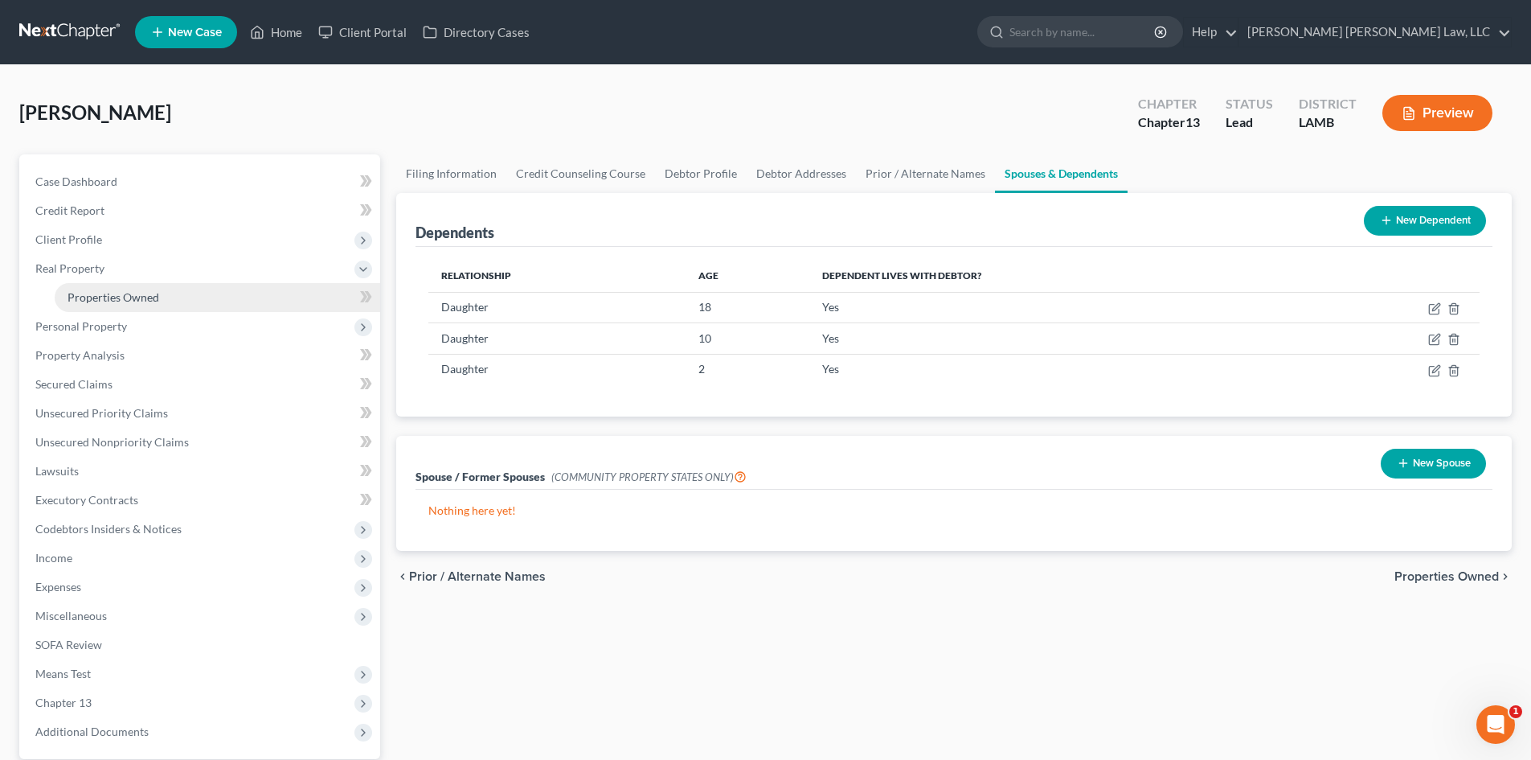
click at [88, 292] on span "Properties Owned" at bounding box center [114, 297] width 92 height 14
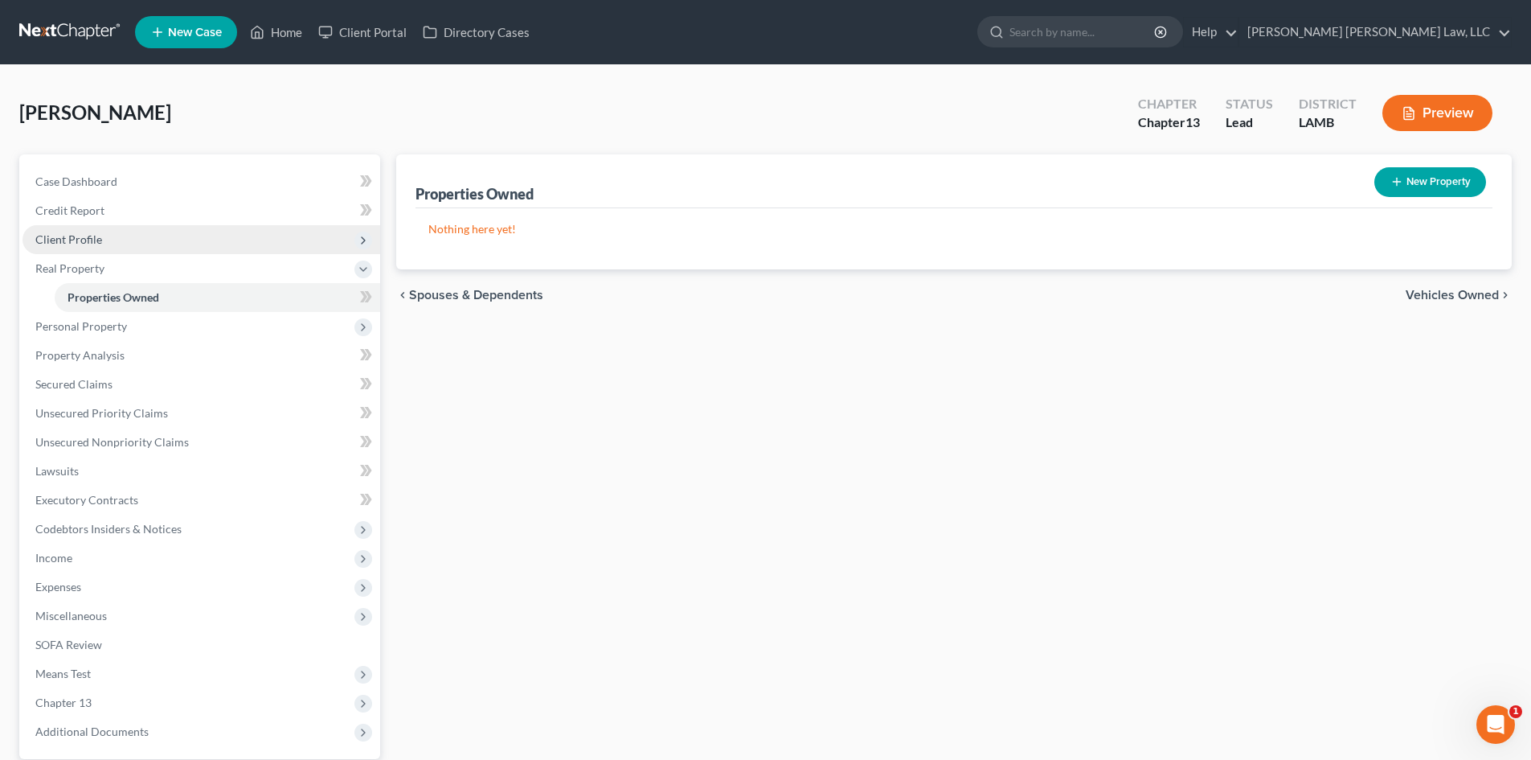
click at [92, 244] on span "Client Profile" at bounding box center [68, 239] width 67 height 14
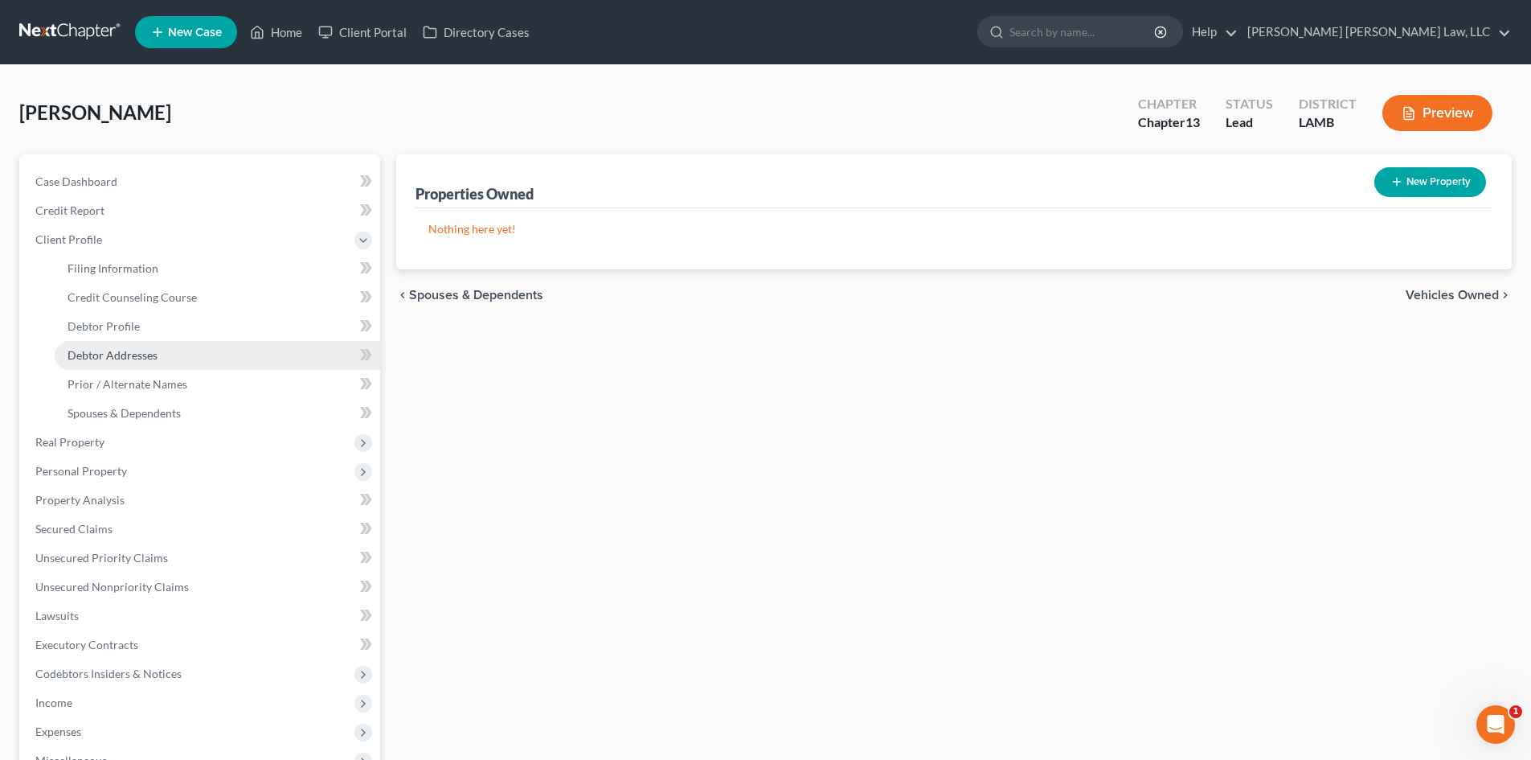
click at [101, 355] on span "Debtor Addresses" at bounding box center [113, 355] width 90 height 14
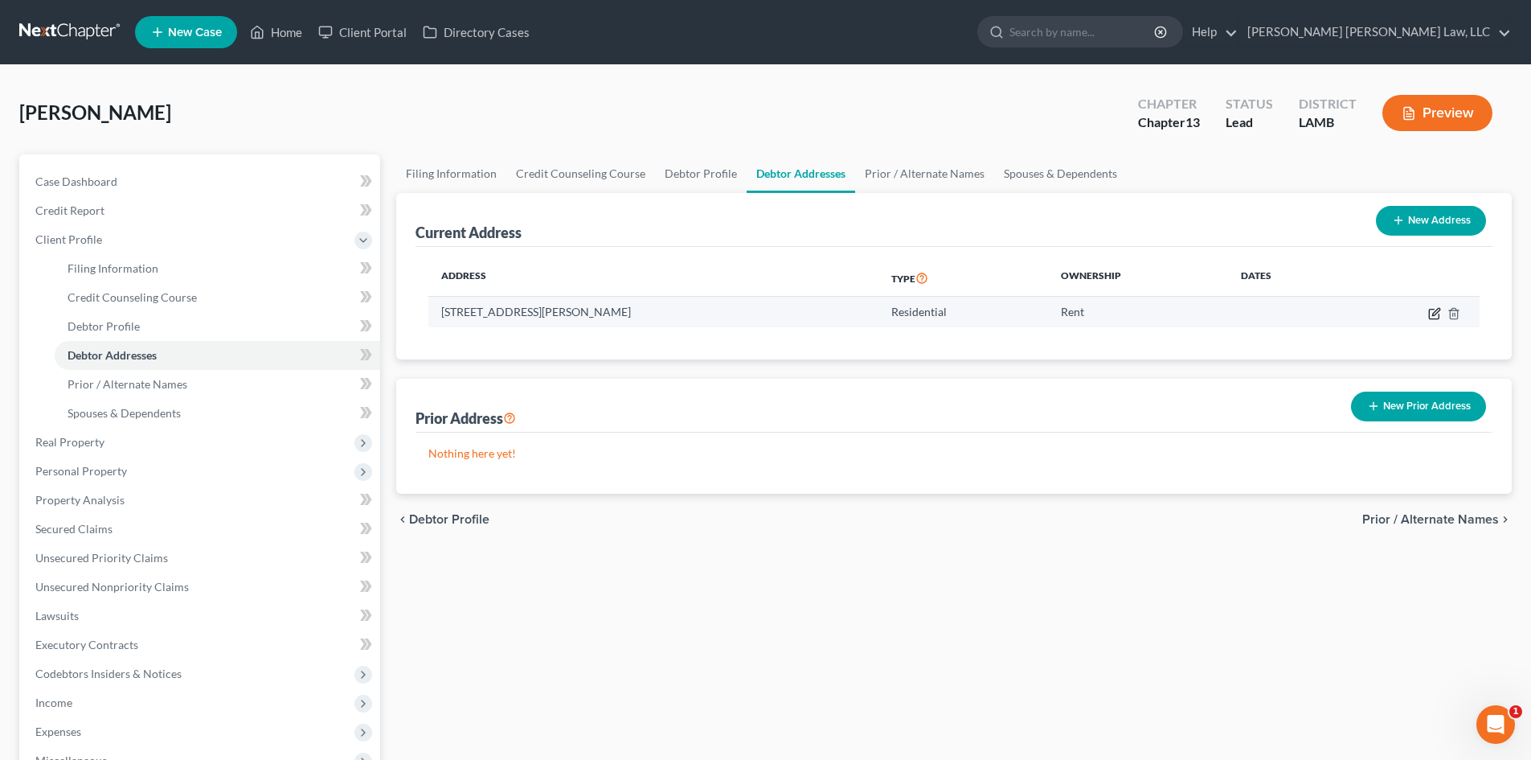
click at [1437, 316] on icon "button" at bounding box center [1435, 313] width 13 height 13
select select "19"
select select "62"
select select "0"
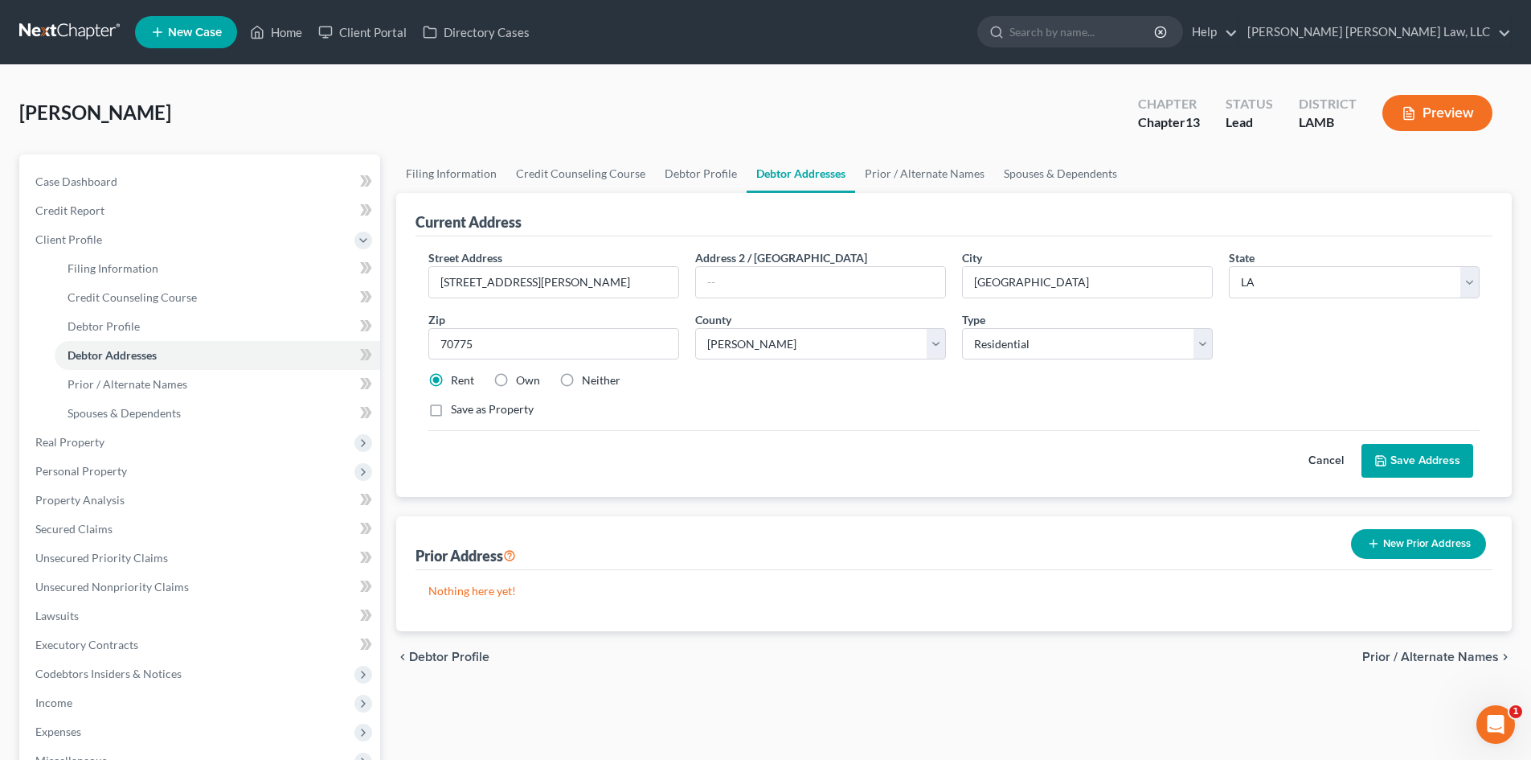
click at [516, 379] on label "Own" at bounding box center [528, 380] width 24 height 16
click at [523, 379] on input "Own" at bounding box center [528, 377] width 10 height 10
radio input "true"
click at [1417, 458] on button "Save Address" at bounding box center [1418, 461] width 112 height 34
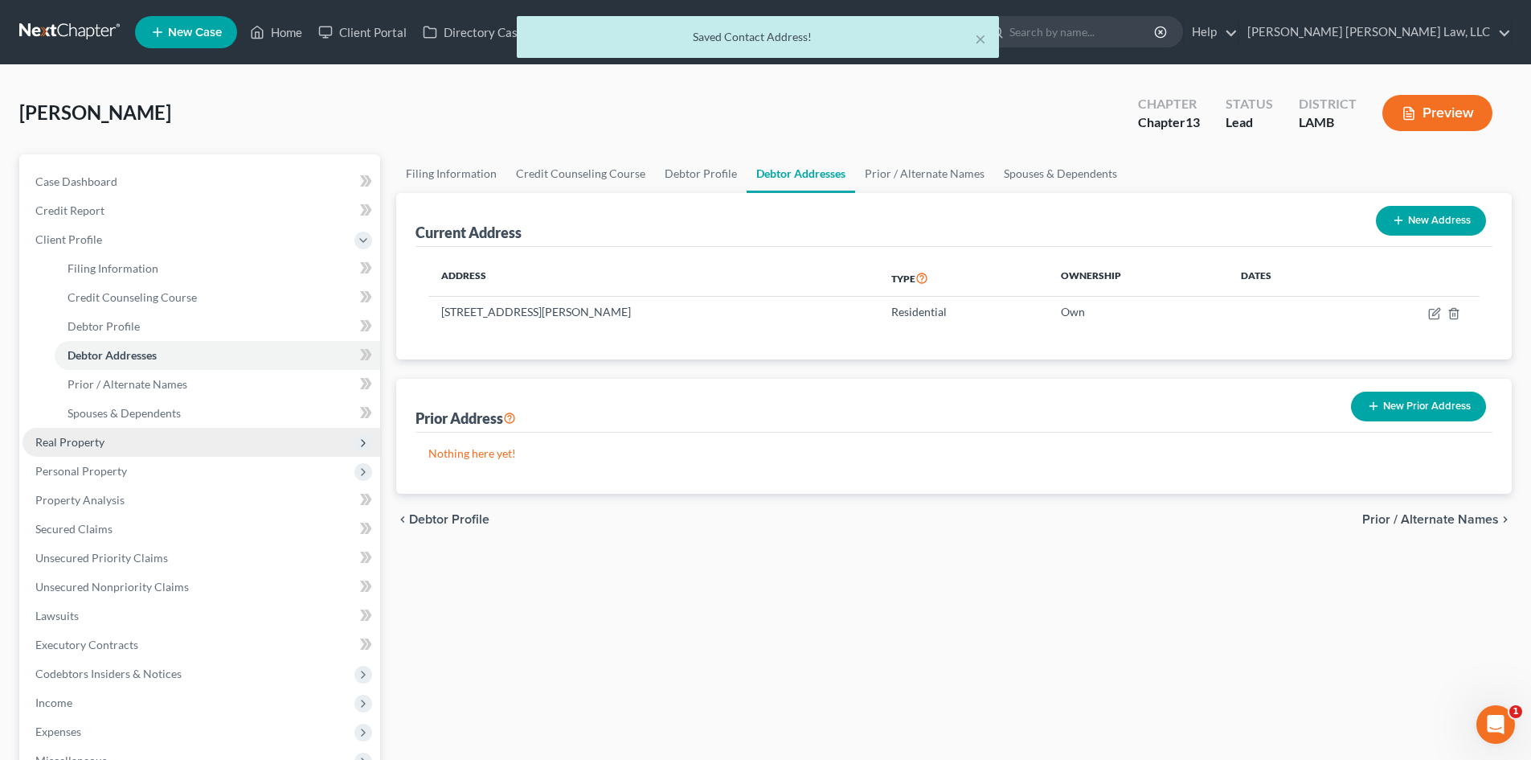
click at [88, 441] on span "Real Property" at bounding box center [69, 442] width 69 height 14
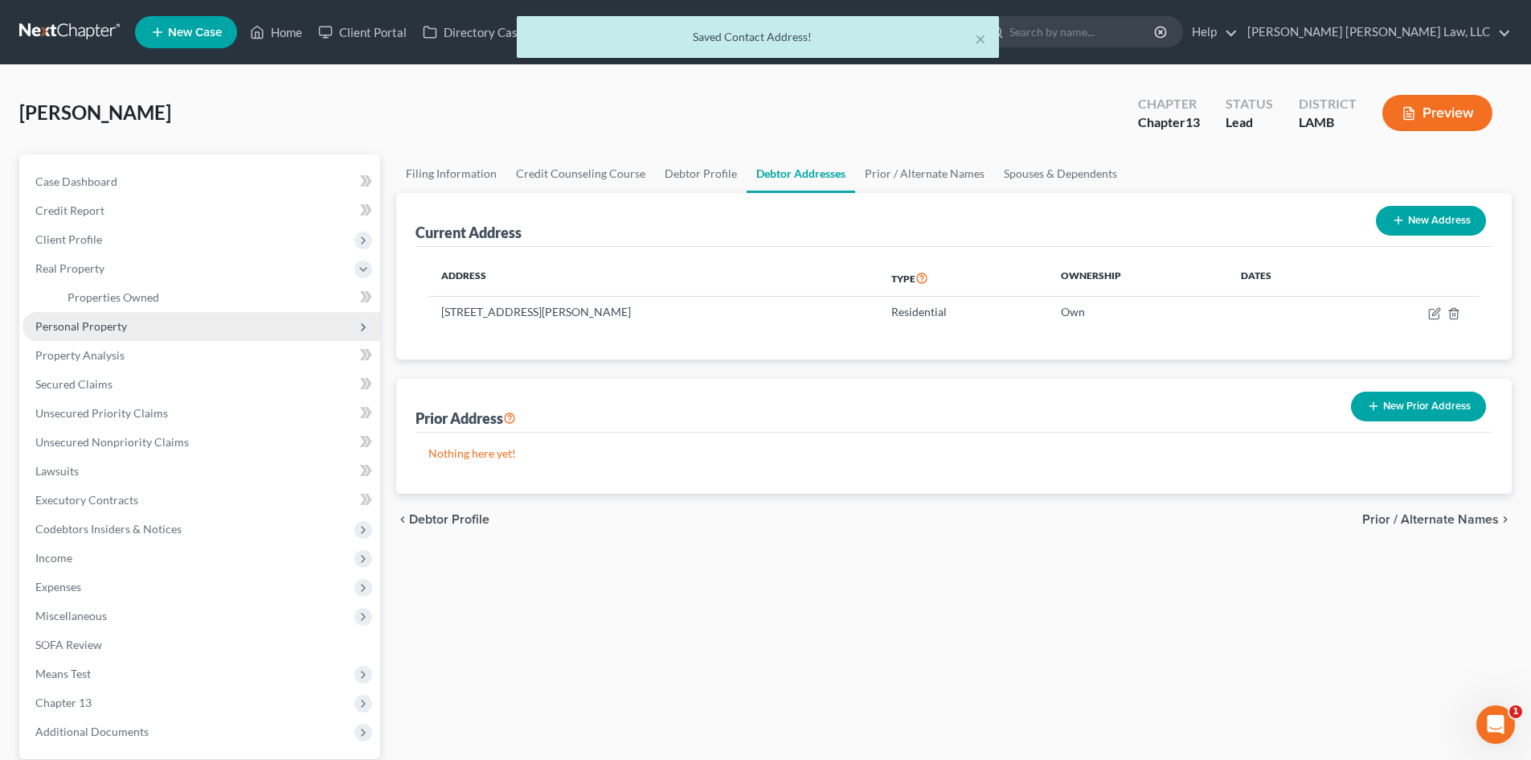
click at [72, 331] on span "Personal Property" at bounding box center [81, 326] width 92 height 14
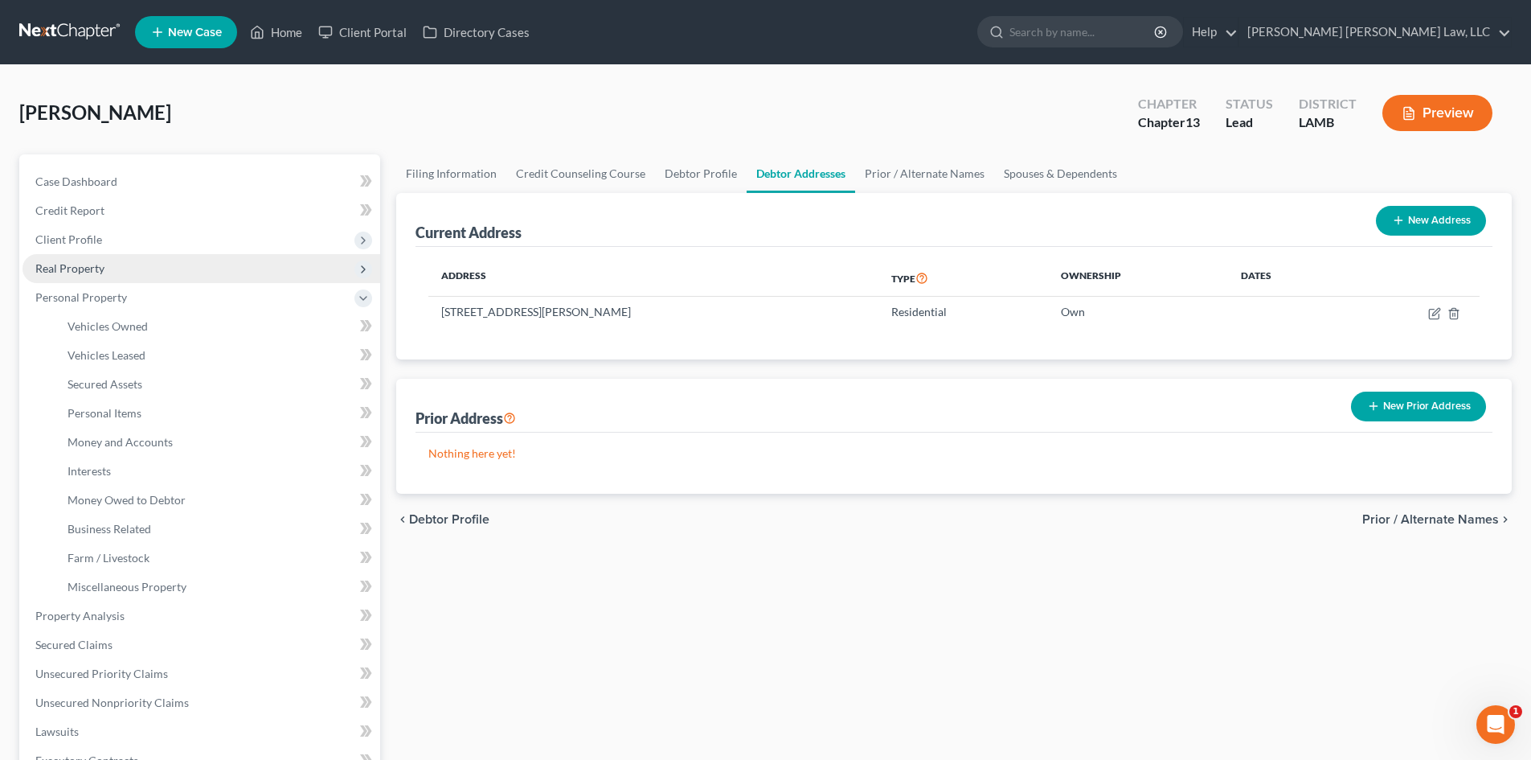
click at [92, 270] on span "Real Property" at bounding box center [69, 268] width 69 height 14
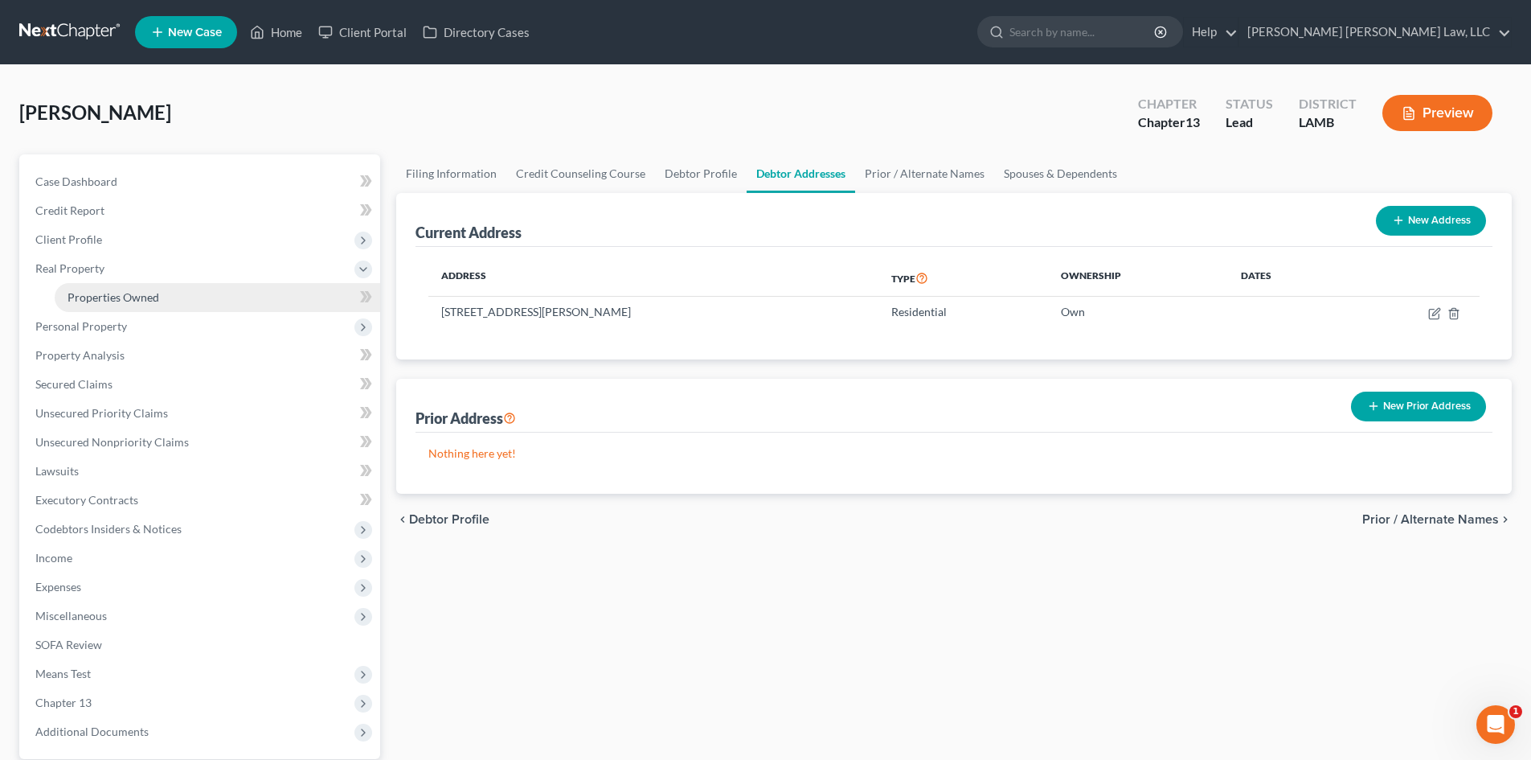
click at [103, 304] on link "Properties Owned" at bounding box center [218, 297] width 326 height 29
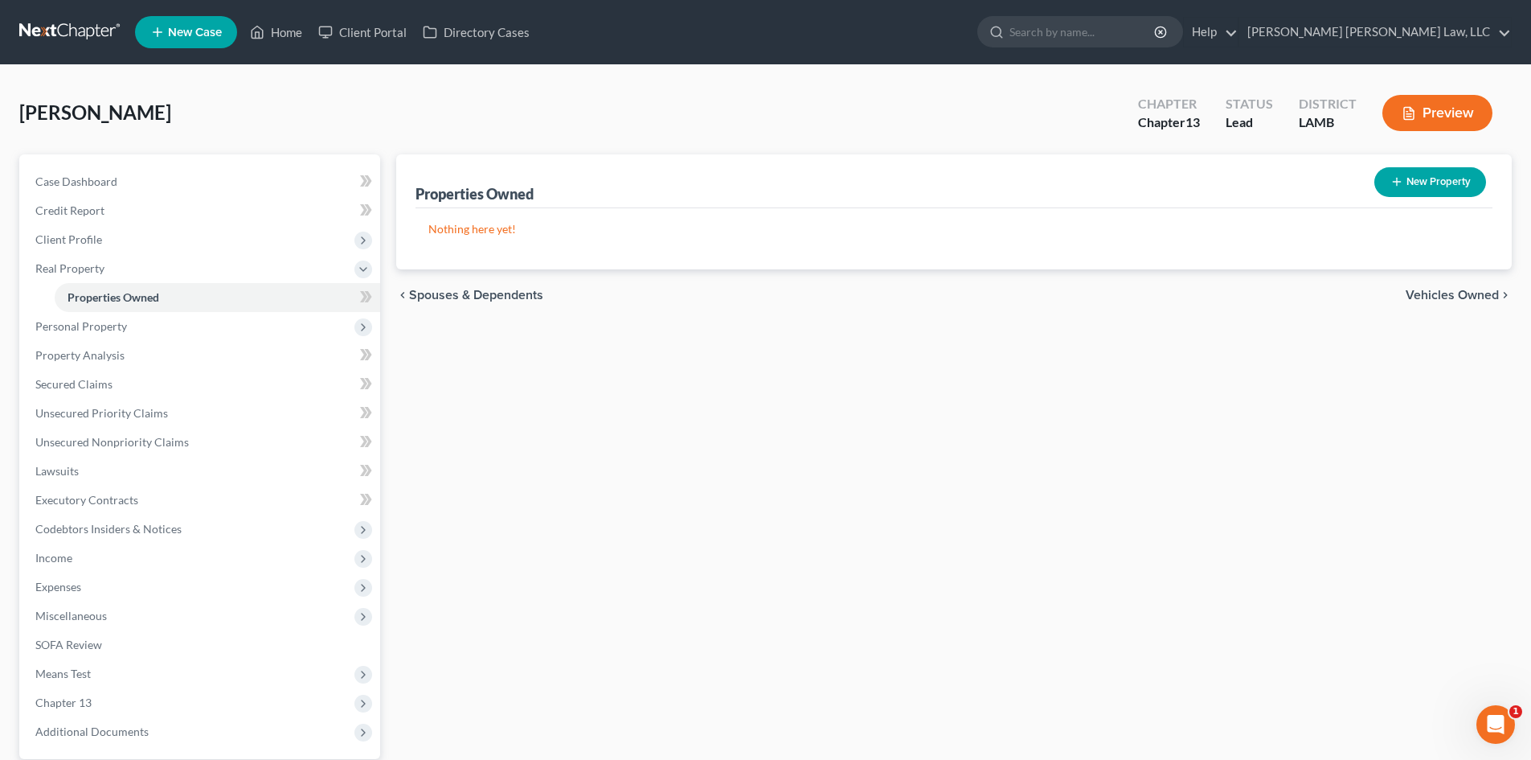
click at [1449, 177] on button "New Property" at bounding box center [1431, 182] width 112 height 30
select select "19"
select select "62"
select select "0"
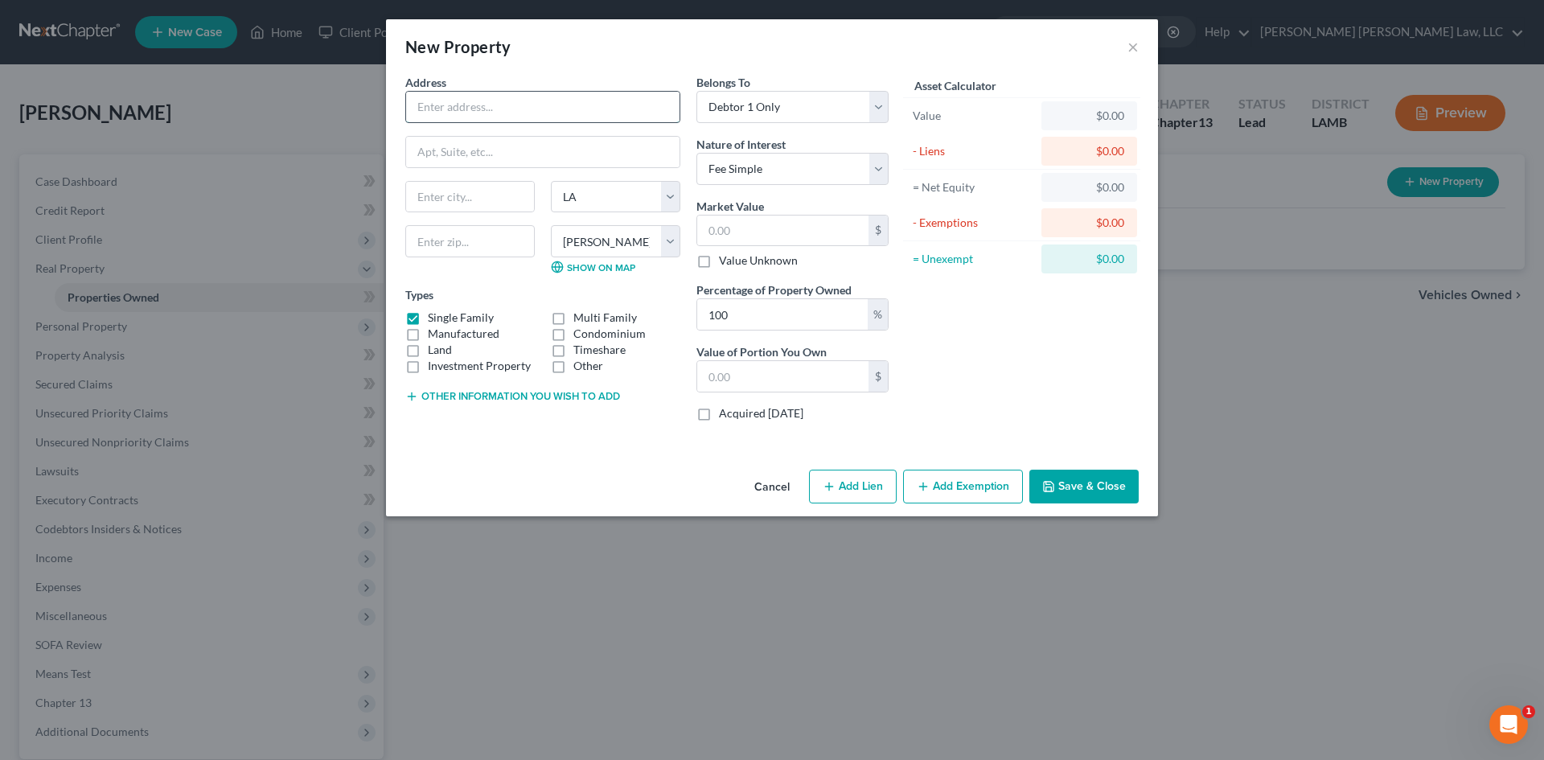
click at [503, 106] on input "text" at bounding box center [542, 107] width 273 height 31
click at [539, 105] on input "[STREET_ADDRESS][PERSON_NAME]" at bounding box center [542, 107] width 273 height 31
type input "[STREET_ADDRESS][PERSON_NAME]"
type input "70775"
type input "[GEOGRAPHIC_DATA]"
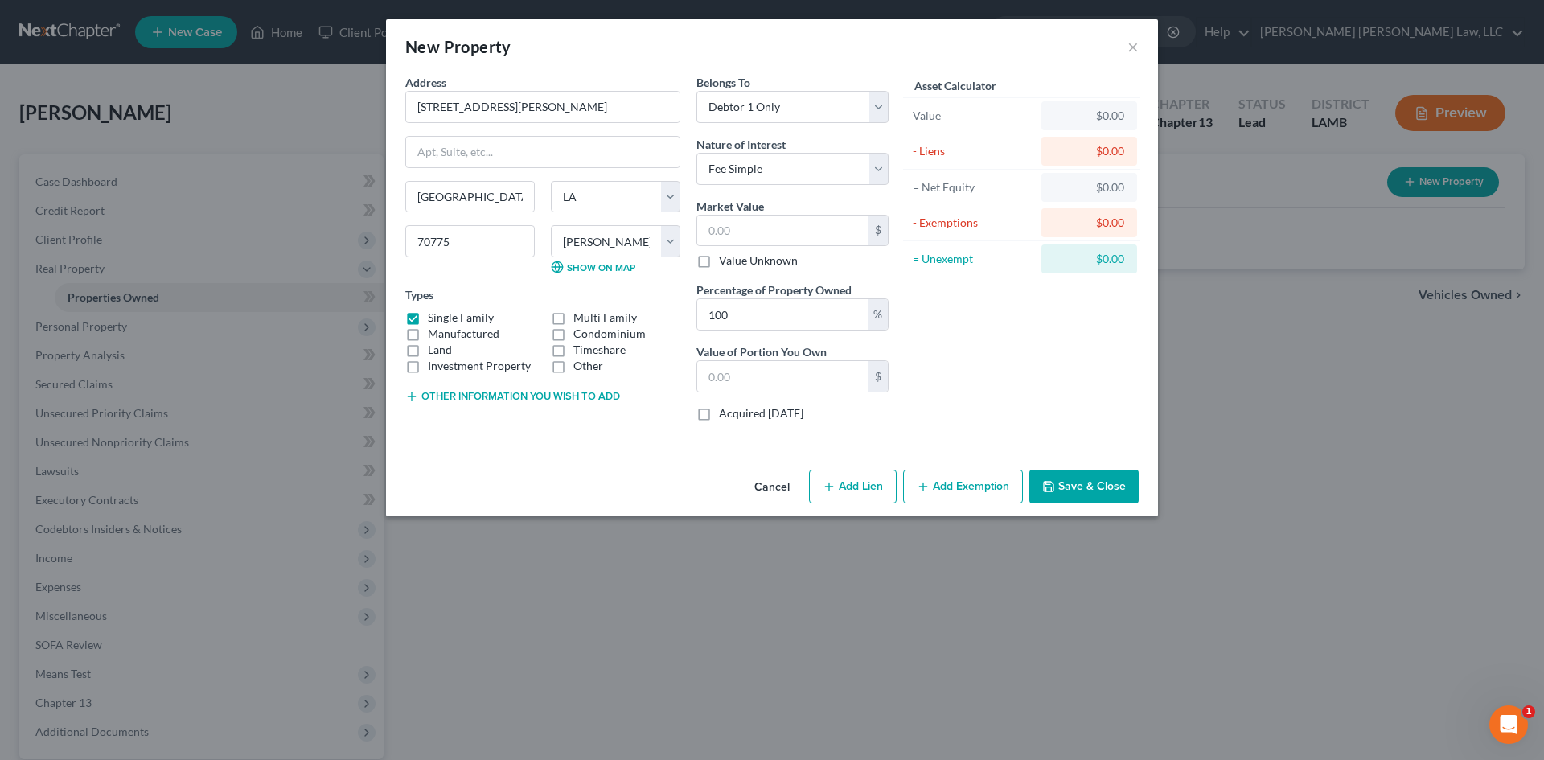
click at [1055, 481] on icon "button" at bounding box center [1048, 486] width 13 height 13
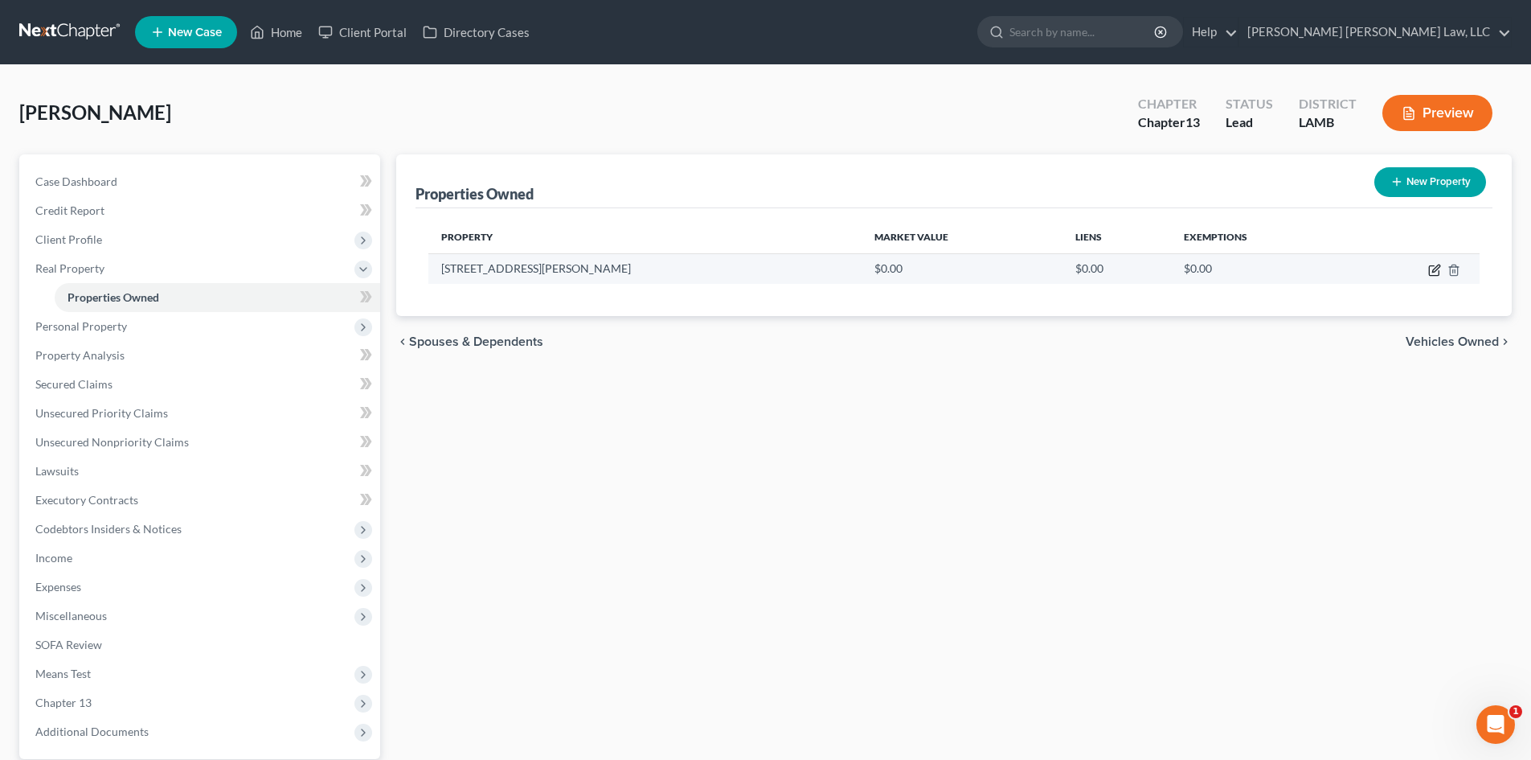
click at [1433, 266] on icon "button" at bounding box center [1434, 271] width 10 height 10
select select "19"
select select "62"
select select "0"
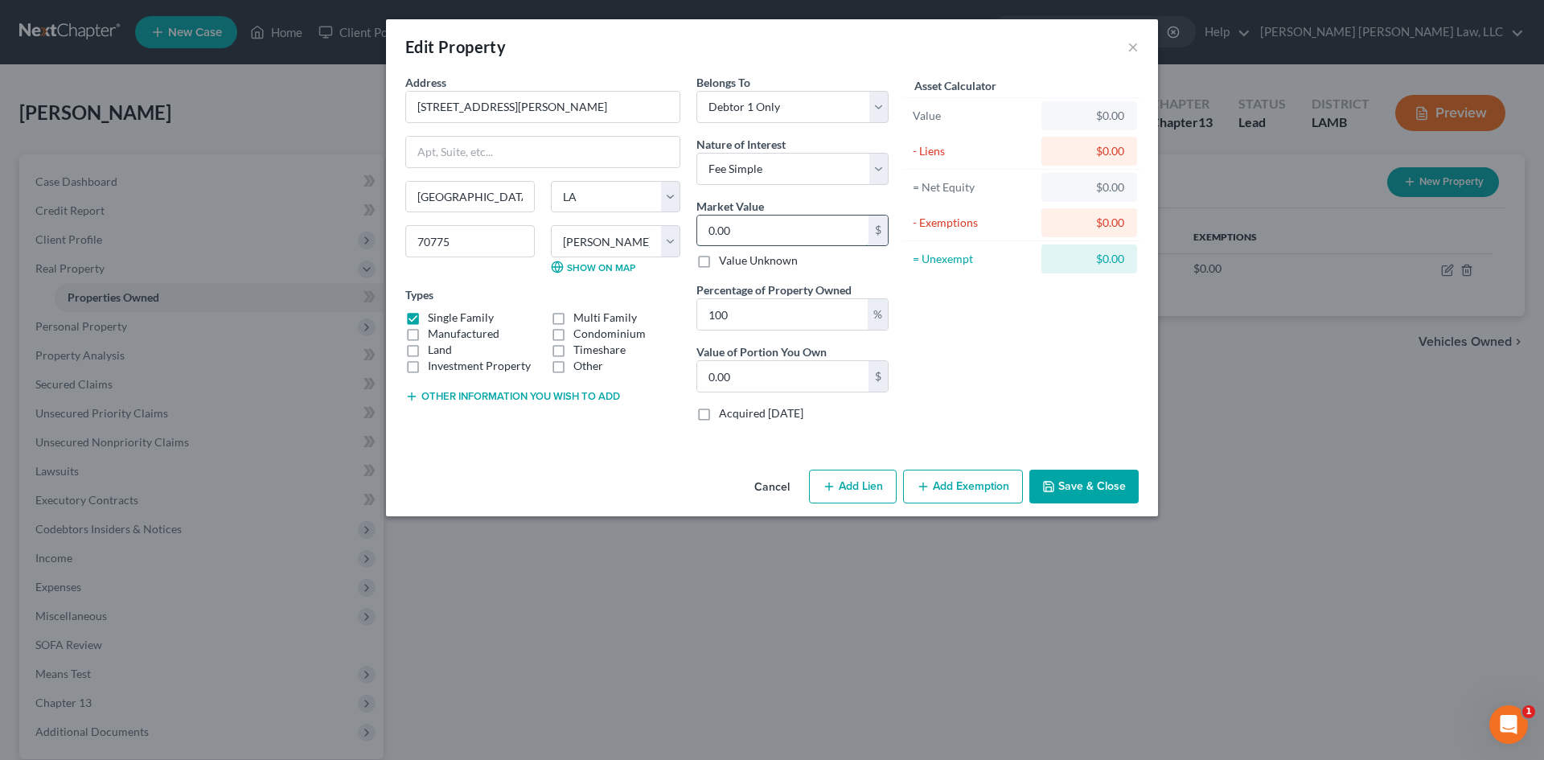
click at [752, 234] on input "0.00" at bounding box center [782, 230] width 171 height 31
type input "2"
type input "2.00"
type input "29"
type input "29.00"
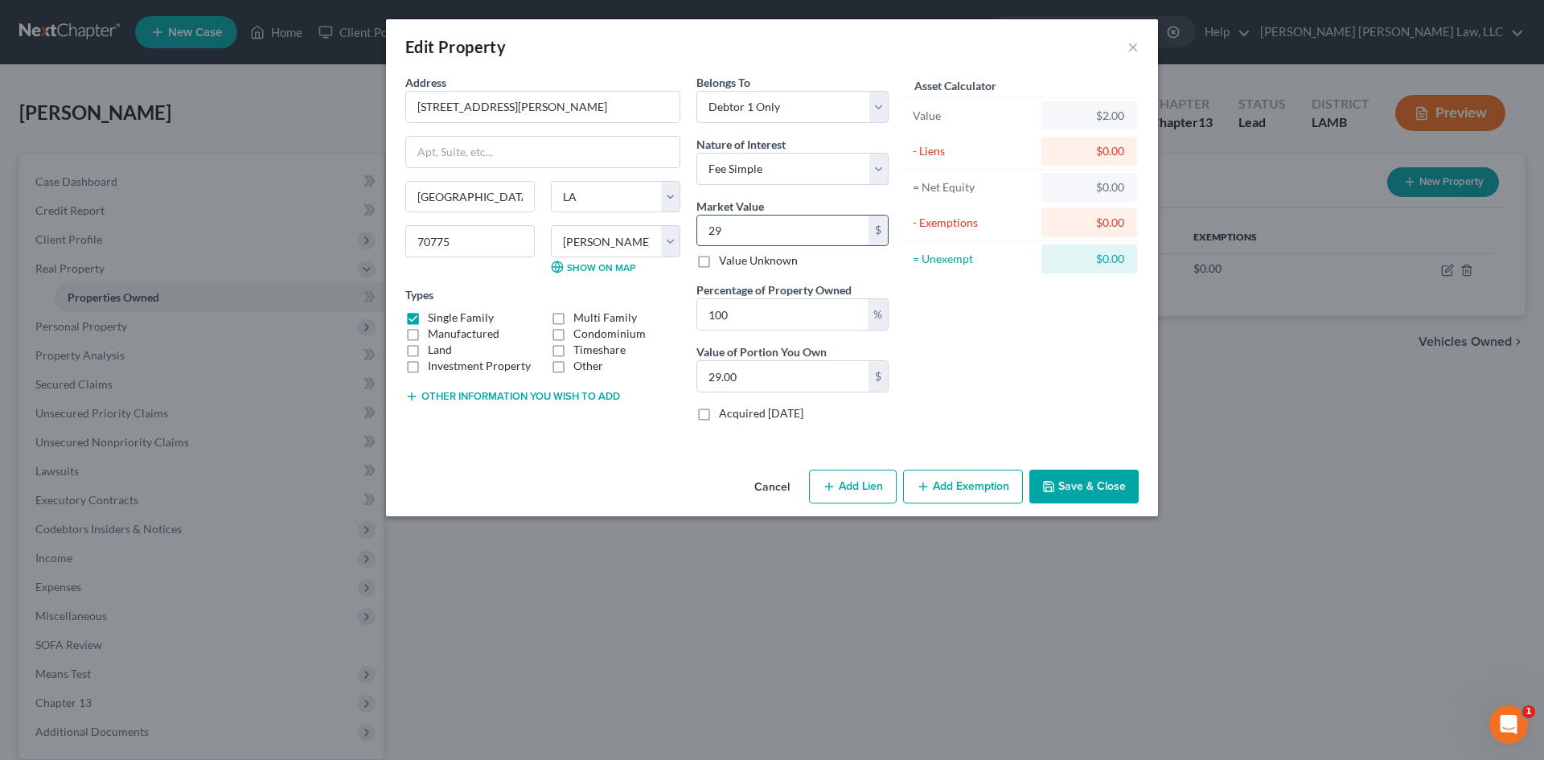
type input "297"
type input "297.00"
type input "2973"
type input "2,973.00"
type input "2,9730"
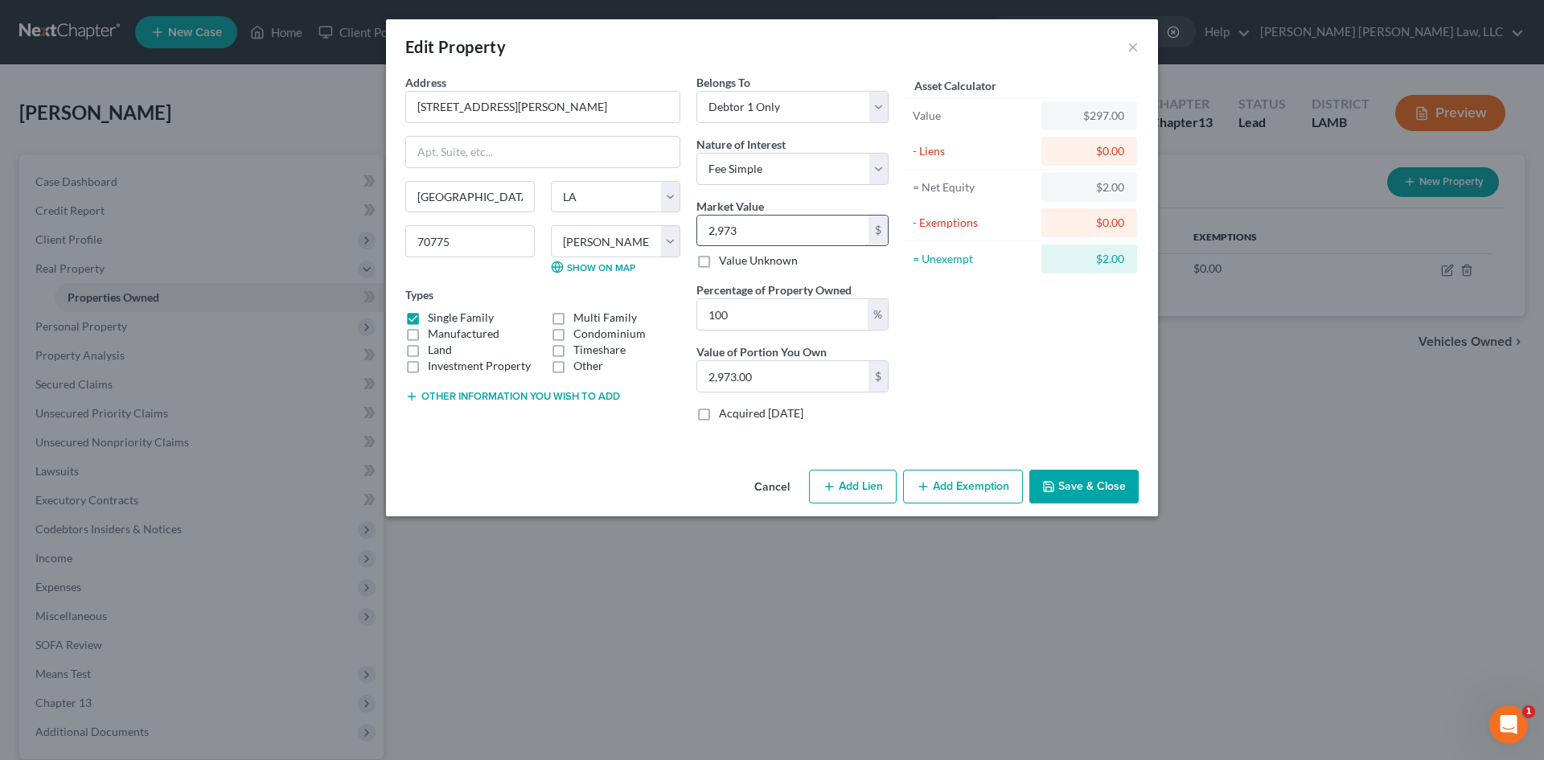
type input "29,730.00"
type input "29,7300"
type input "297,300.00"
click at [1103, 482] on button "Save & Close" at bounding box center [1083, 486] width 109 height 34
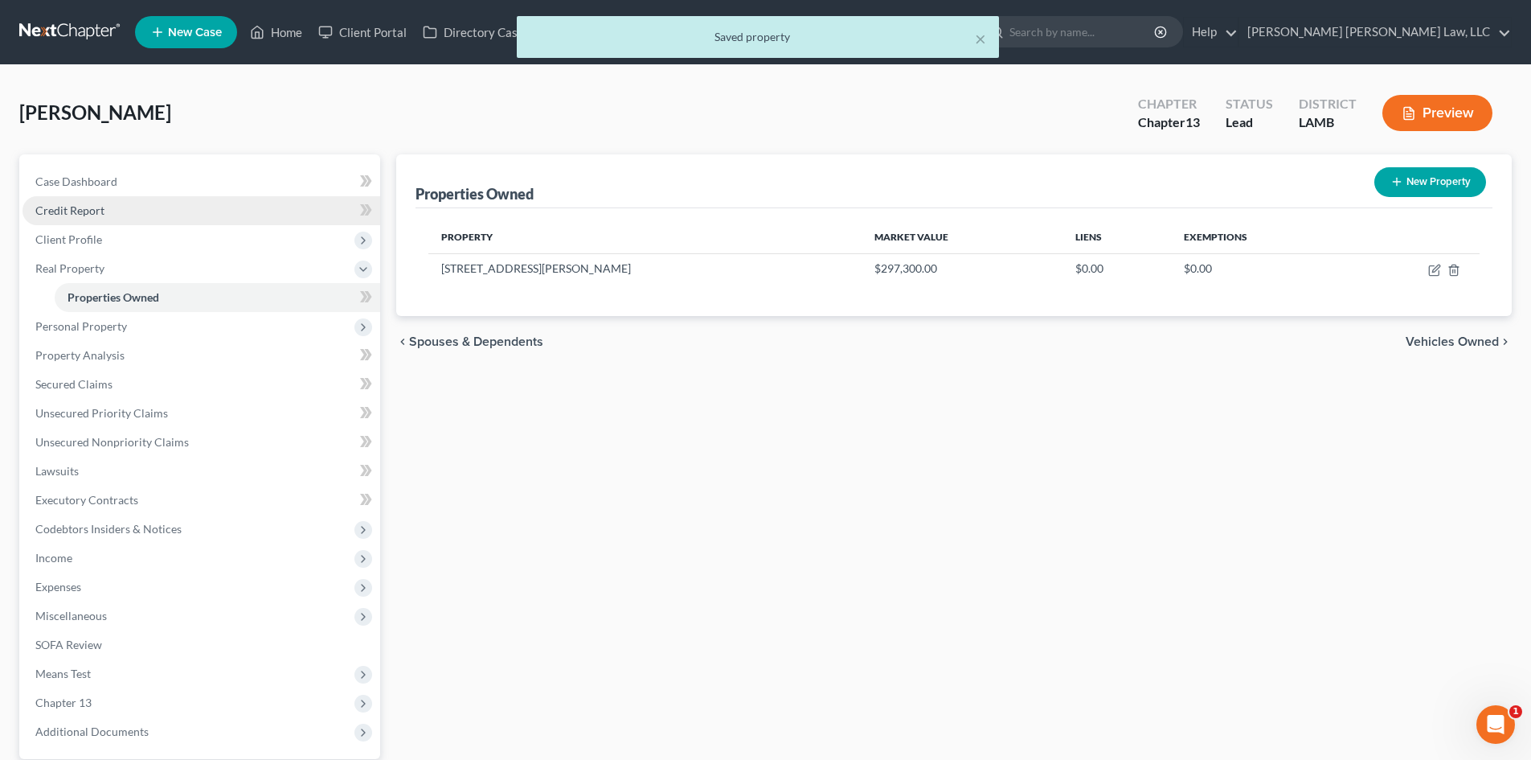
click at [77, 211] on span "Credit Report" at bounding box center [69, 210] width 69 height 14
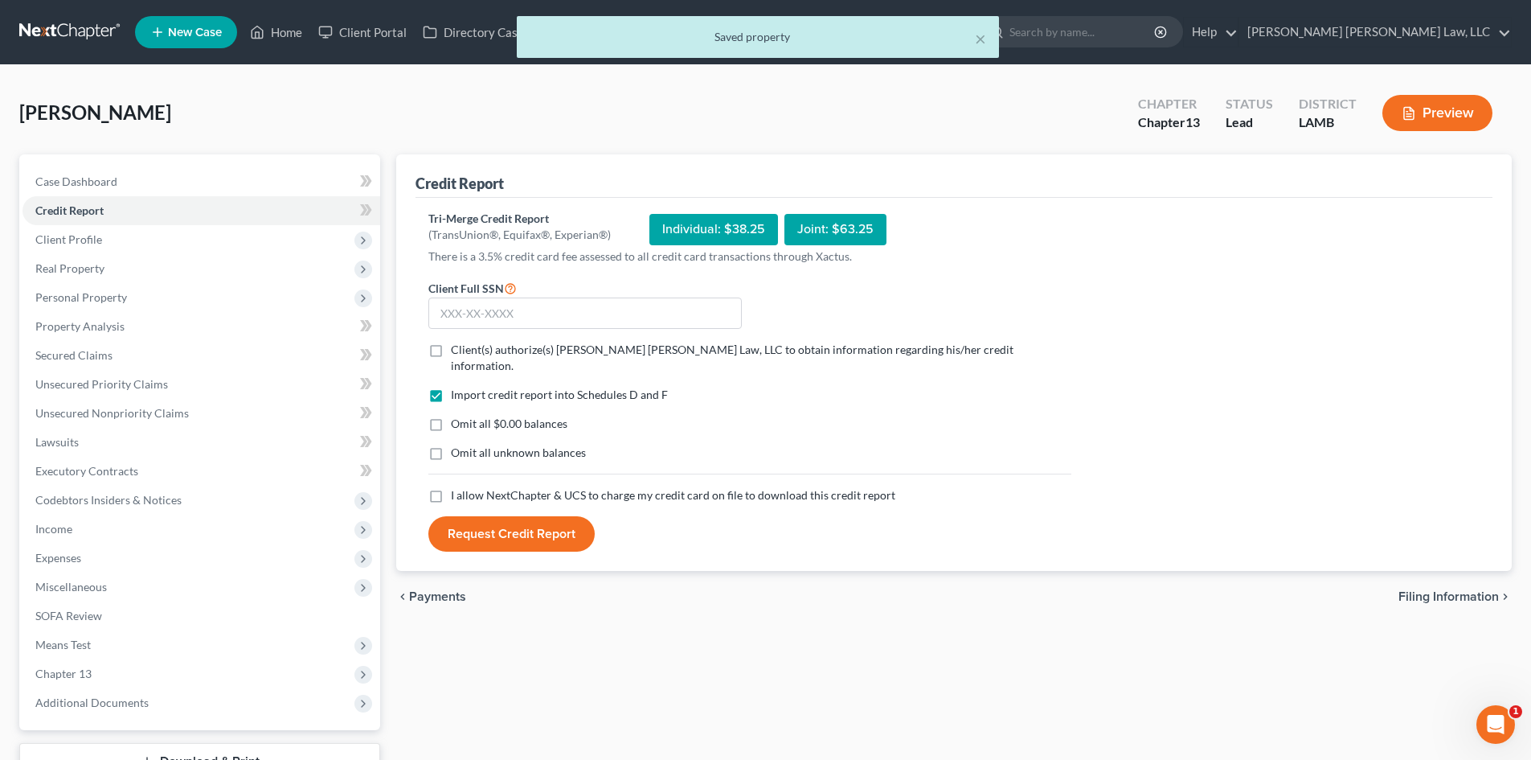
click at [451, 345] on label "Client(s) authorize(s) [PERSON_NAME] [PERSON_NAME] Law, LLC to obtain informati…" at bounding box center [761, 358] width 621 height 32
click at [457, 345] on input "Client(s) authorize(s) [PERSON_NAME] [PERSON_NAME] Law, LLC to obtain informati…" at bounding box center [462, 347] width 10 height 10
checkbox input "true"
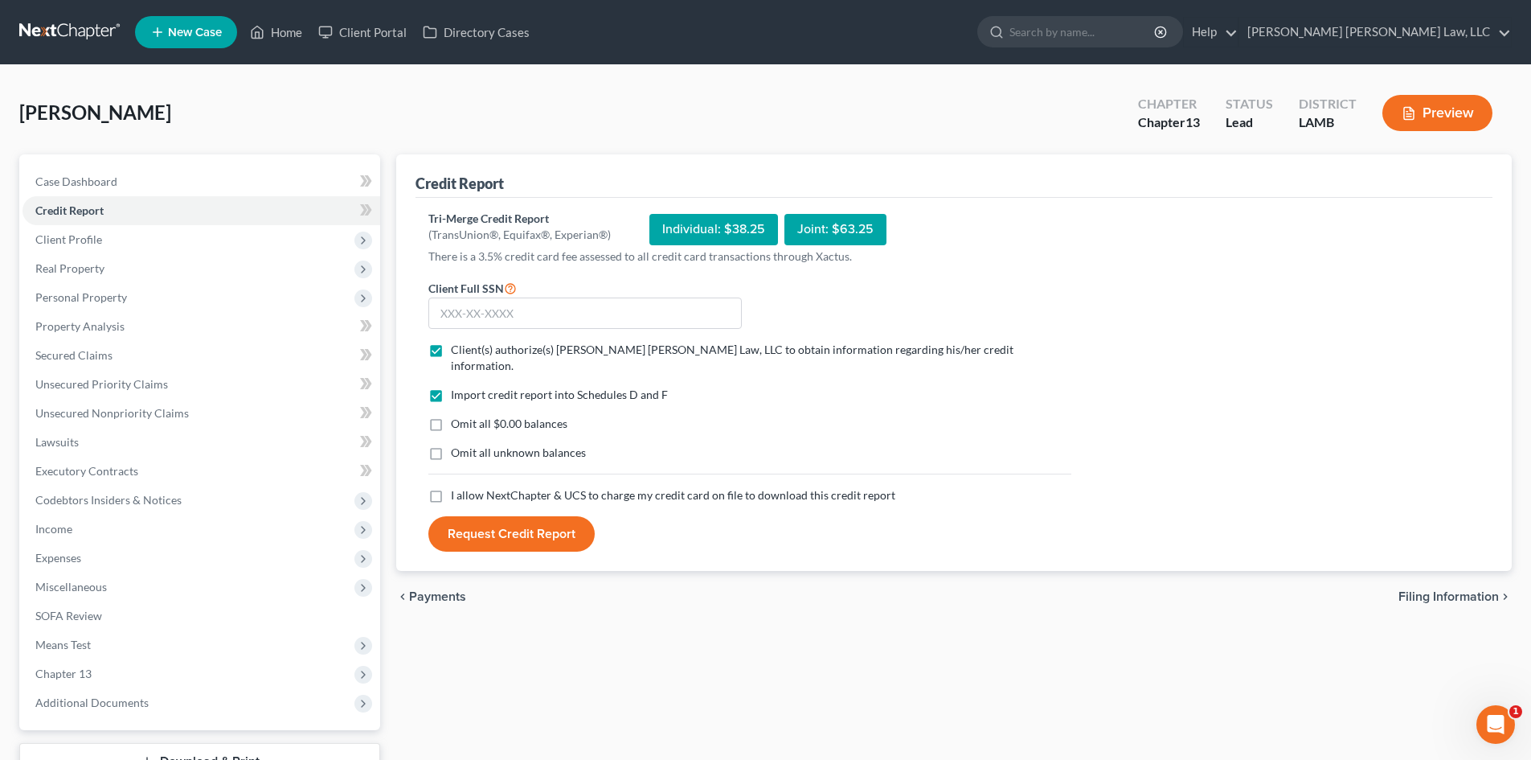
click at [451, 416] on label "Omit all $0.00 balances" at bounding box center [509, 424] width 117 height 16
click at [457, 416] on input "Omit all $0.00 balances" at bounding box center [462, 421] width 10 height 10
checkbox input "true"
click at [451, 445] on label "Omit all unknown balances" at bounding box center [518, 453] width 135 height 16
click at [457, 445] on input "Omit all unknown balances" at bounding box center [462, 450] width 10 height 10
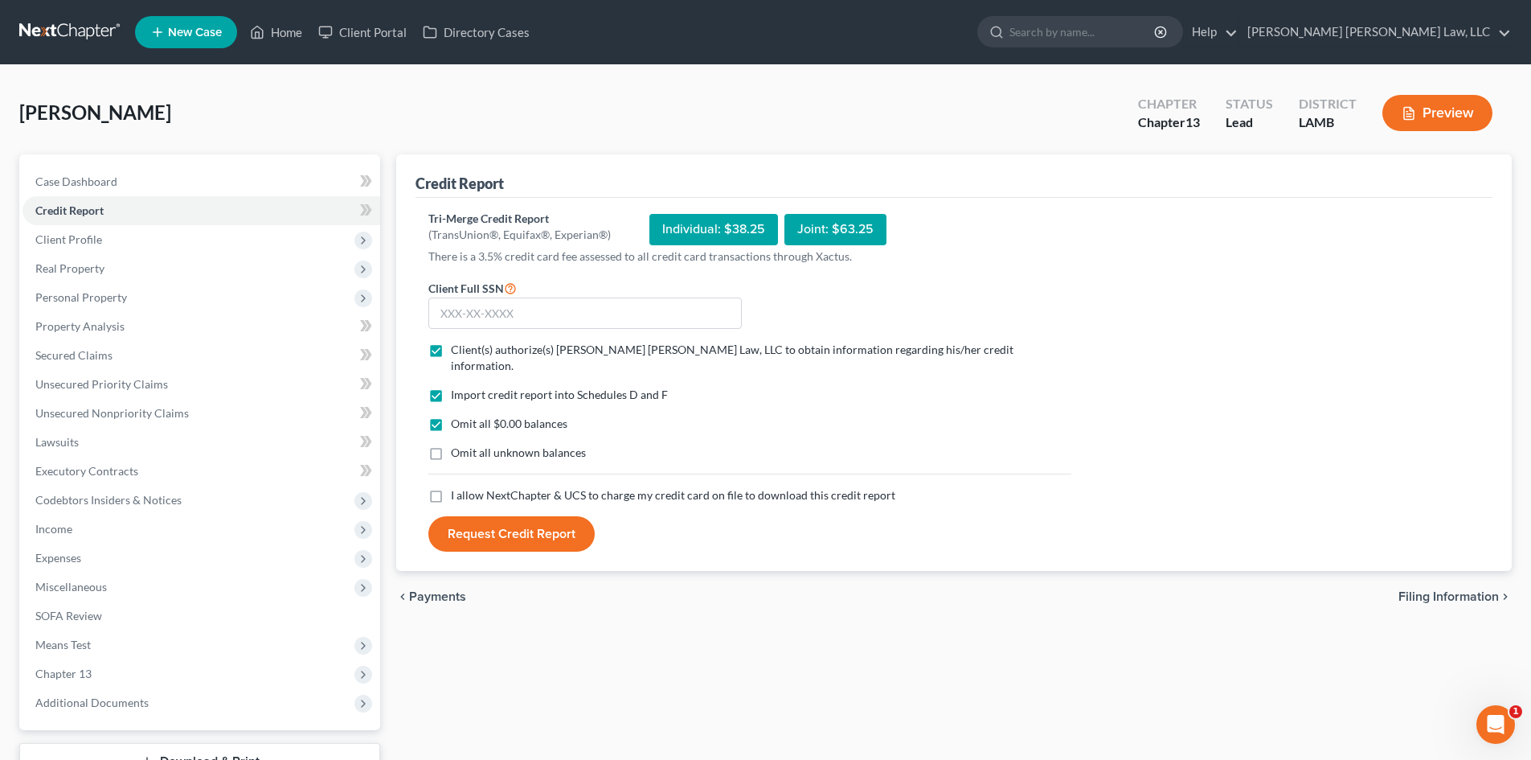
checkbox input "true"
click at [451, 487] on label "I allow NextChapter & UCS to charge my credit card on file to download this cre…" at bounding box center [673, 495] width 445 height 16
click at [457, 487] on input "I allow NextChapter & UCS to charge my credit card on file to download this cre…" at bounding box center [462, 492] width 10 height 10
checkbox input "true"
click at [468, 322] on input "text" at bounding box center [585, 313] width 314 height 32
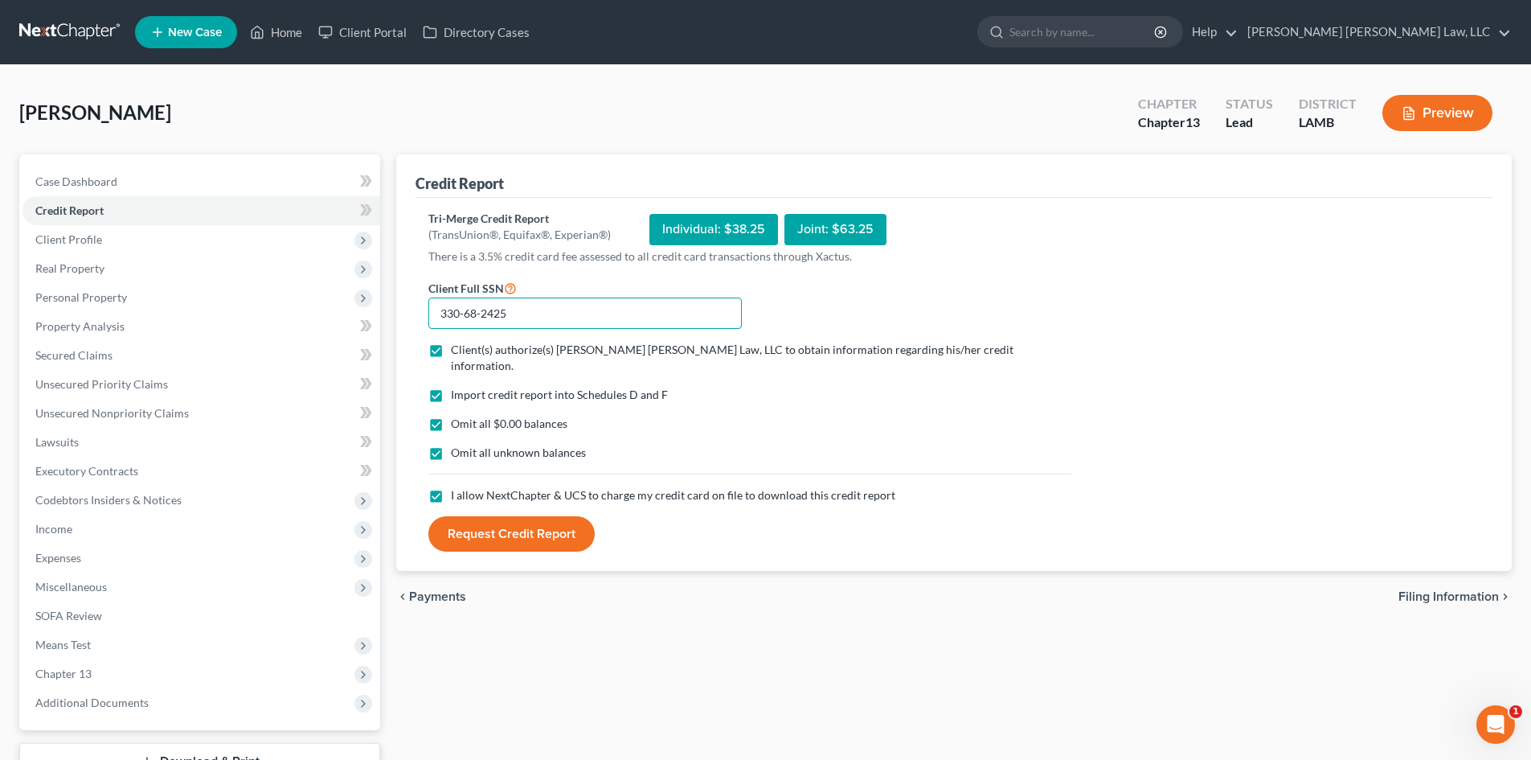
type input "330-68-2425"
click at [428, 516] on button "Request Credit Report" at bounding box center [511, 533] width 166 height 35
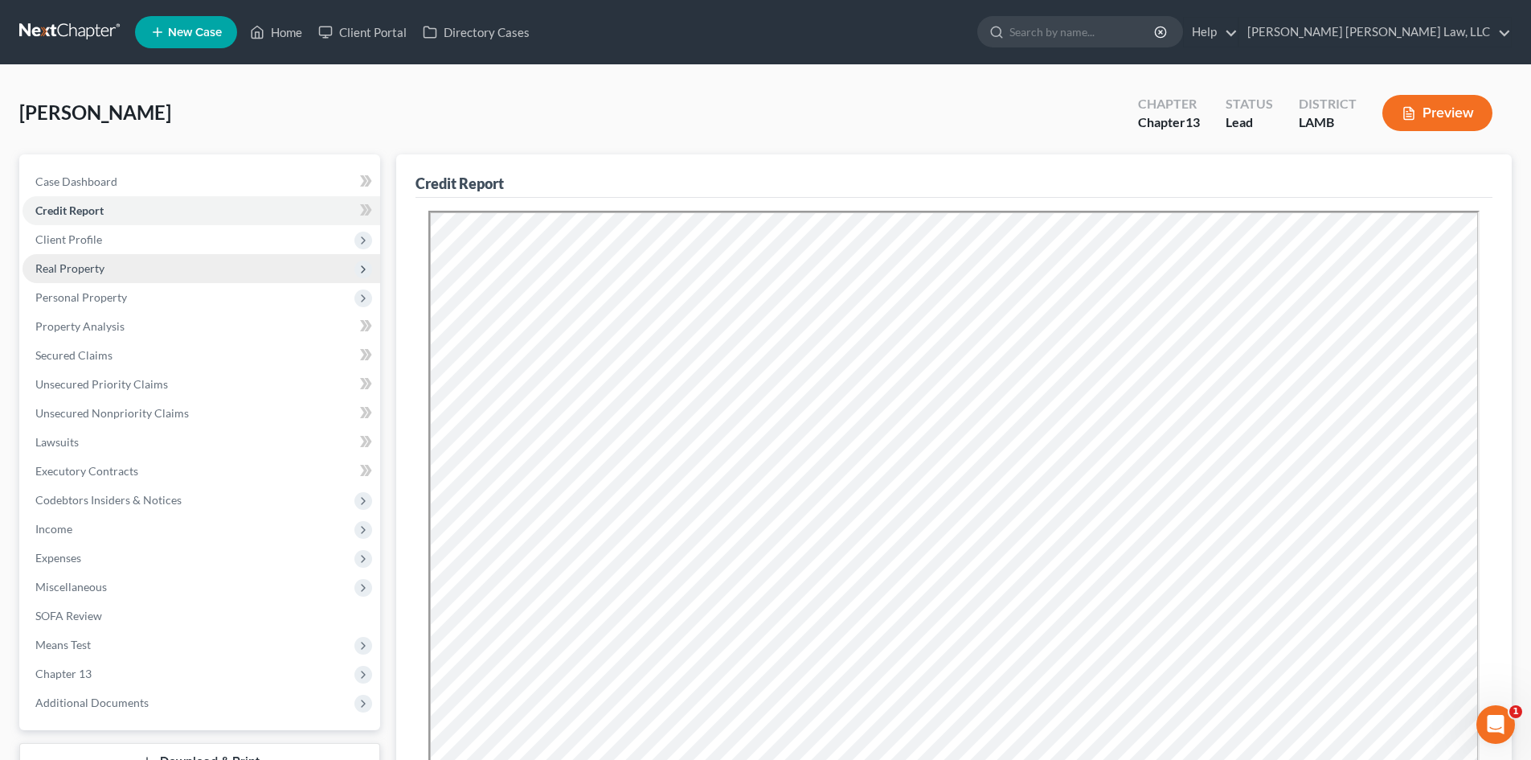
click at [74, 272] on span "Real Property" at bounding box center [69, 268] width 69 height 14
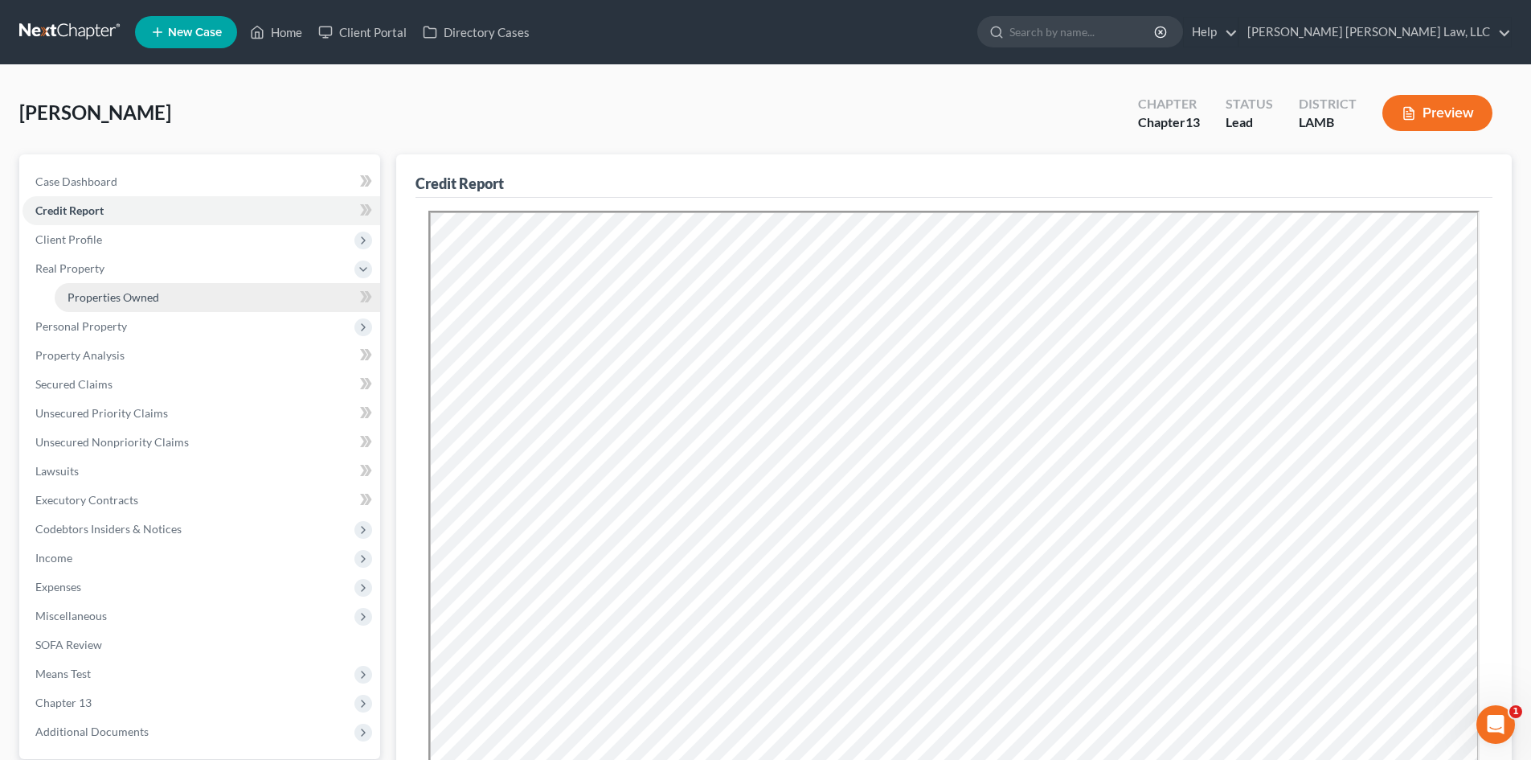
click at [111, 296] on span "Properties Owned" at bounding box center [114, 297] width 92 height 14
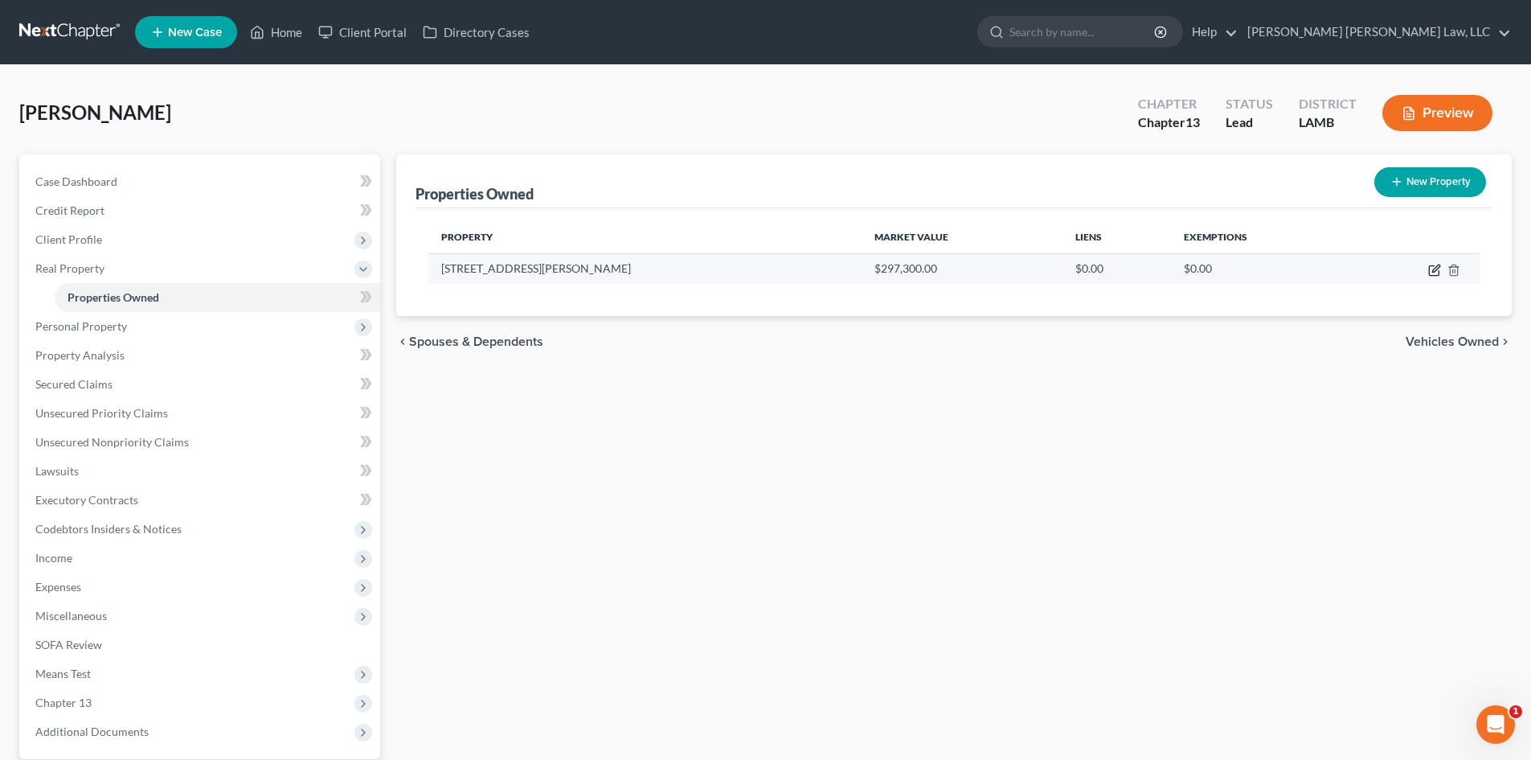
click at [1434, 273] on icon "button" at bounding box center [1435, 270] width 13 height 13
select select "19"
select select "62"
select select "0"
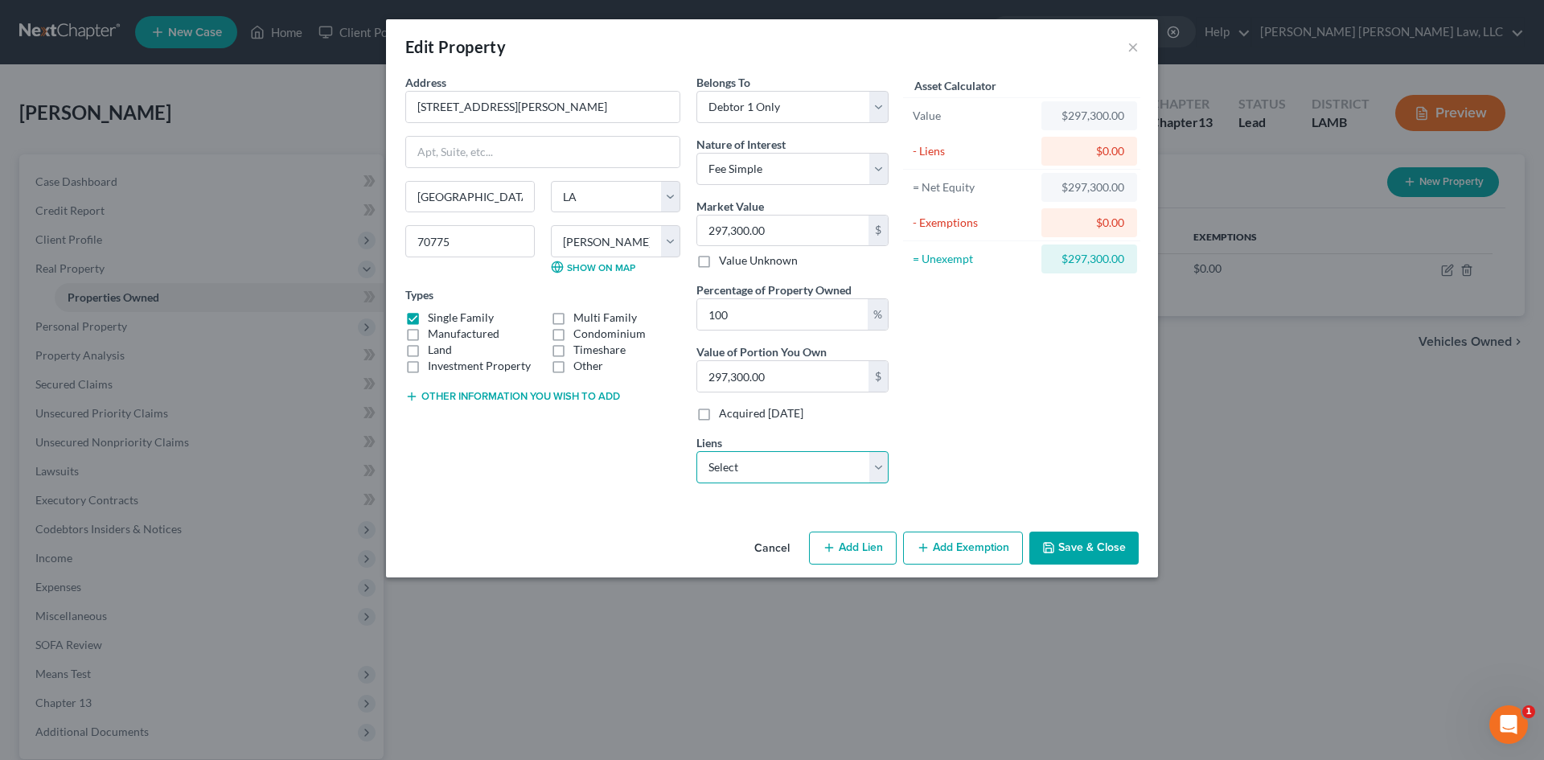
click at [750, 458] on select "Select Ally Financial - $44,104.00" at bounding box center [792, 467] width 192 height 32
click at [761, 468] on select "Select Ally Financial - $44,104.00" at bounding box center [792, 467] width 192 height 32
click at [1093, 543] on button "Save & Close" at bounding box center [1083, 548] width 109 height 34
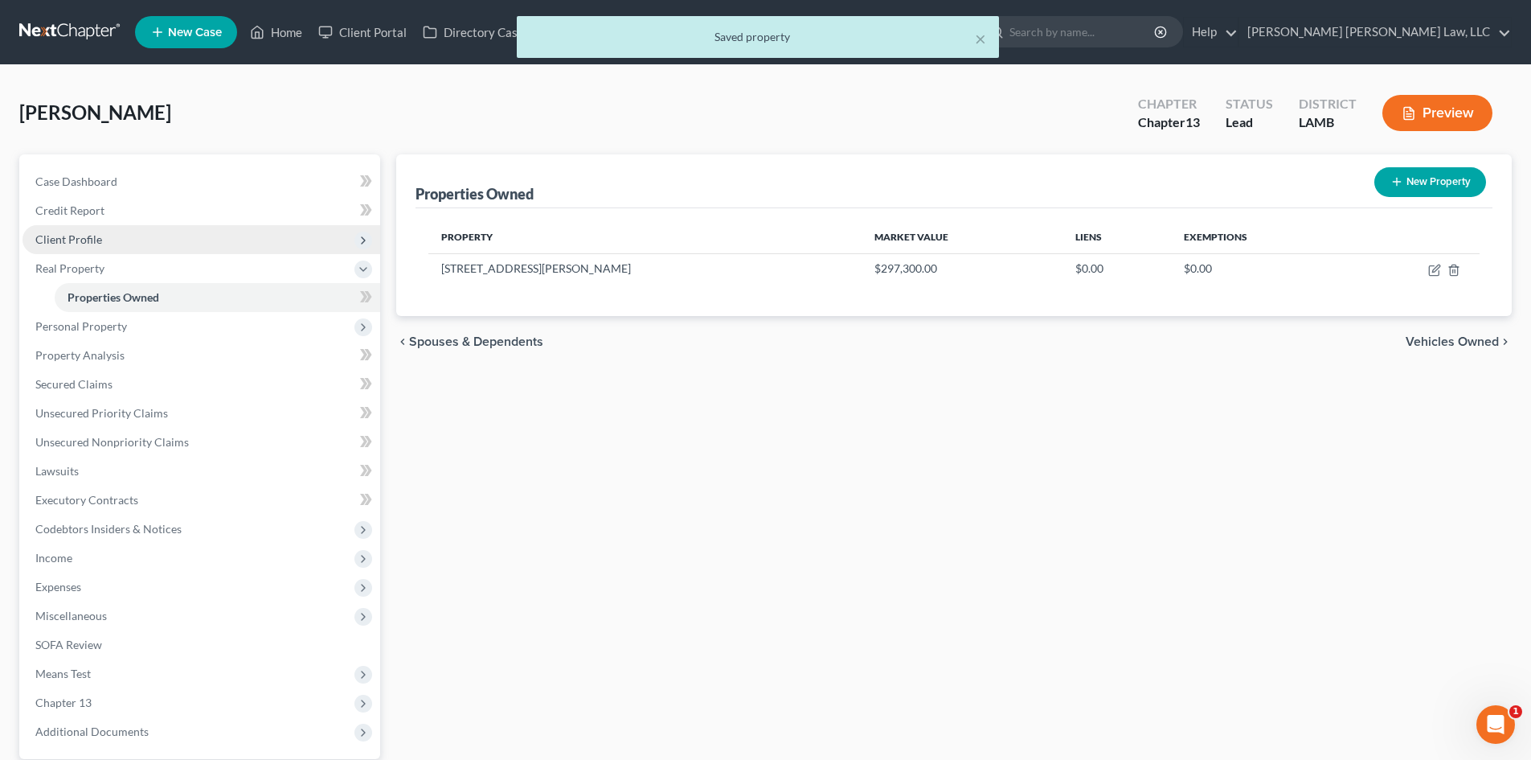
click at [76, 244] on span "Client Profile" at bounding box center [68, 239] width 67 height 14
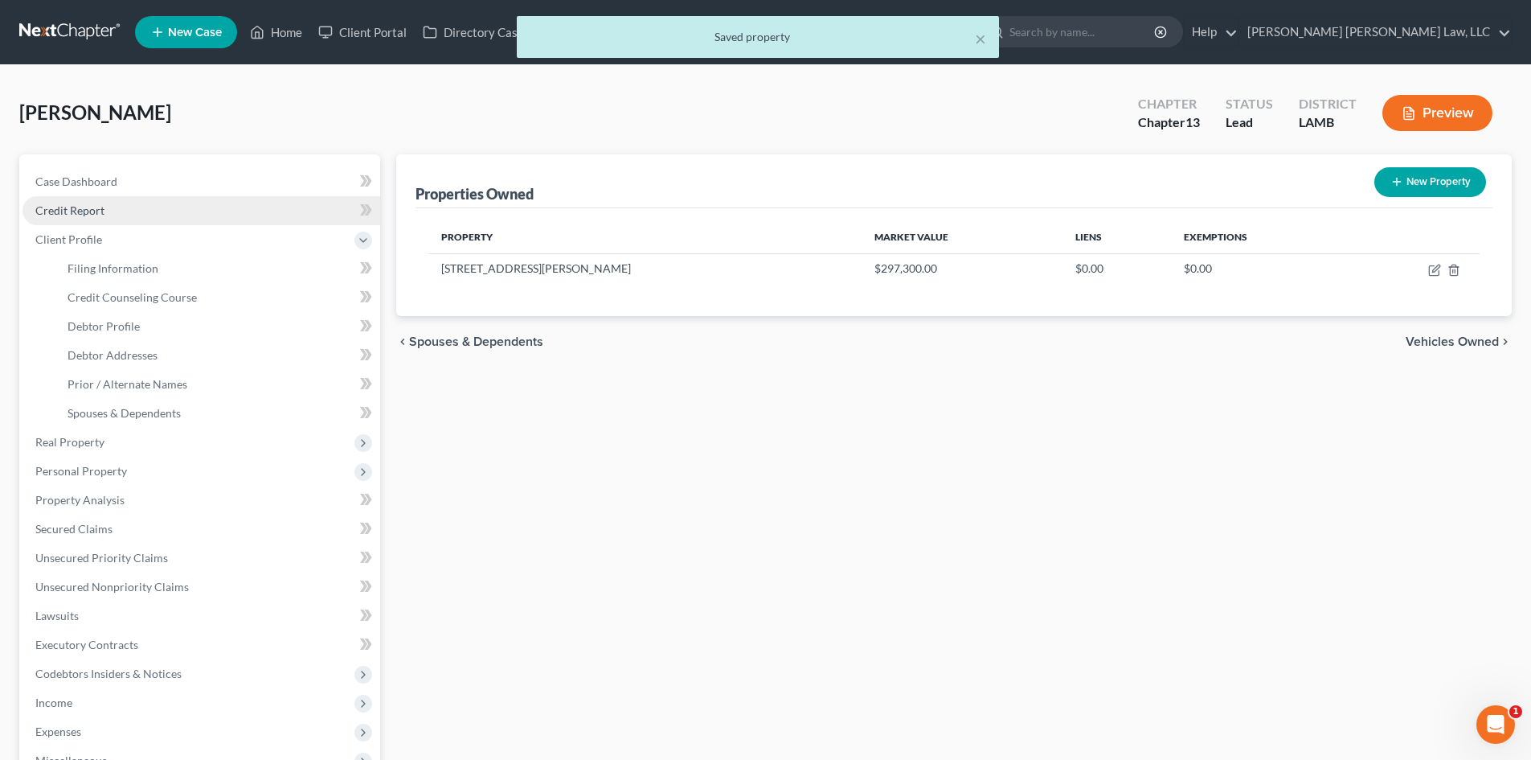
click at [71, 211] on span "Credit Report" at bounding box center [69, 210] width 69 height 14
